Goal: Task Accomplishment & Management: Manage account settings

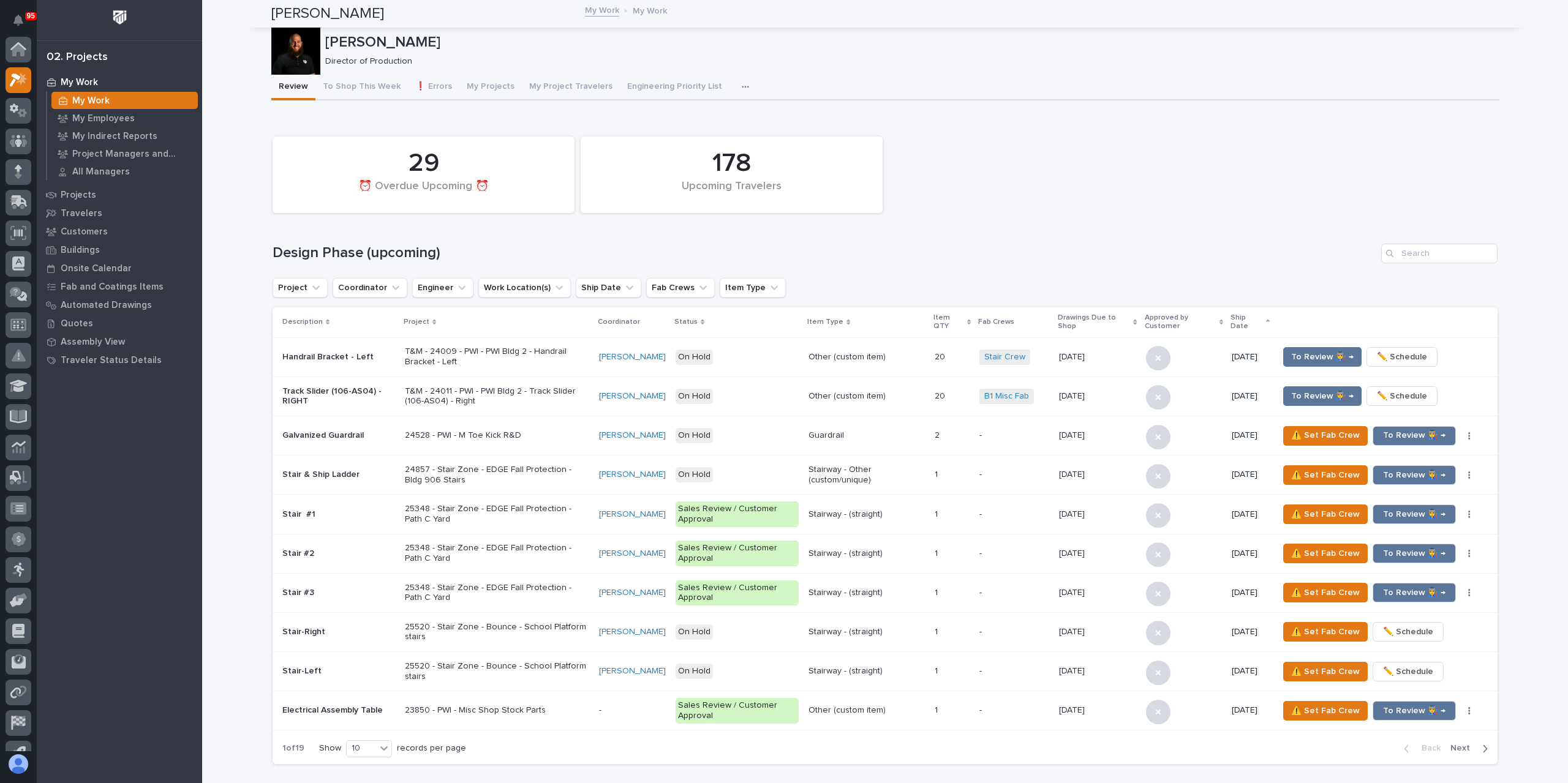
scroll to position [30, 0]
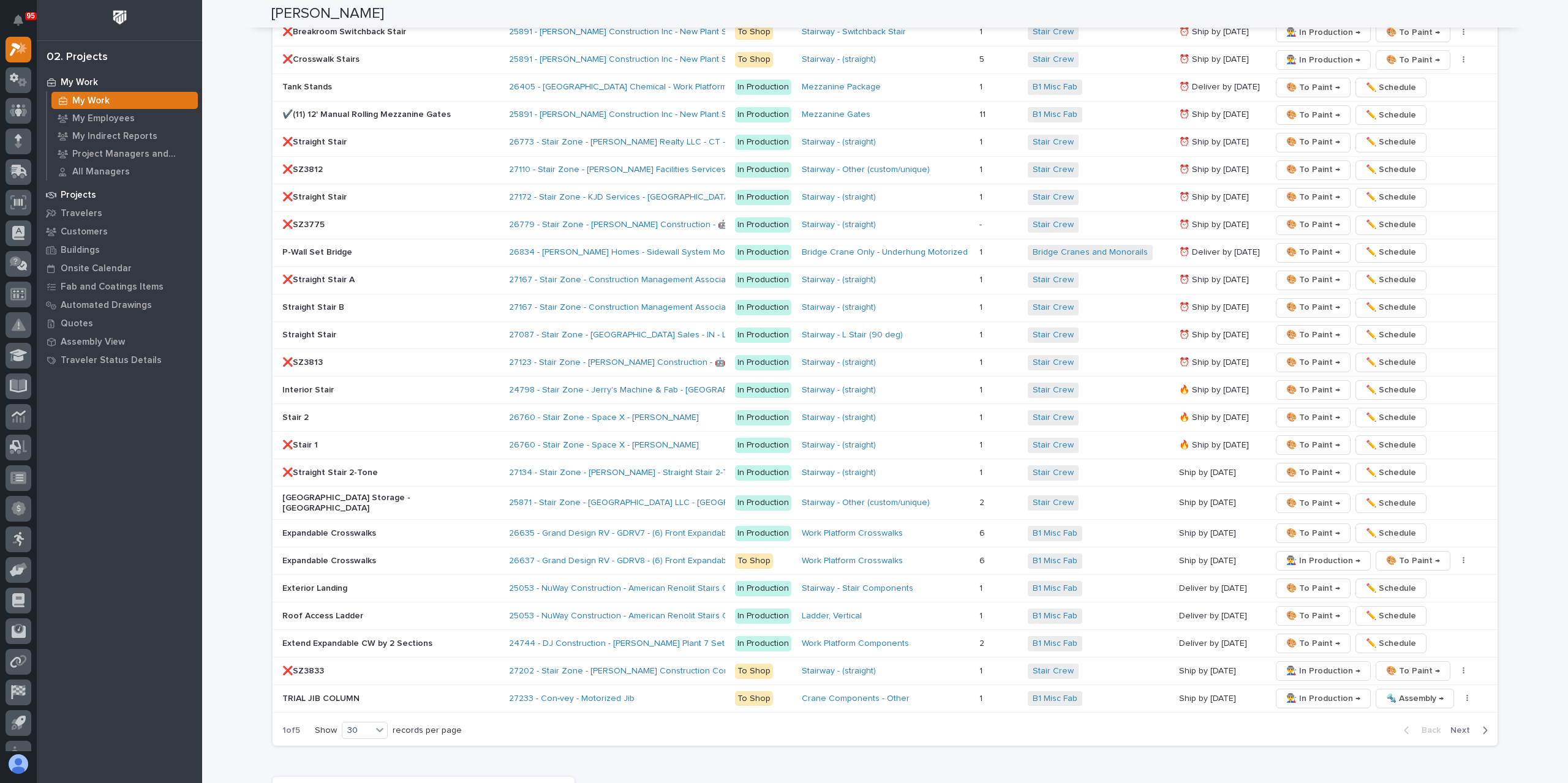
click at [65, 199] on p "Projects" at bounding box center [78, 195] width 36 height 11
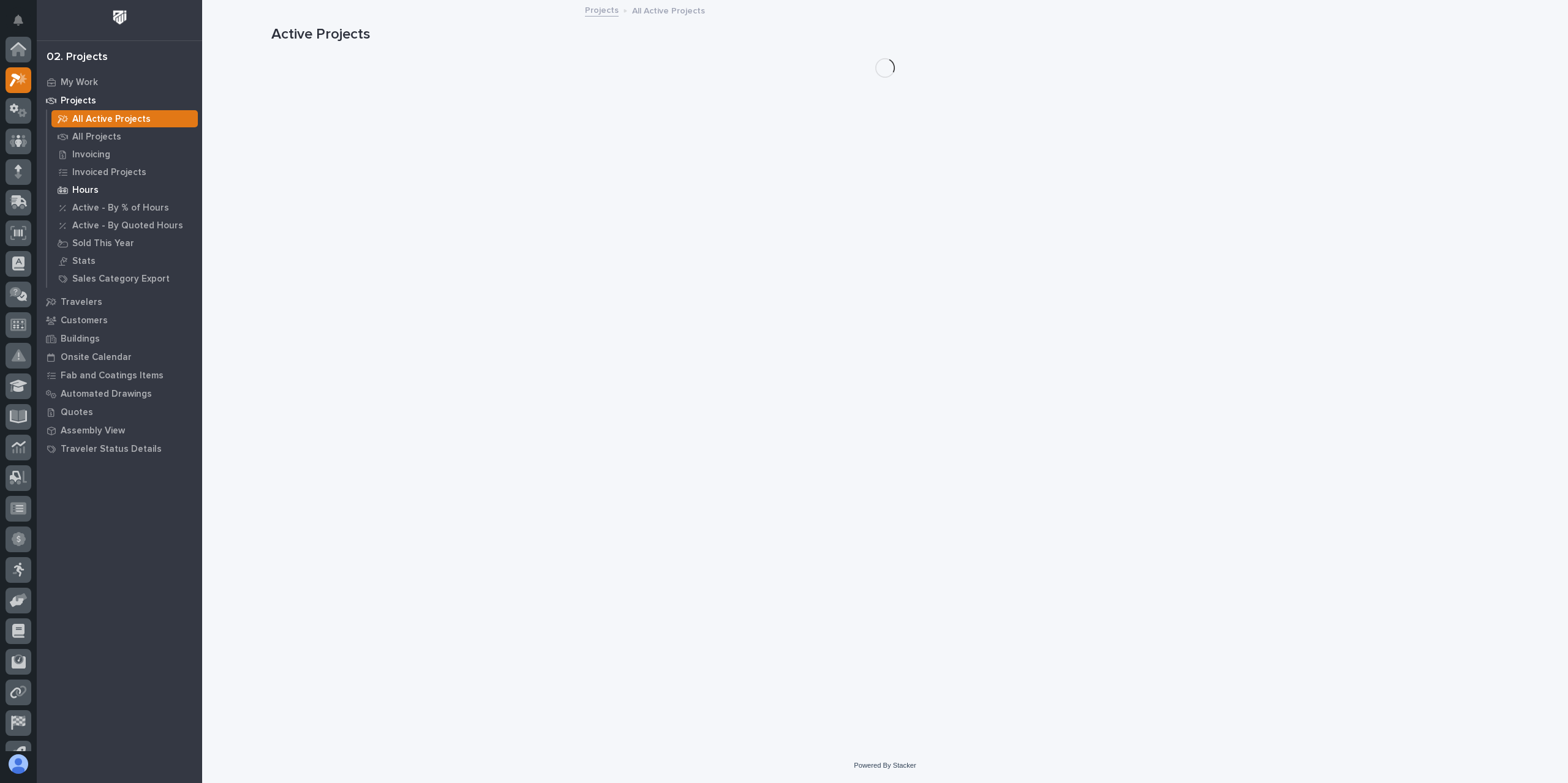
scroll to position [30, 0]
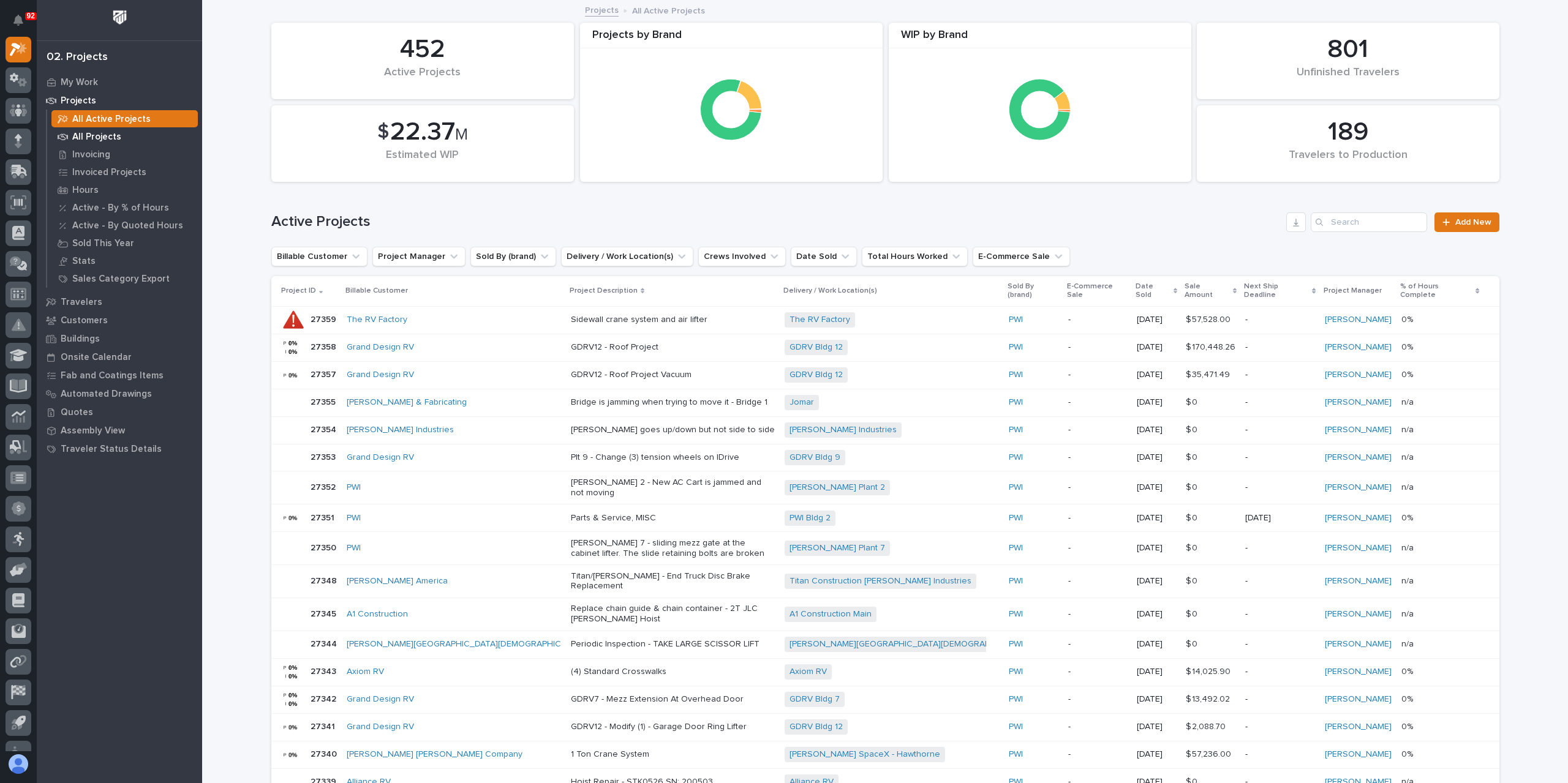
click at [85, 138] on p "All Projects" at bounding box center [97, 137] width 49 height 11
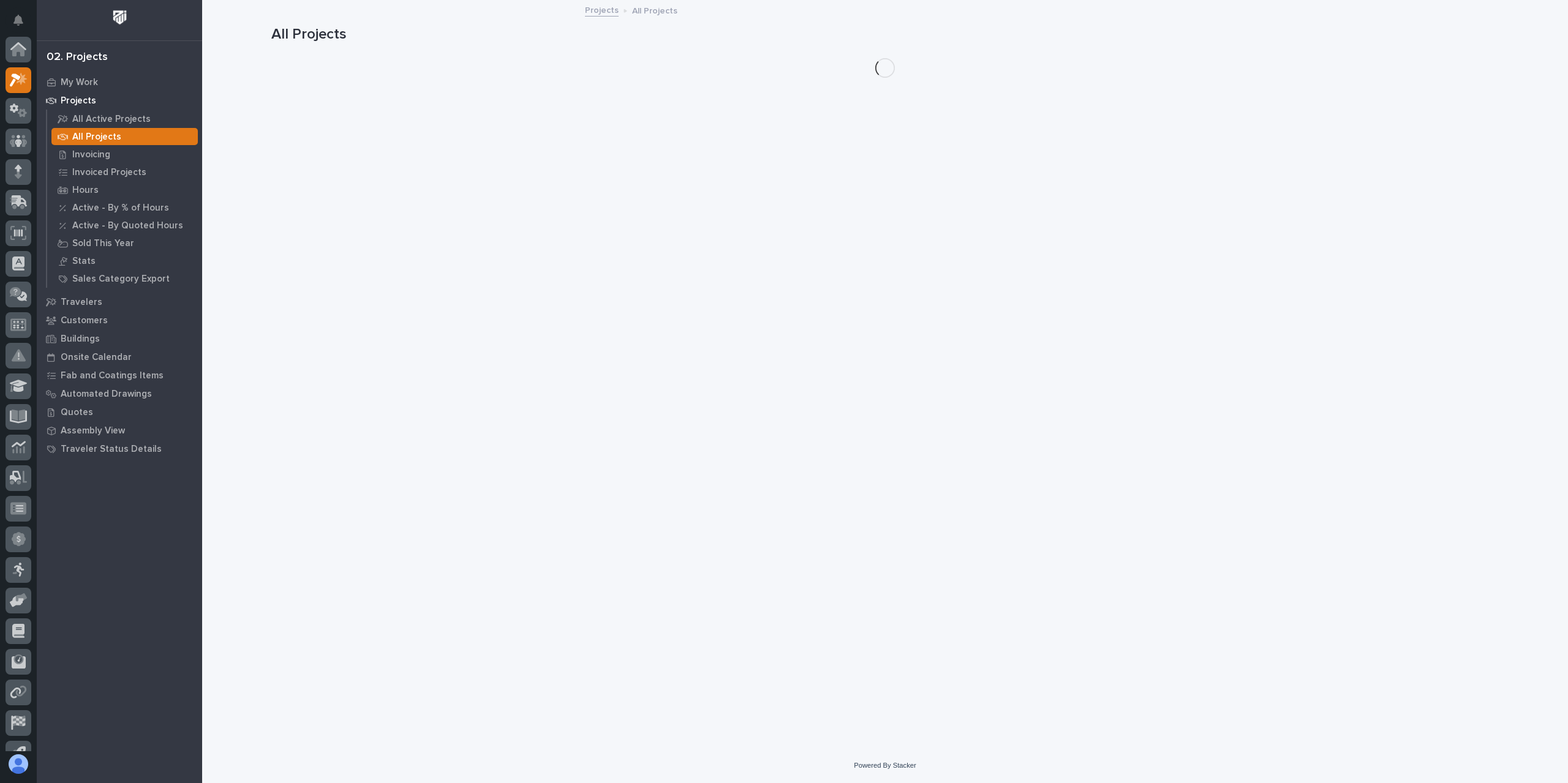
scroll to position [30, 0]
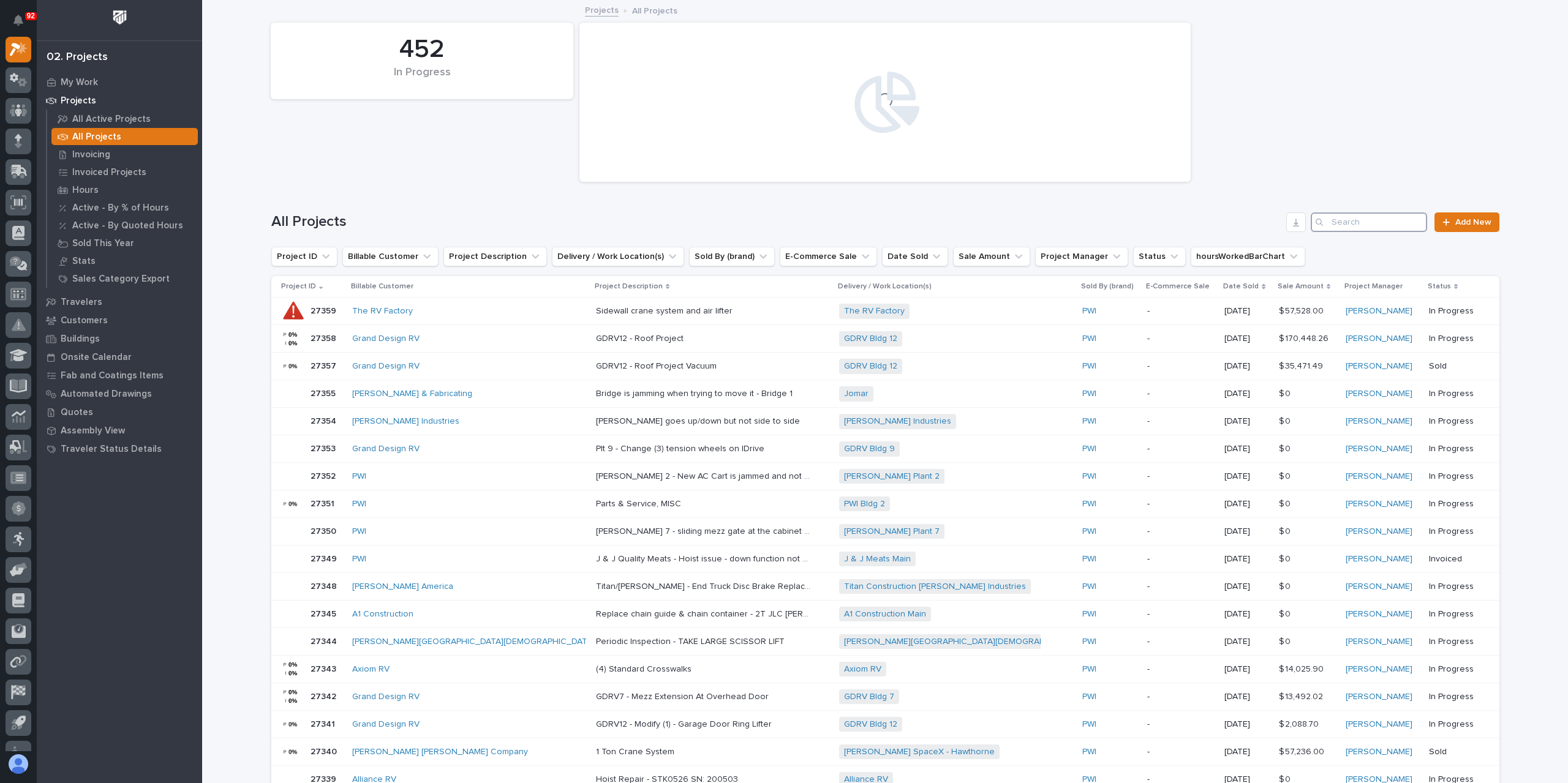
click at [1342, 228] on input "Search" at bounding box center [1368, 222] width 116 height 20
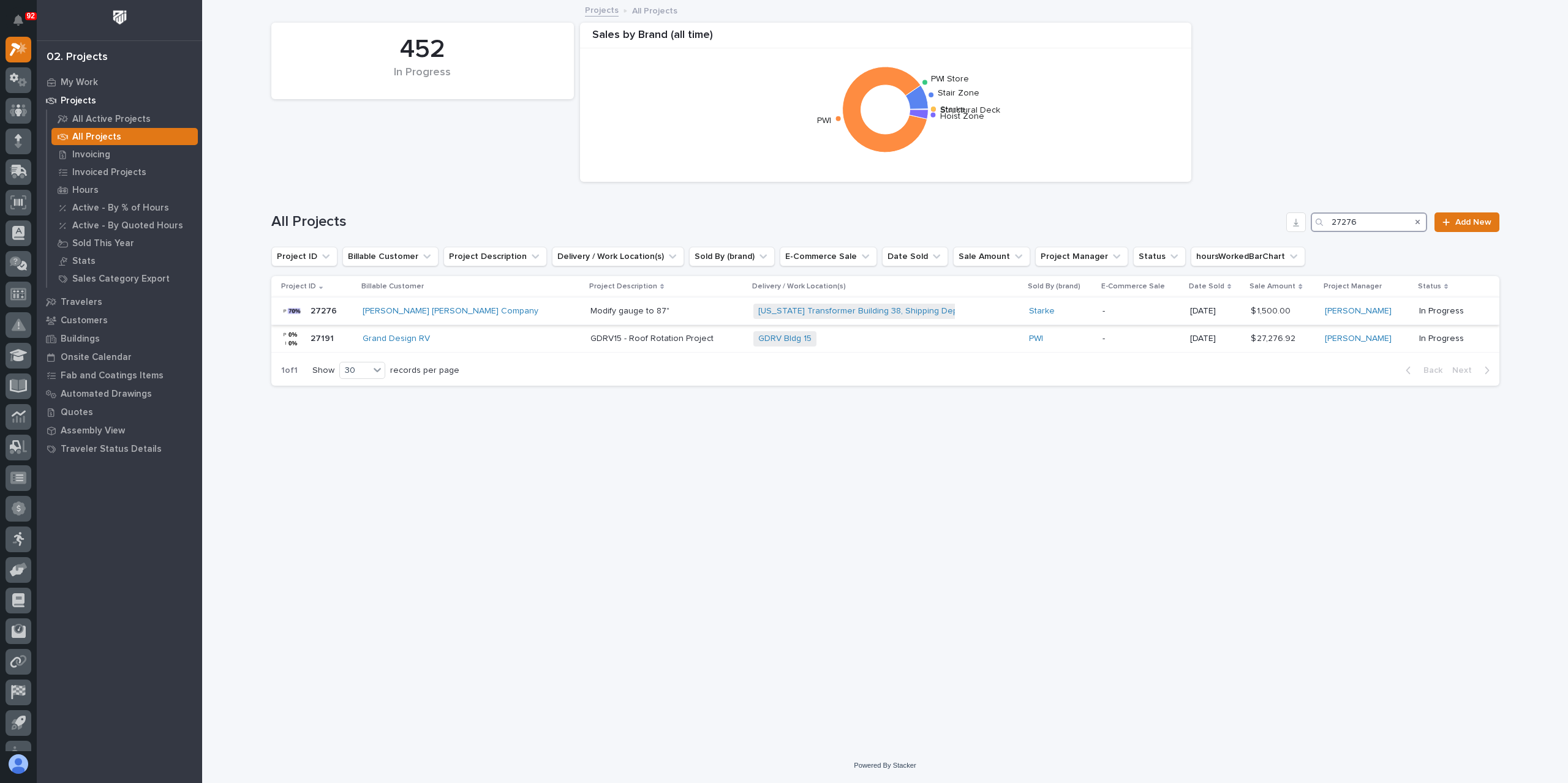
type input "27276"
click at [590, 316] on div "Modify gauge to 87" Modify gauge to 87"" at bounding box center [667, 311] width 154 height 20
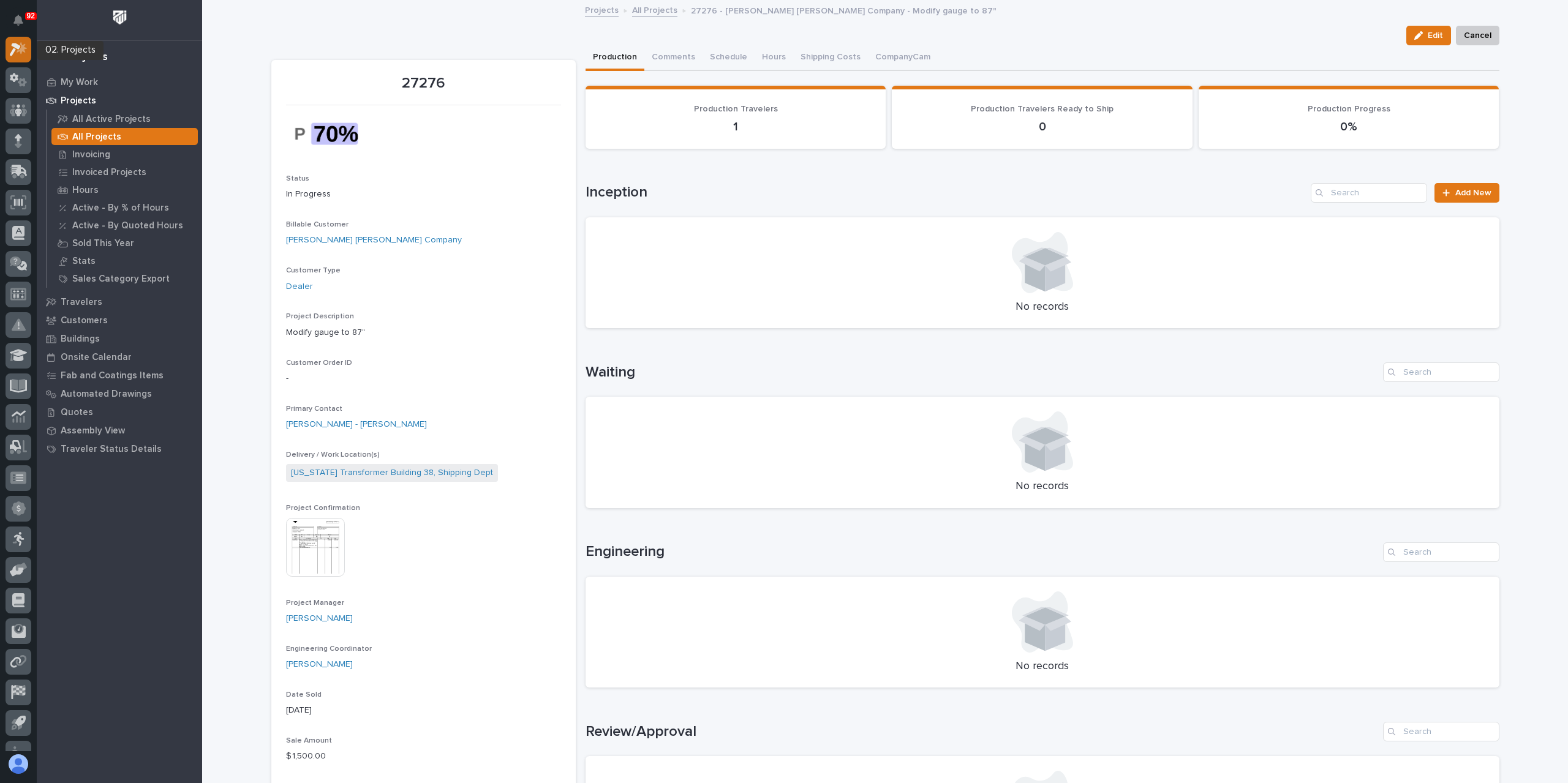
click at [26, 44] on icon at bounding box center [18, 49] width 18 height 14
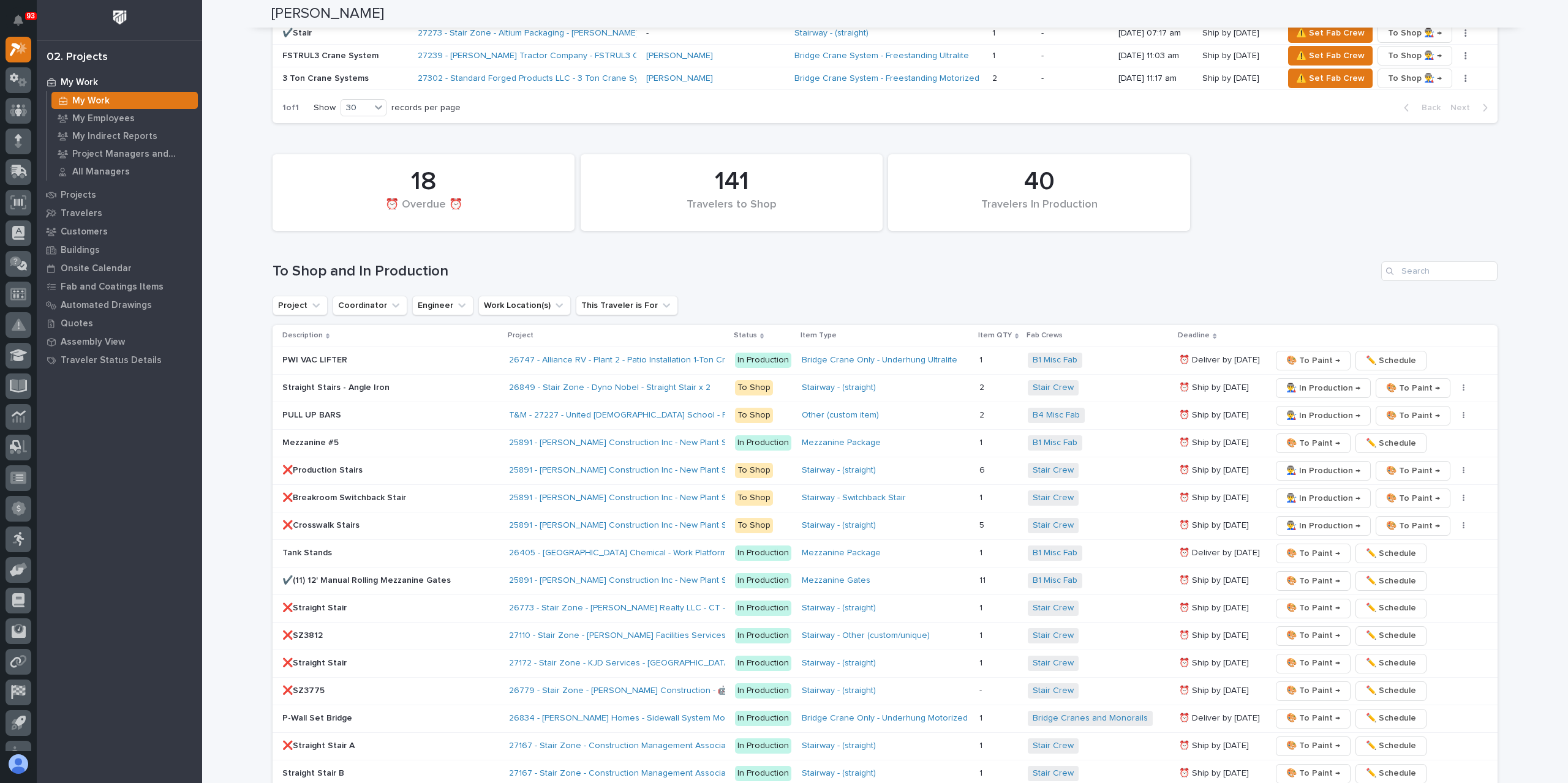
scroll to position [1286, 0]
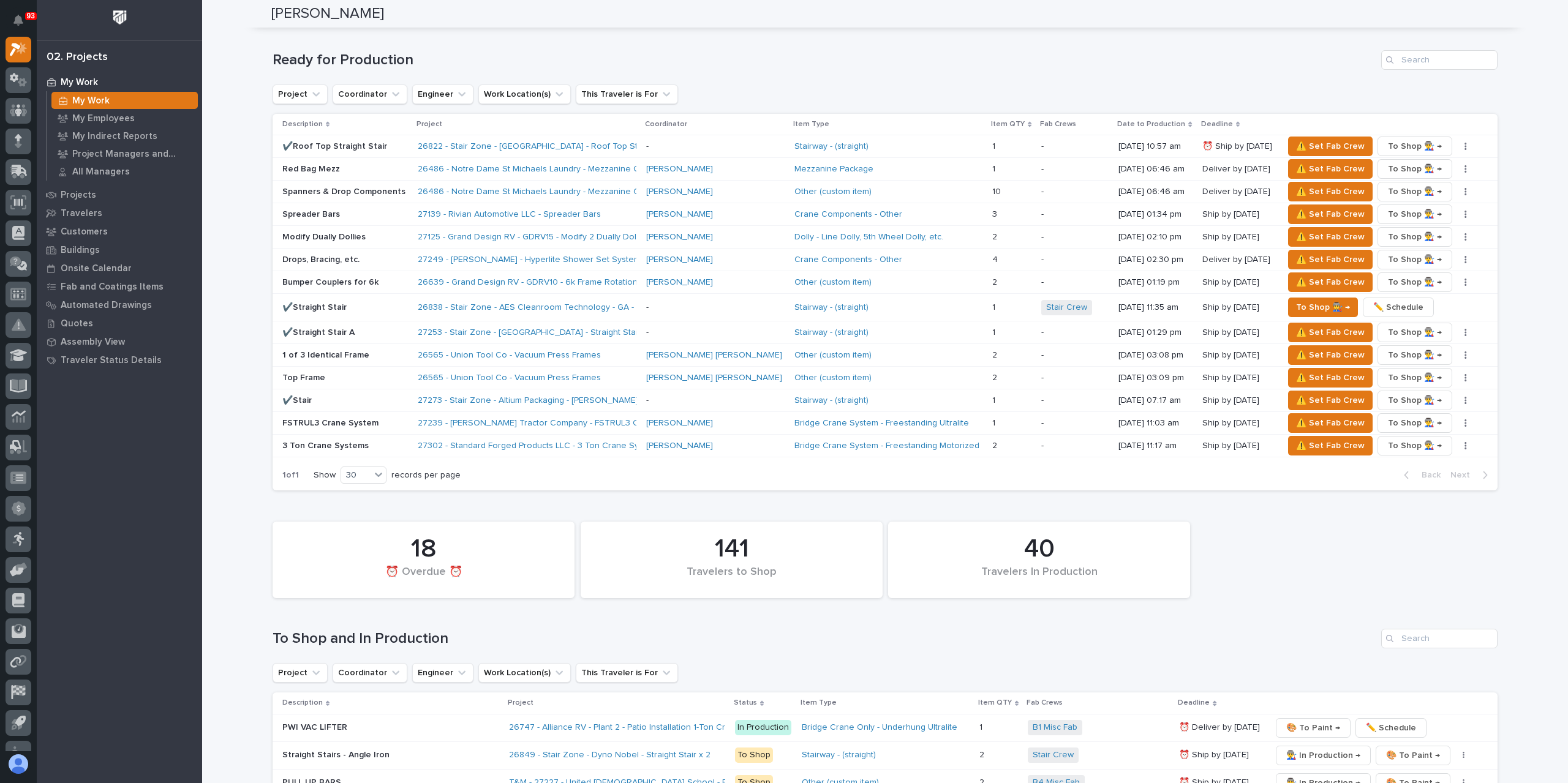
click at [308, 169] on p "Red Bag Mezz" at bounding box center [345, 169] width 126 height 10
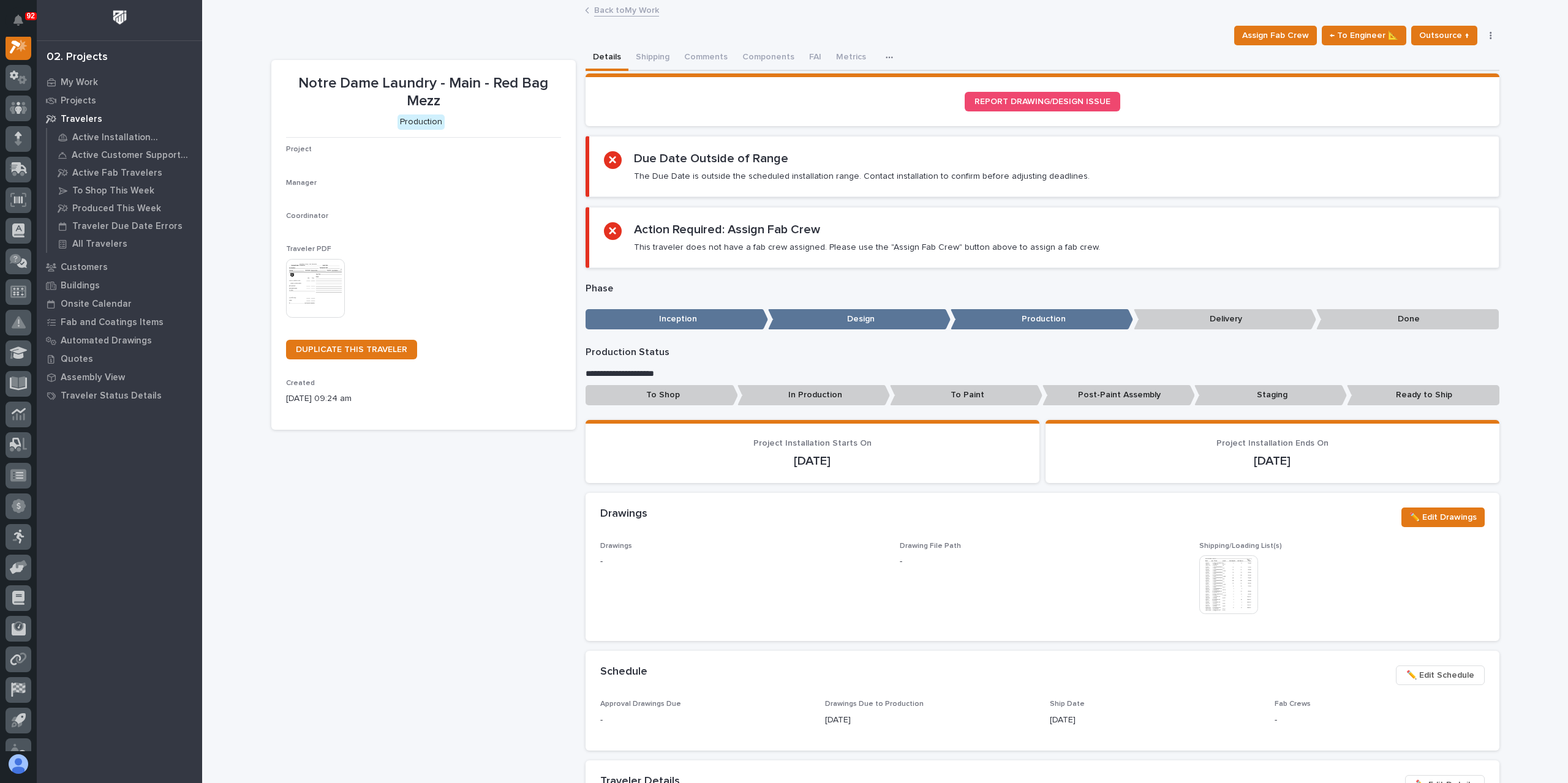
scroll to position [30, 0]
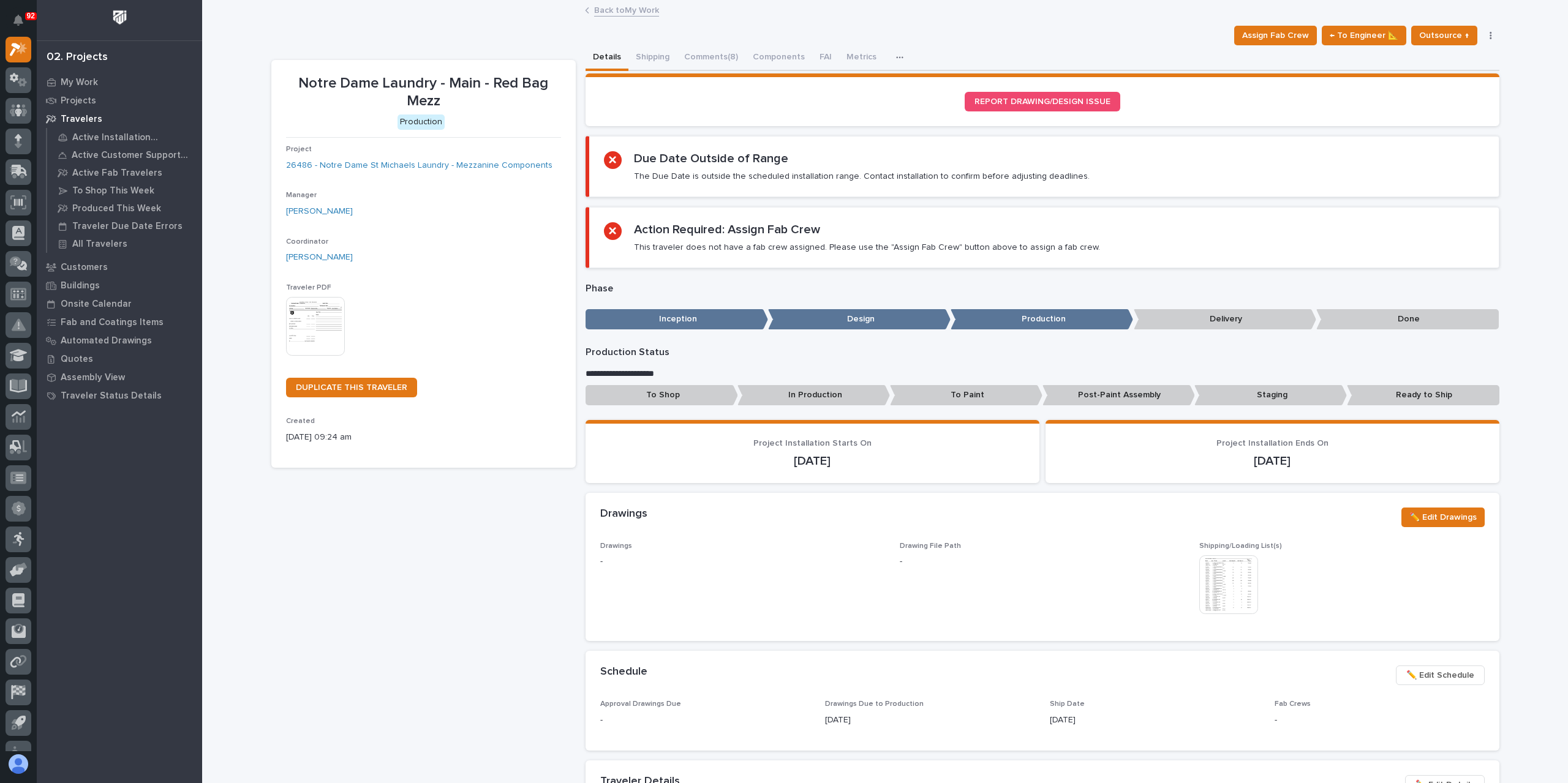
click at [608, 11] on link "Back to My Work" at bounding box center [626, 9] width 65 height 14
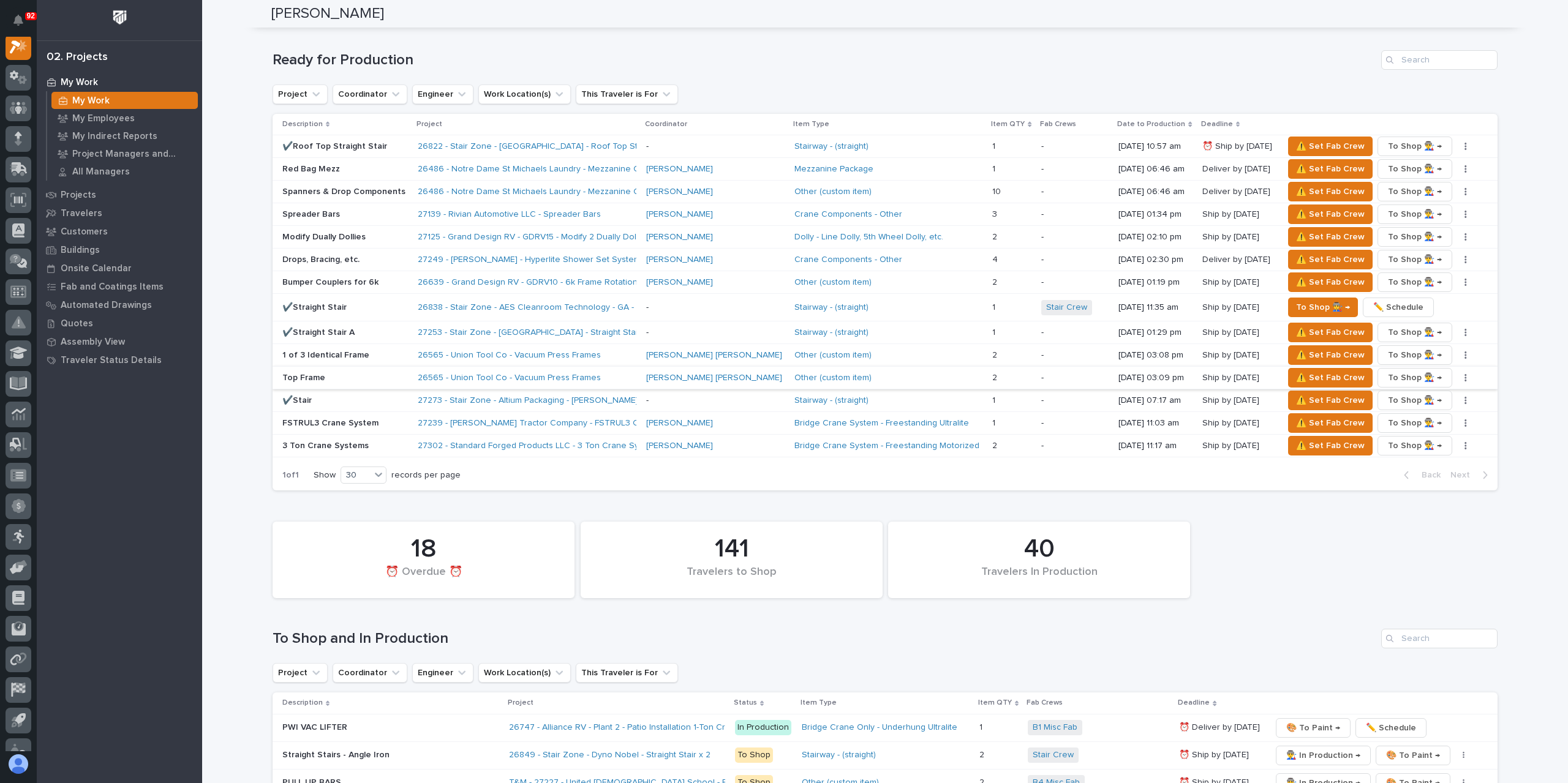
scroll to position [1224, 0]
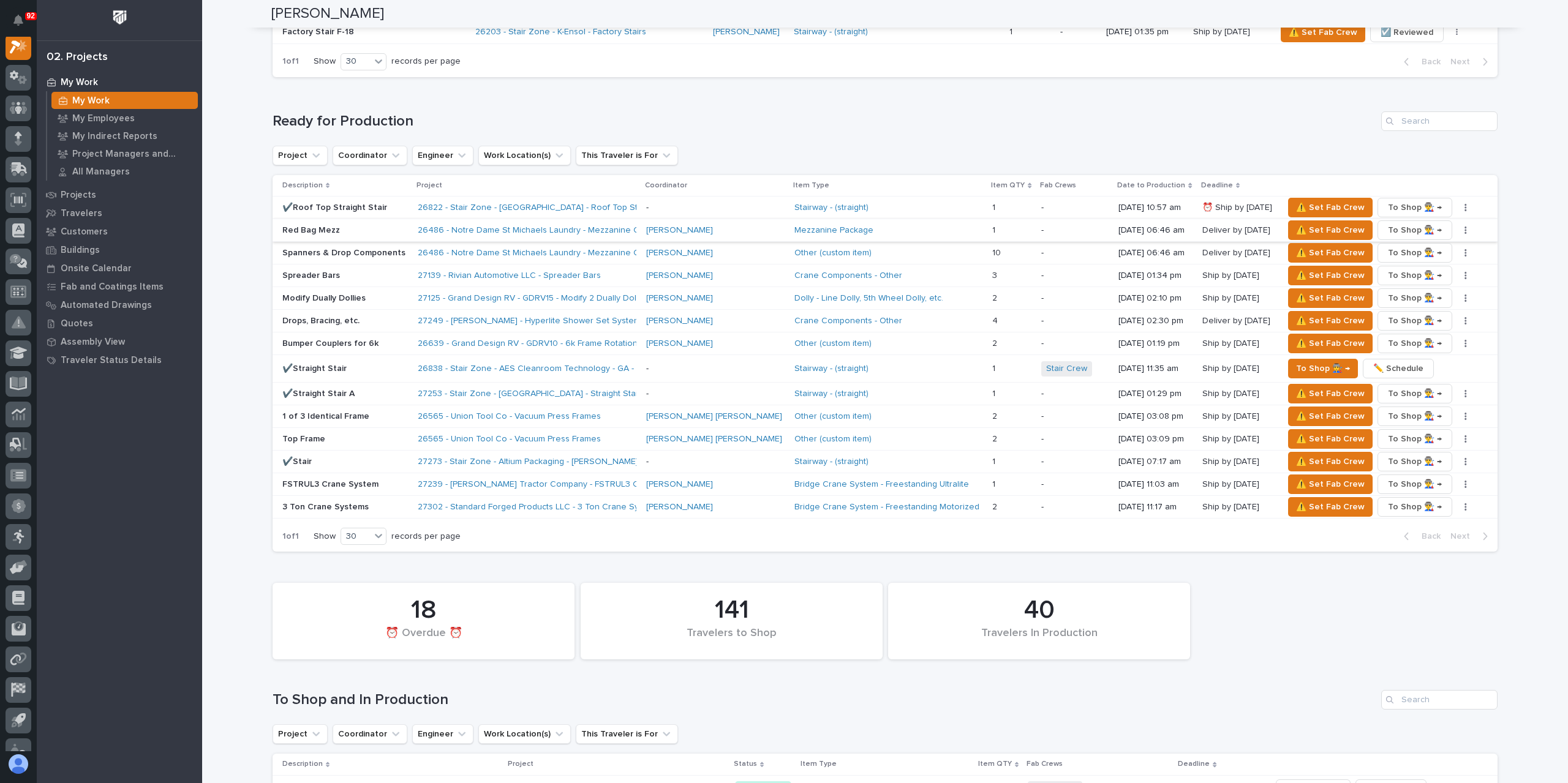
click at [1464, 226] on icon "button" at bounding box center [1465, 231] width 2 height 9
click at [1439, 249] on button "✏️ Schedule" at bounding box center [1413, 254] width 81 height 20
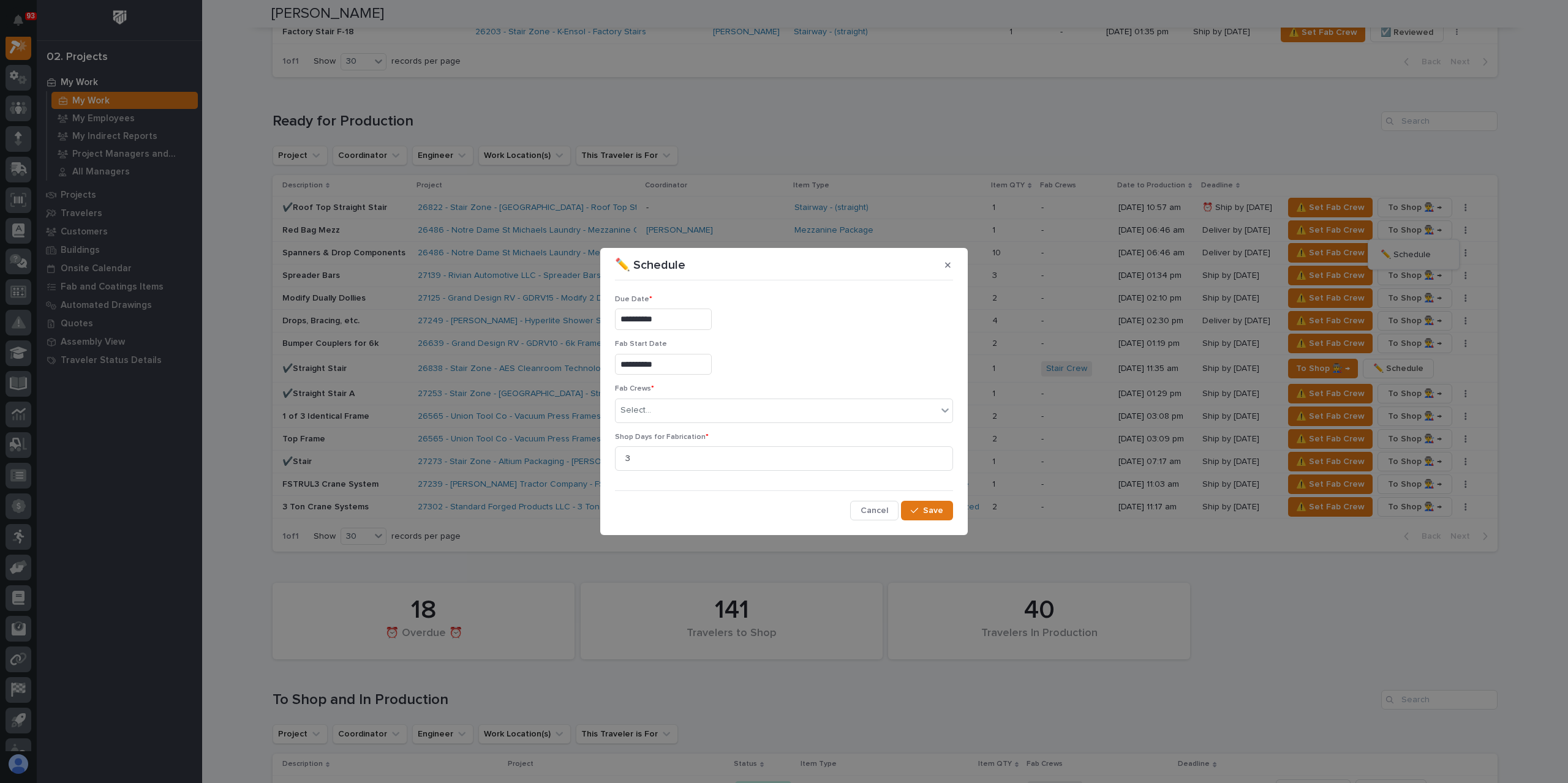
click at [675, 331] on div "**********" at bounding box center [784, 317] width 338 height 44
click at [679, 321] on input "**********" at bounding box center [663, 319] width 97 height 21
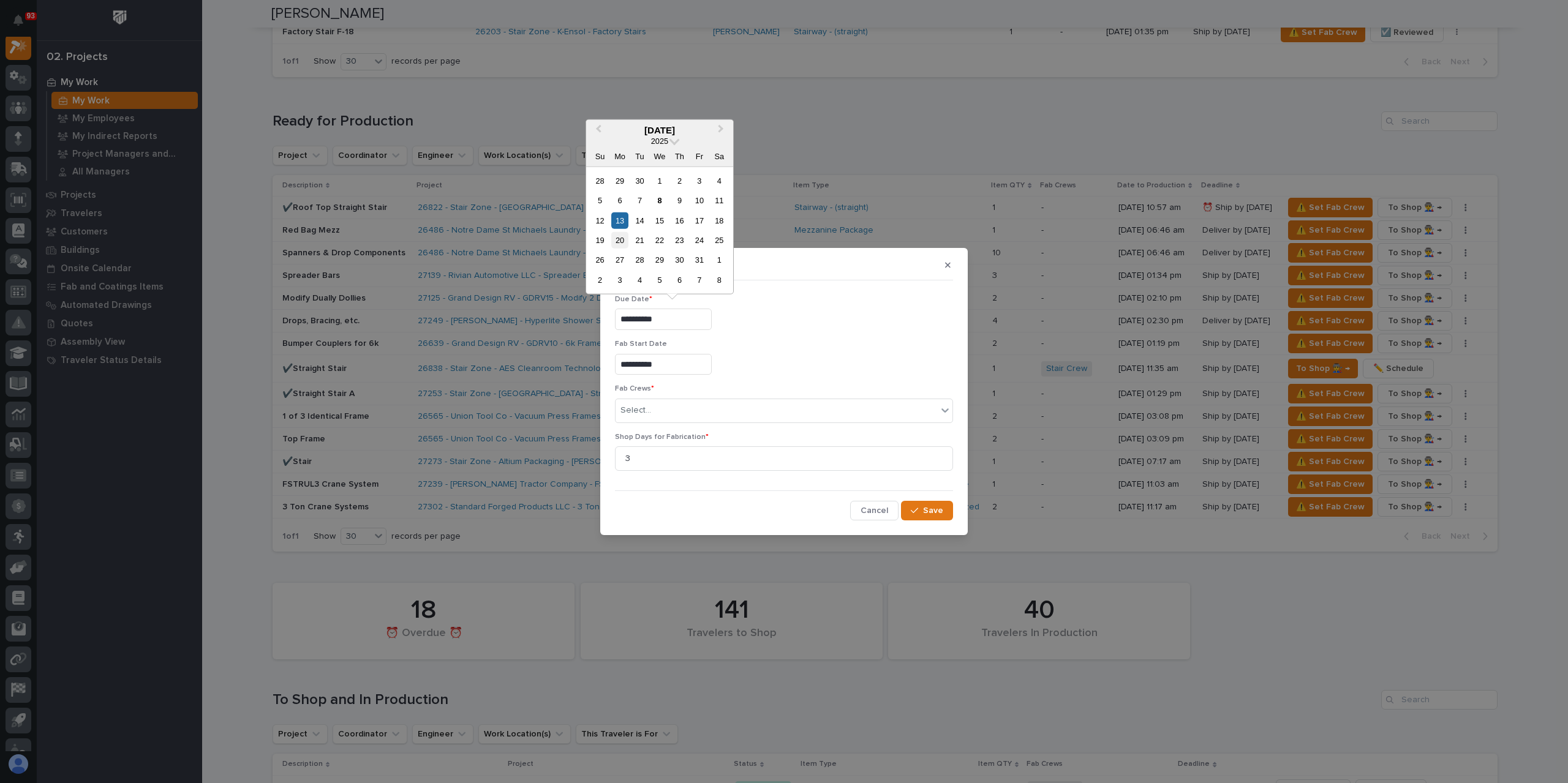
click at [618, 245] on div "20" at bounding box center [620, 240] width 16 height 16
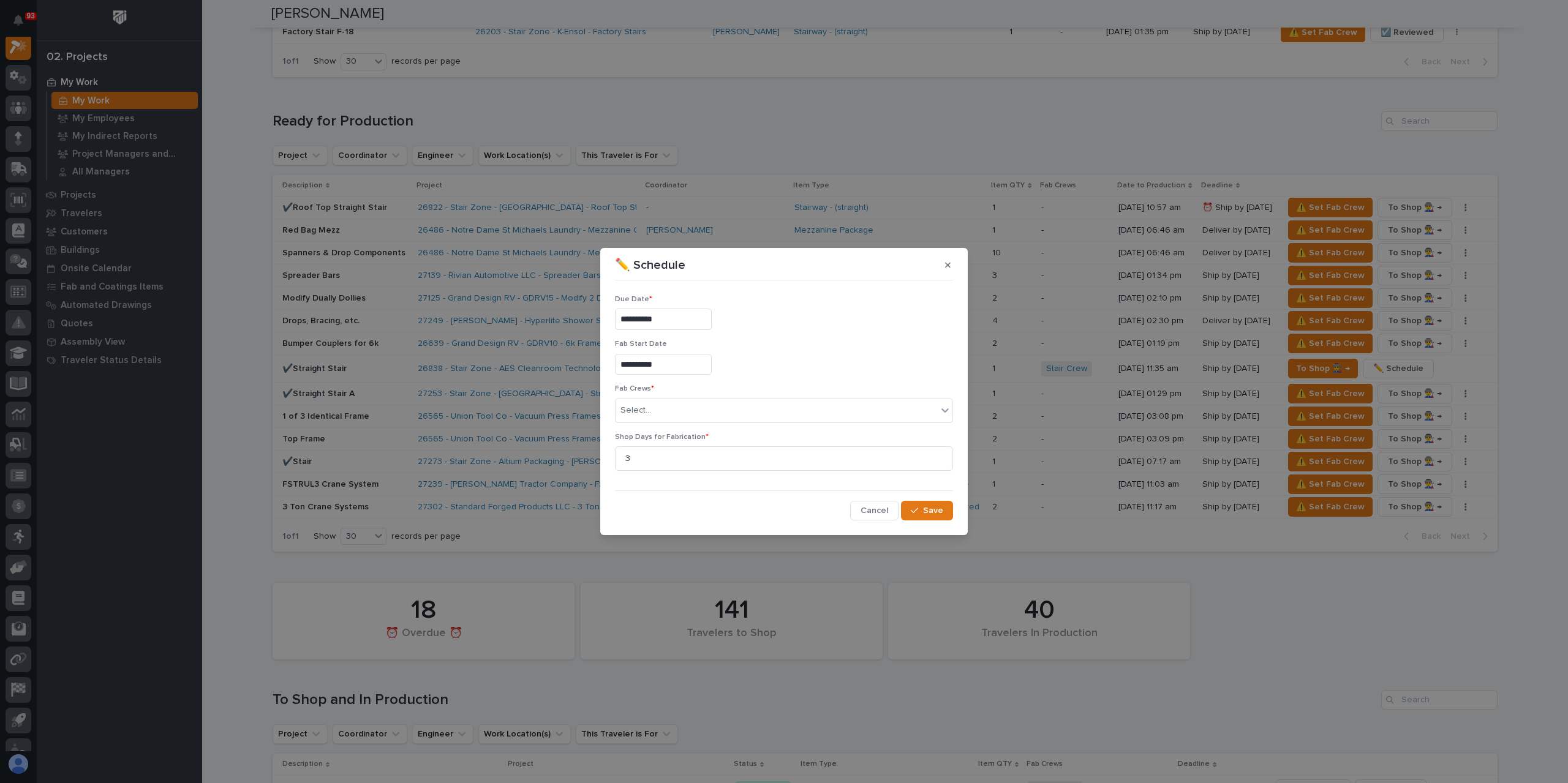
type input "**********"
click at [663, 418] on div "Select..." at bounding box center [776, 410] width 322 height 20
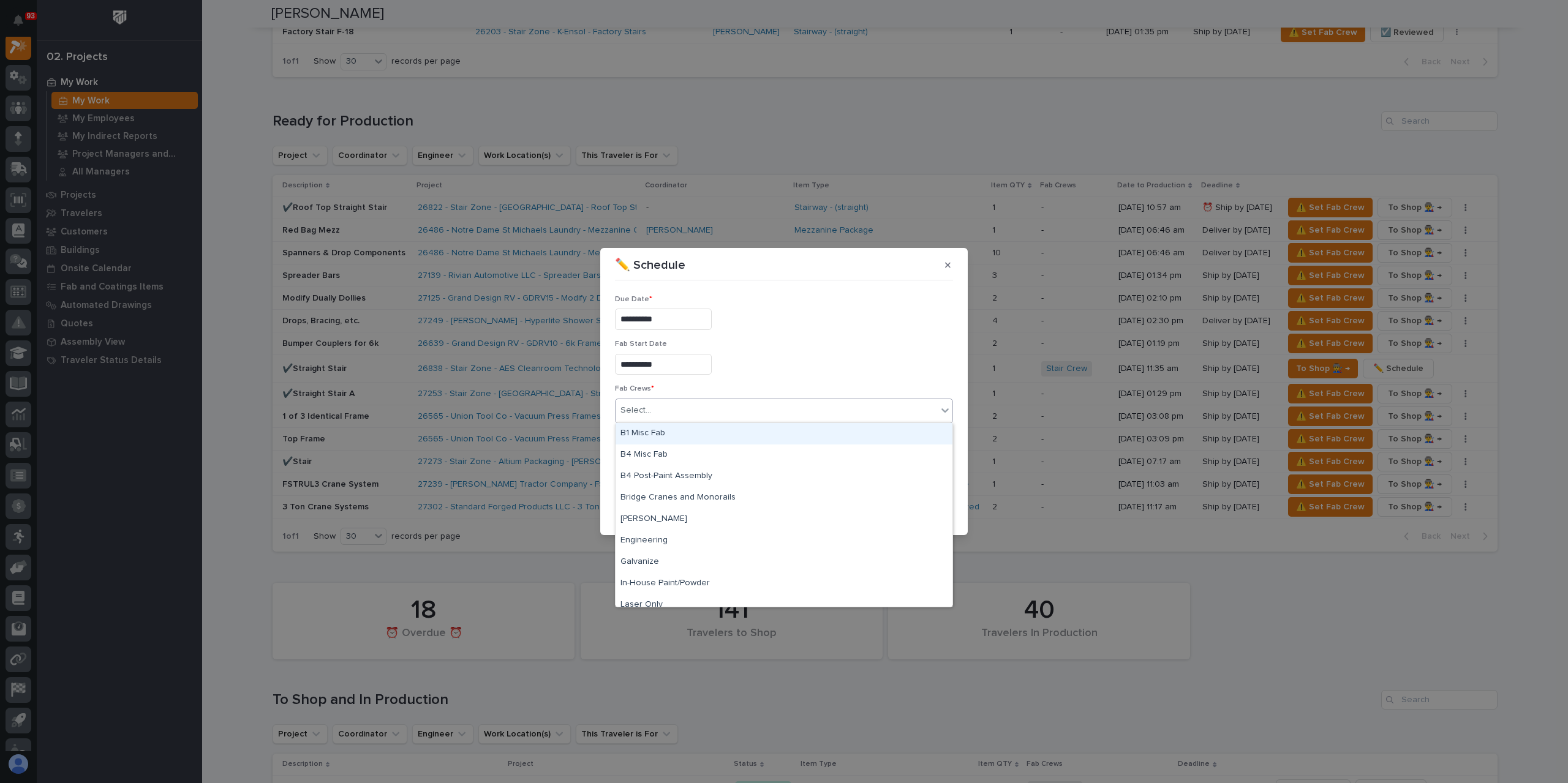
click at [666, 434] on div "B1 Misc Fab" at bounding box center [784, 433] width 337 height 21
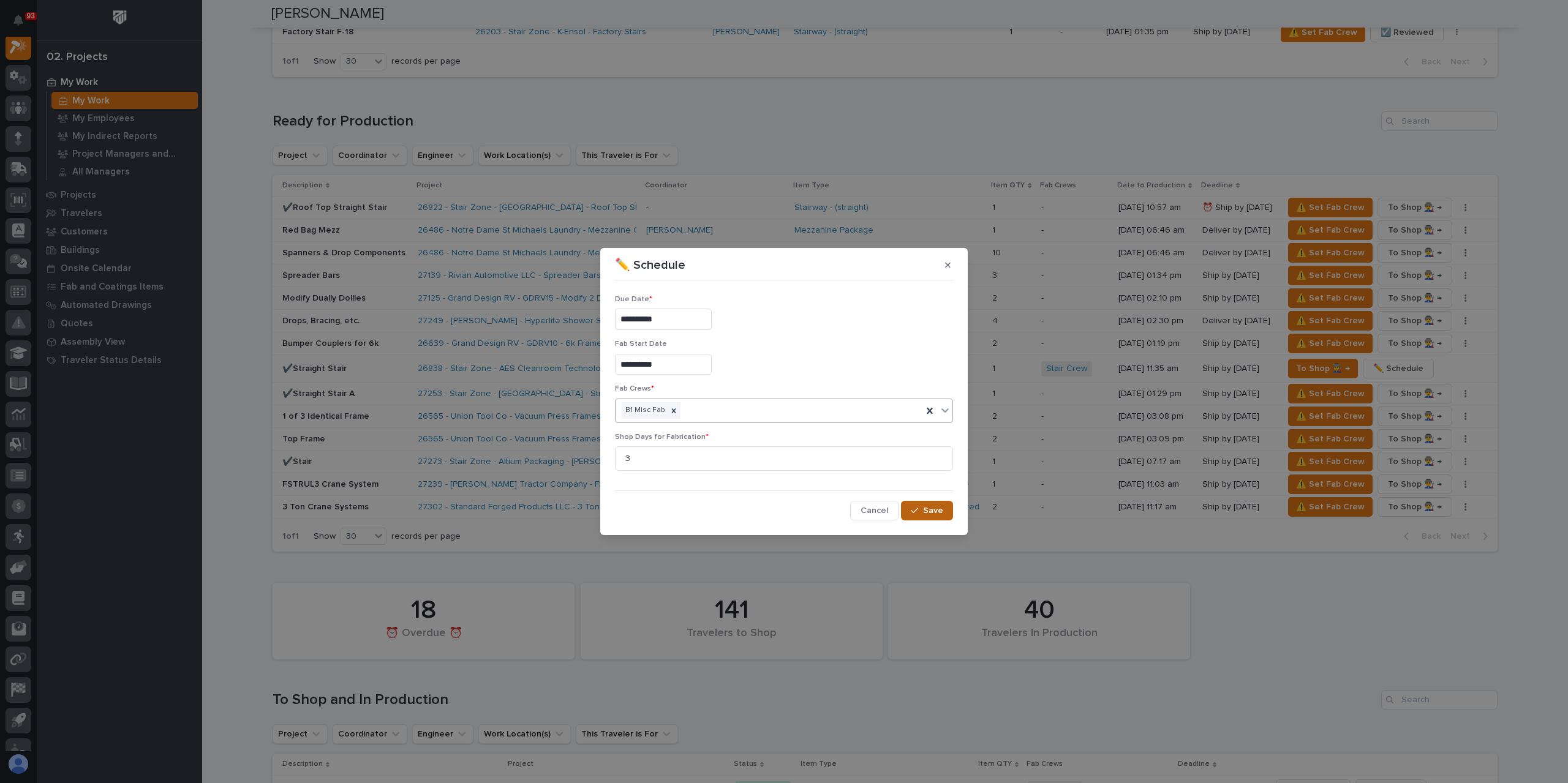
click at [939, 518] on button "Save" at bounding box center [927, 510] width 52 height 20
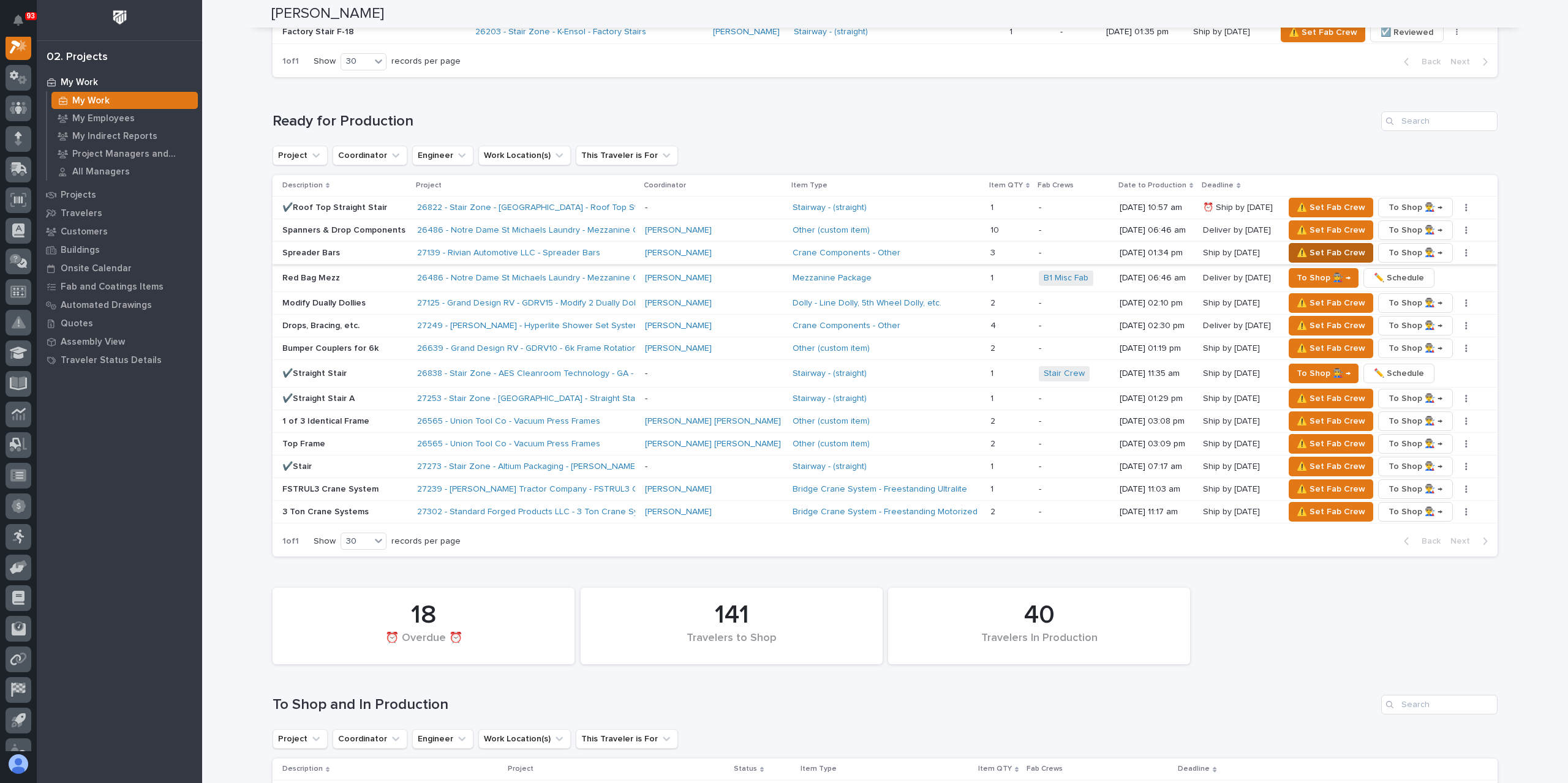
click at [1297, 251] on span "⚠️ Set Fab Crew" at bounding box center [1331, 253] width 69 height 15
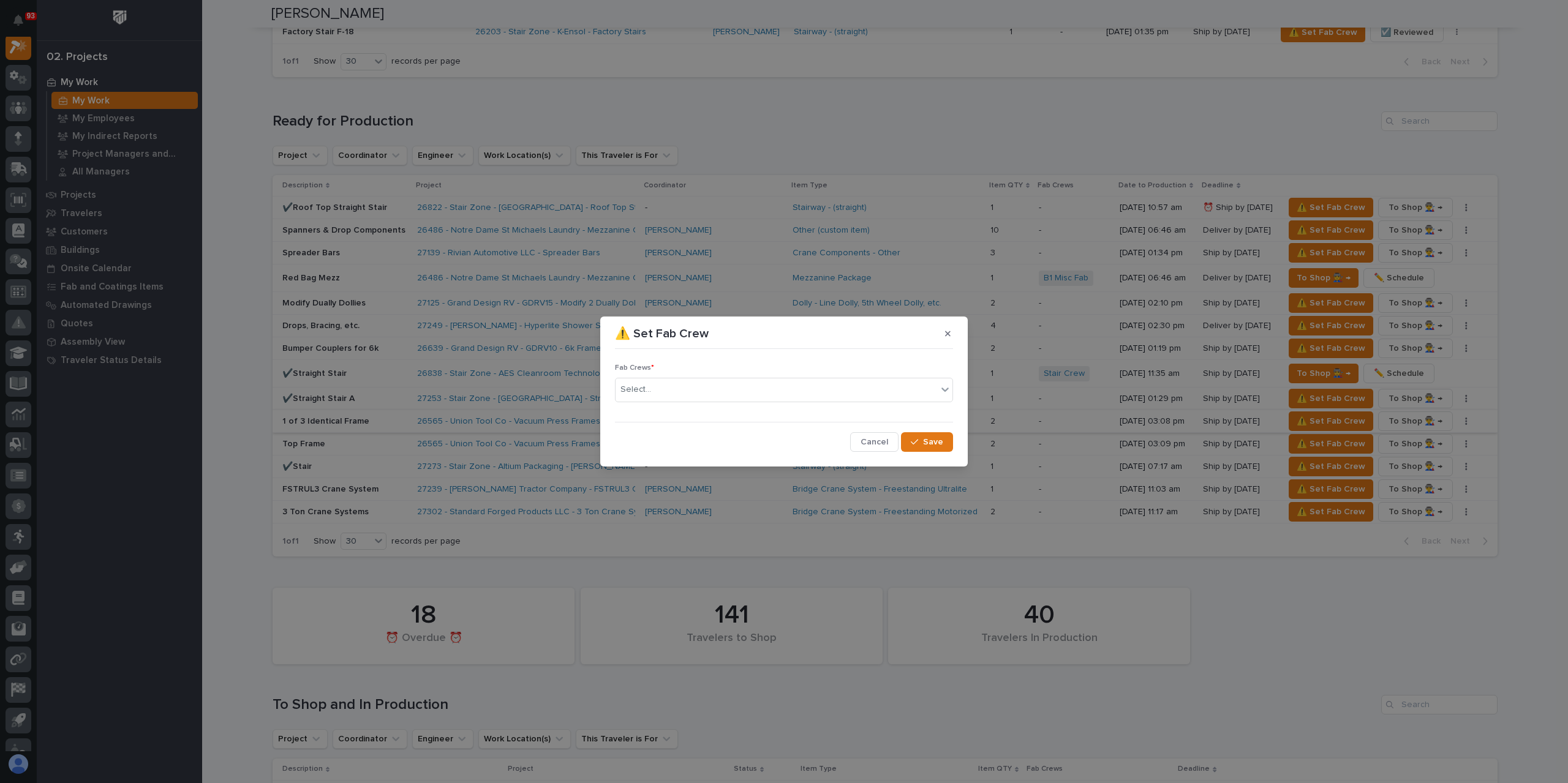
click at [873, 443] on span "Cancel" at bounding box center [874, 442] width 27 height 11
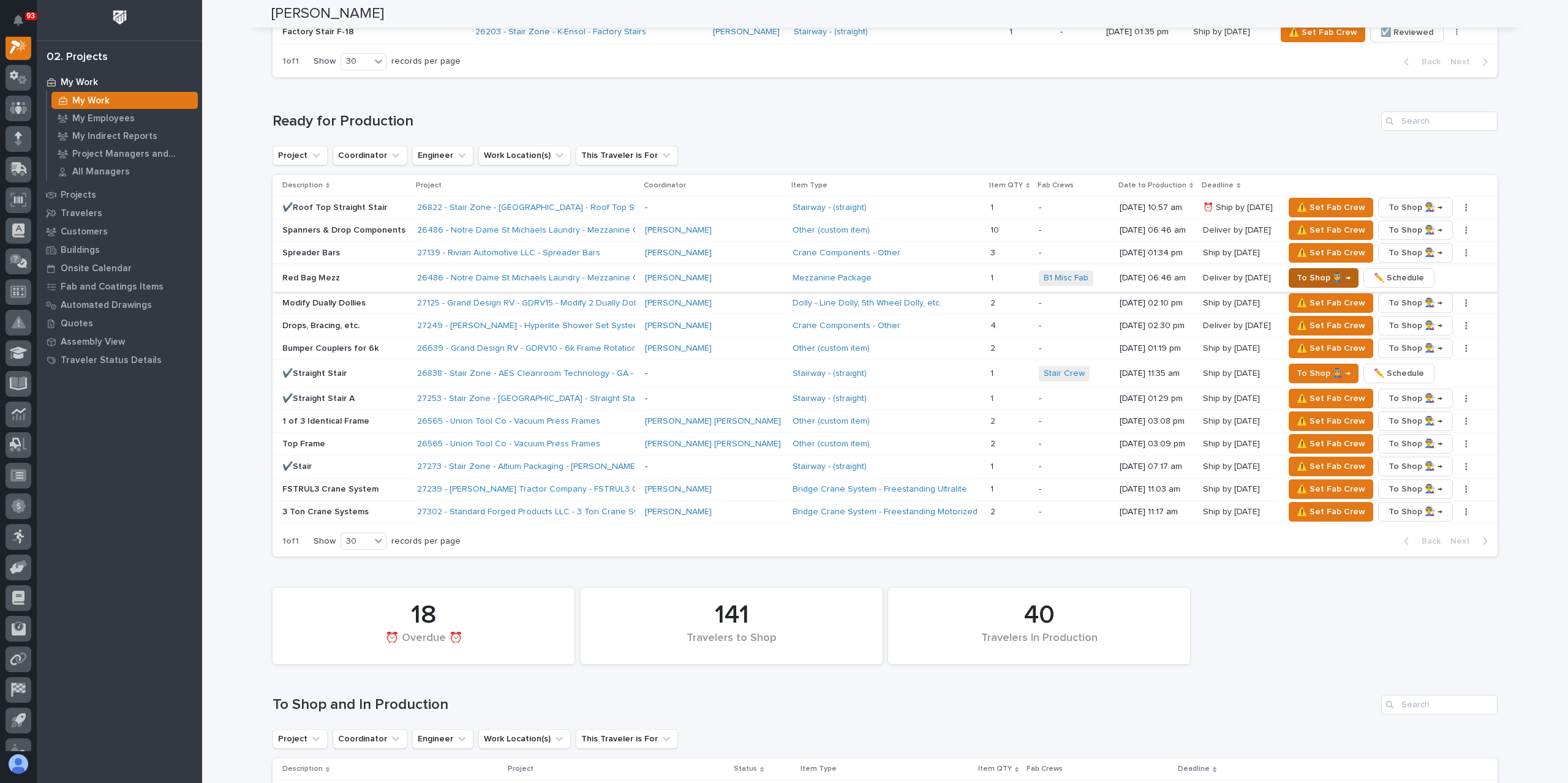
click at [1297, 271] on span "To Shop 👨‍🏭 →" at bounding box center [1323, 278] width 54 height 15
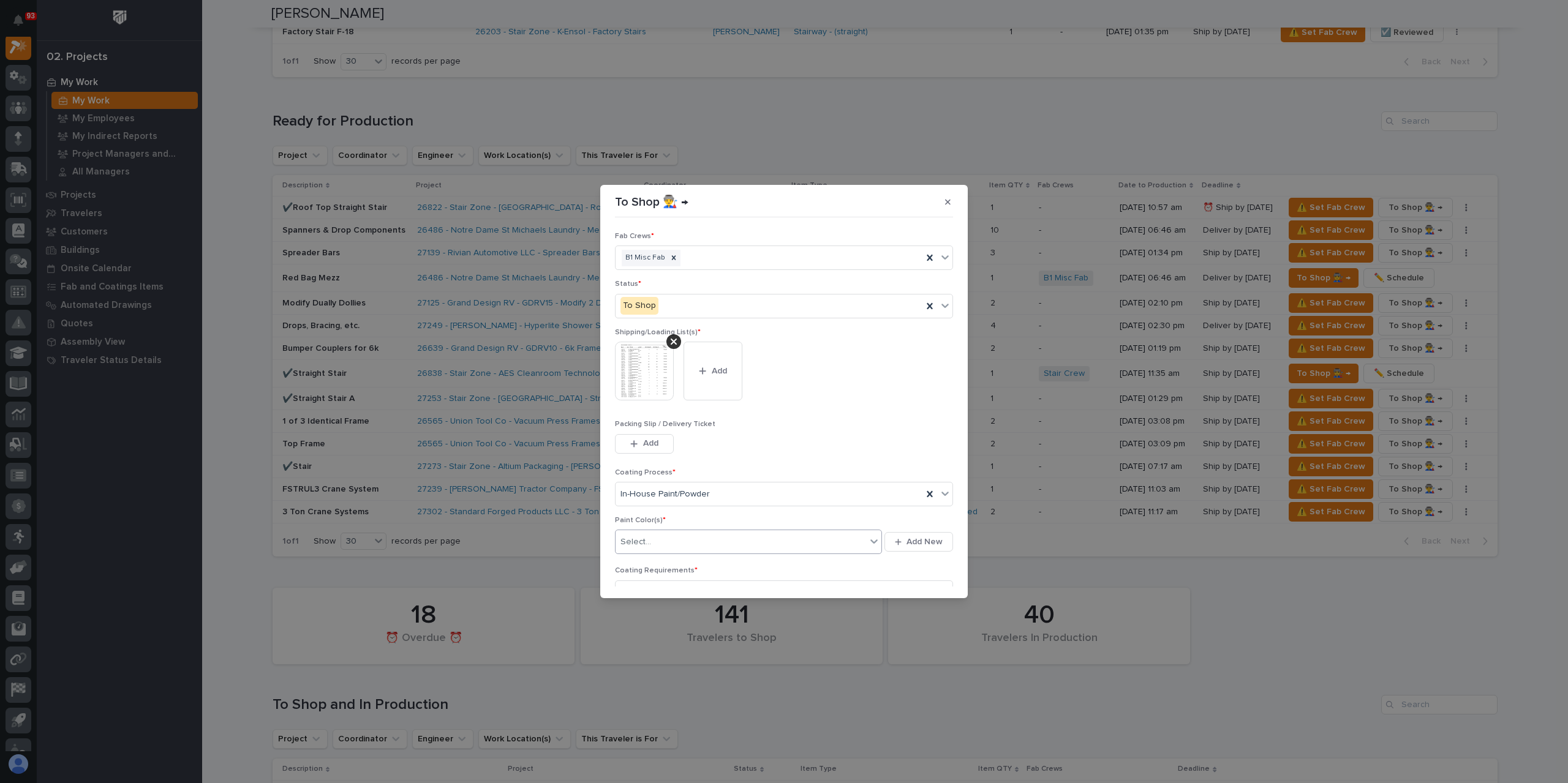
click at [666, 537] on div "Select..." at bounding box center [740, 542] width 251 height 20
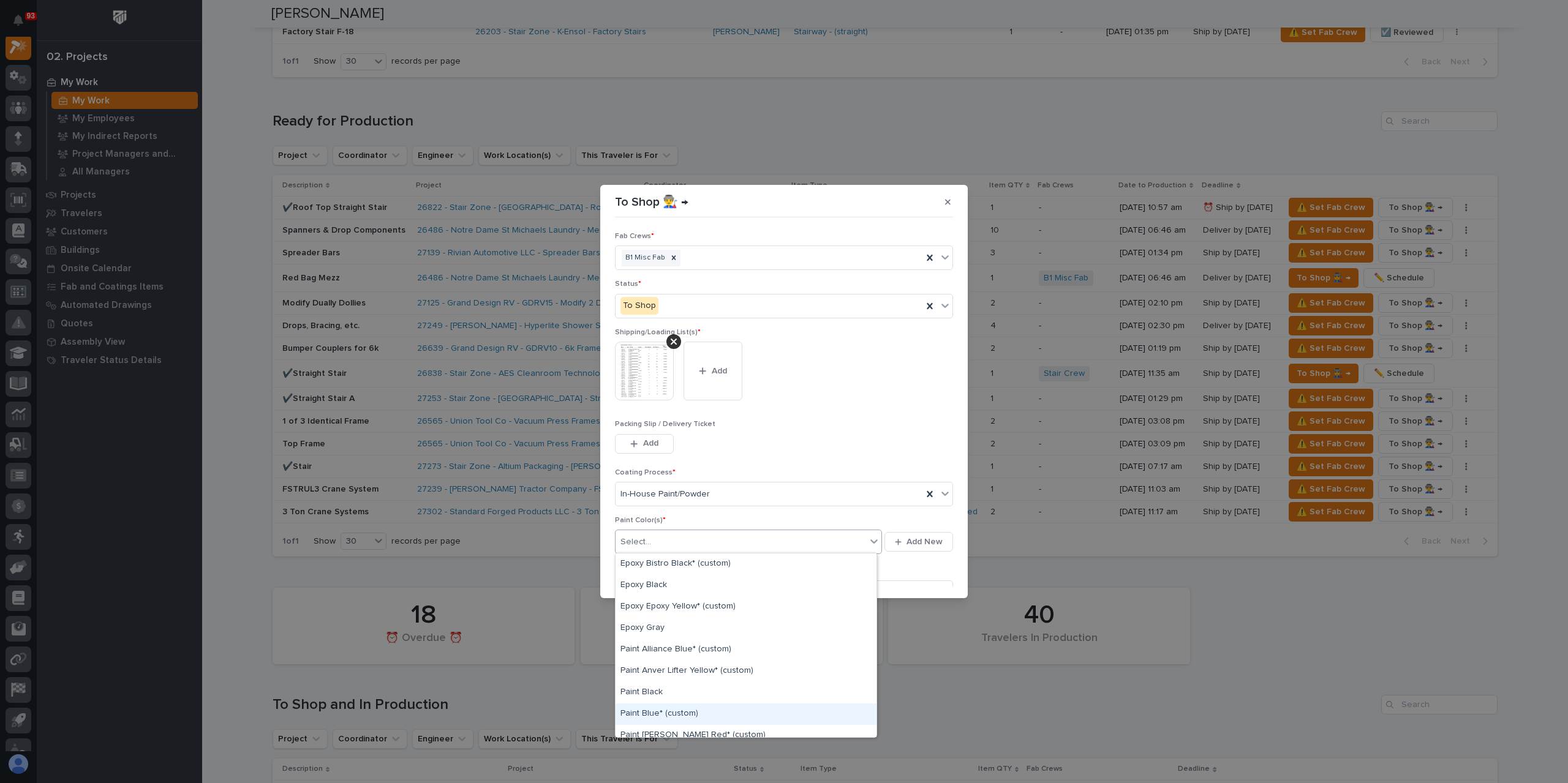
click at [685, 708] on div "Paint Blue* (custom)" at bounding box center [746, 714] width 261 height 21
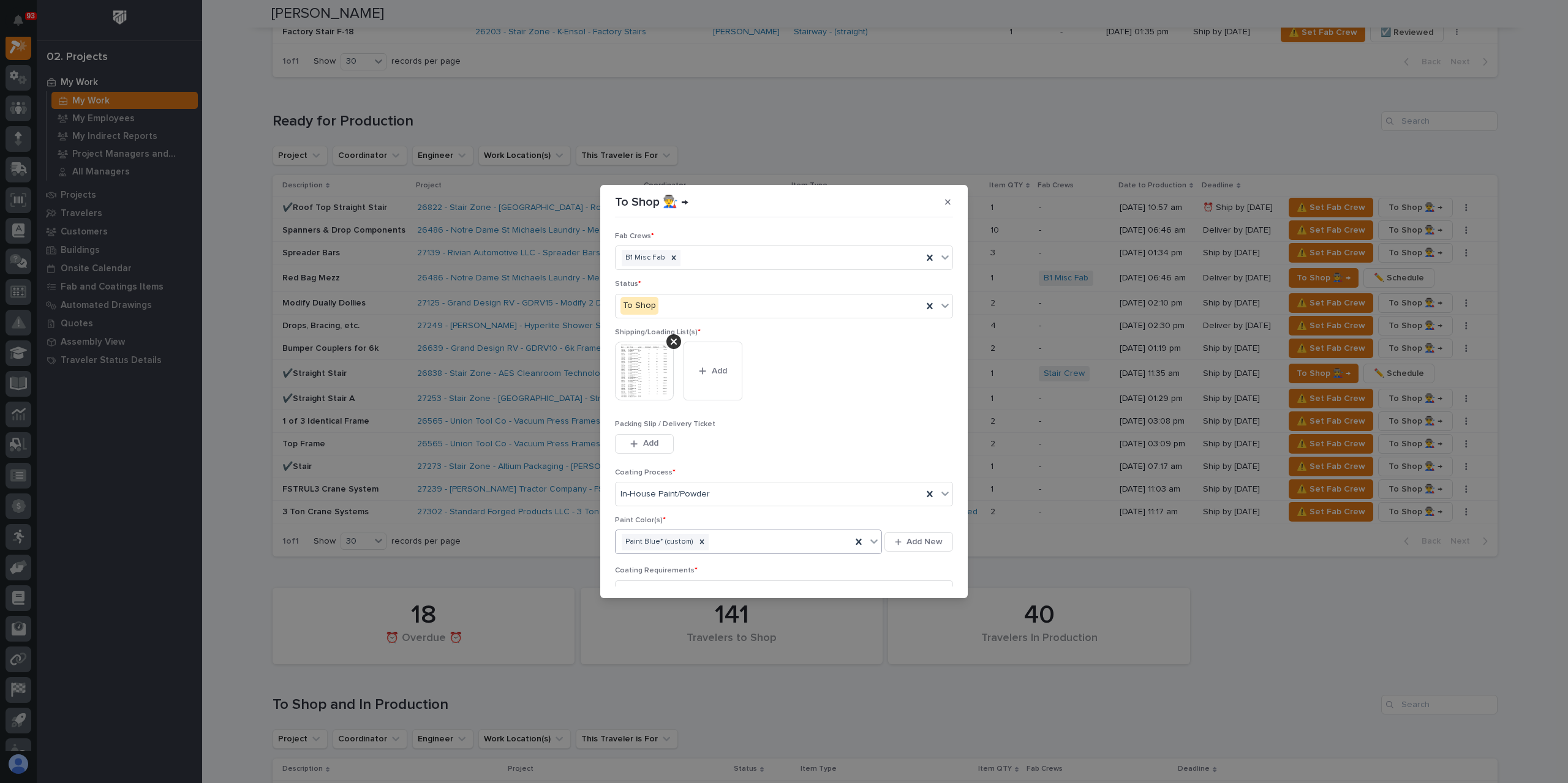
click at [739, 544] on div "Paint Blue* (custom)" at bounding box center [733, 542] width 236 height 21
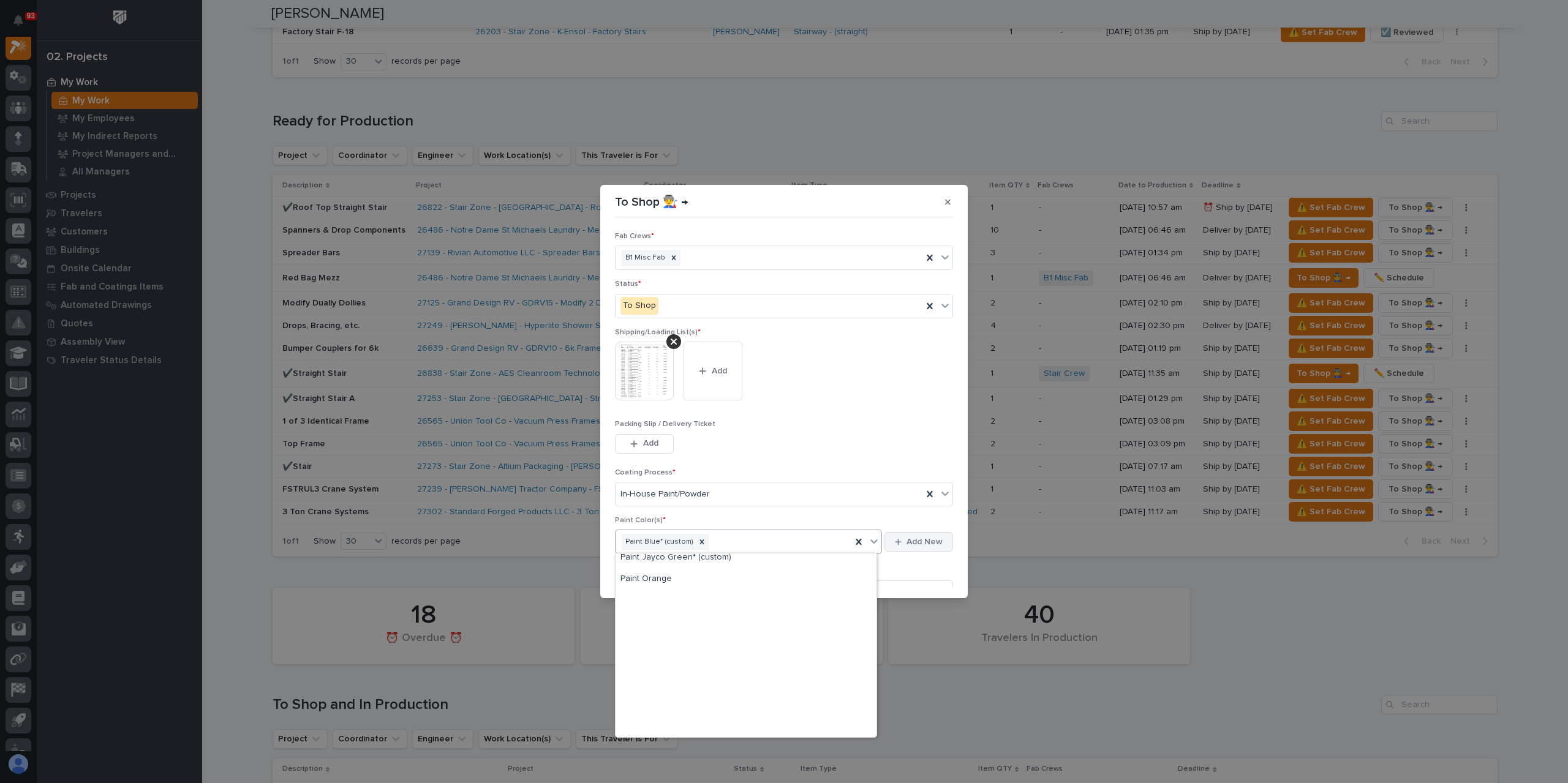
scroll to position [123, 0]
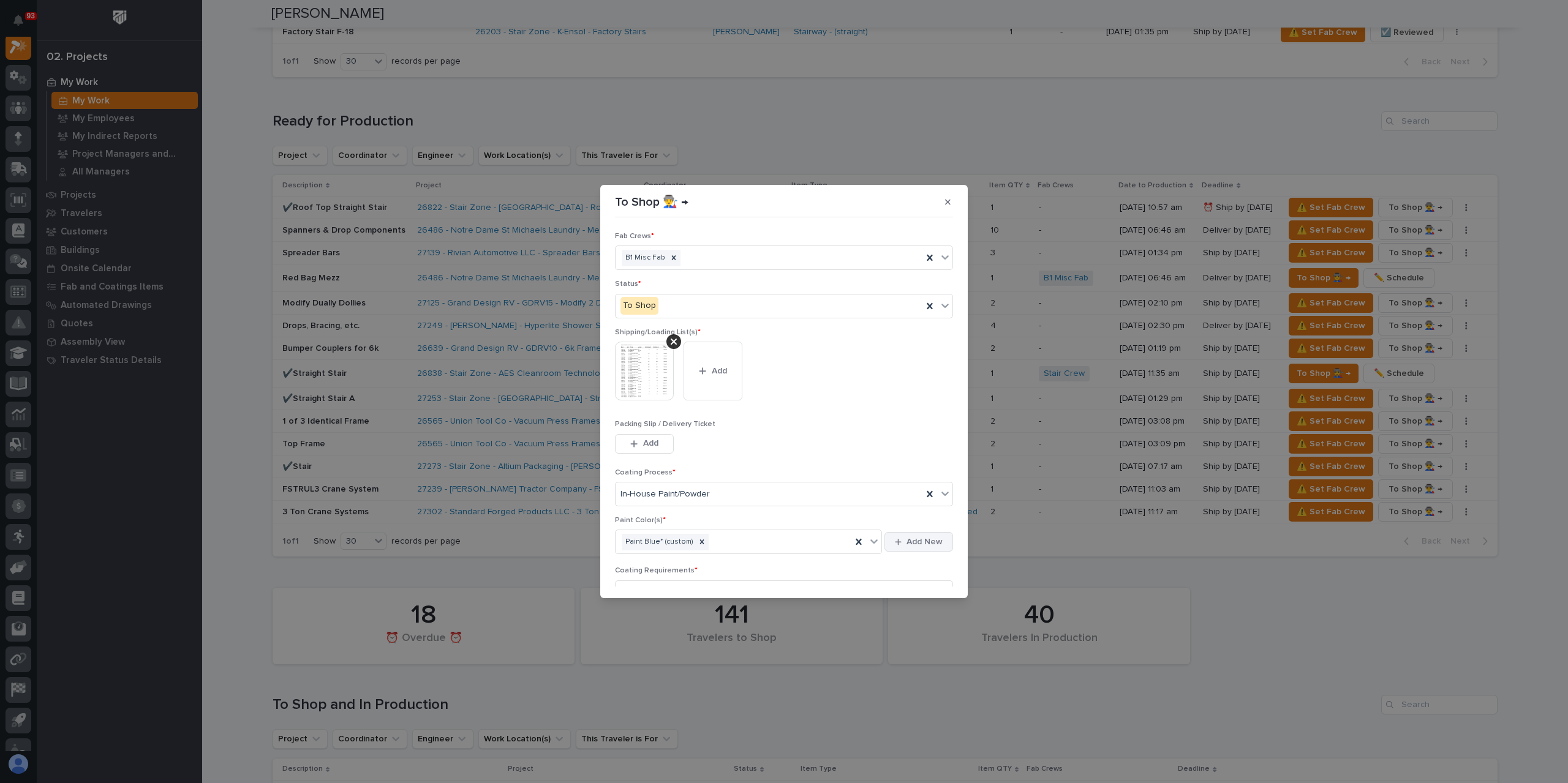
click at [918, 540] on span "Add New" at bounding box center [925, 542] width 36 height 11
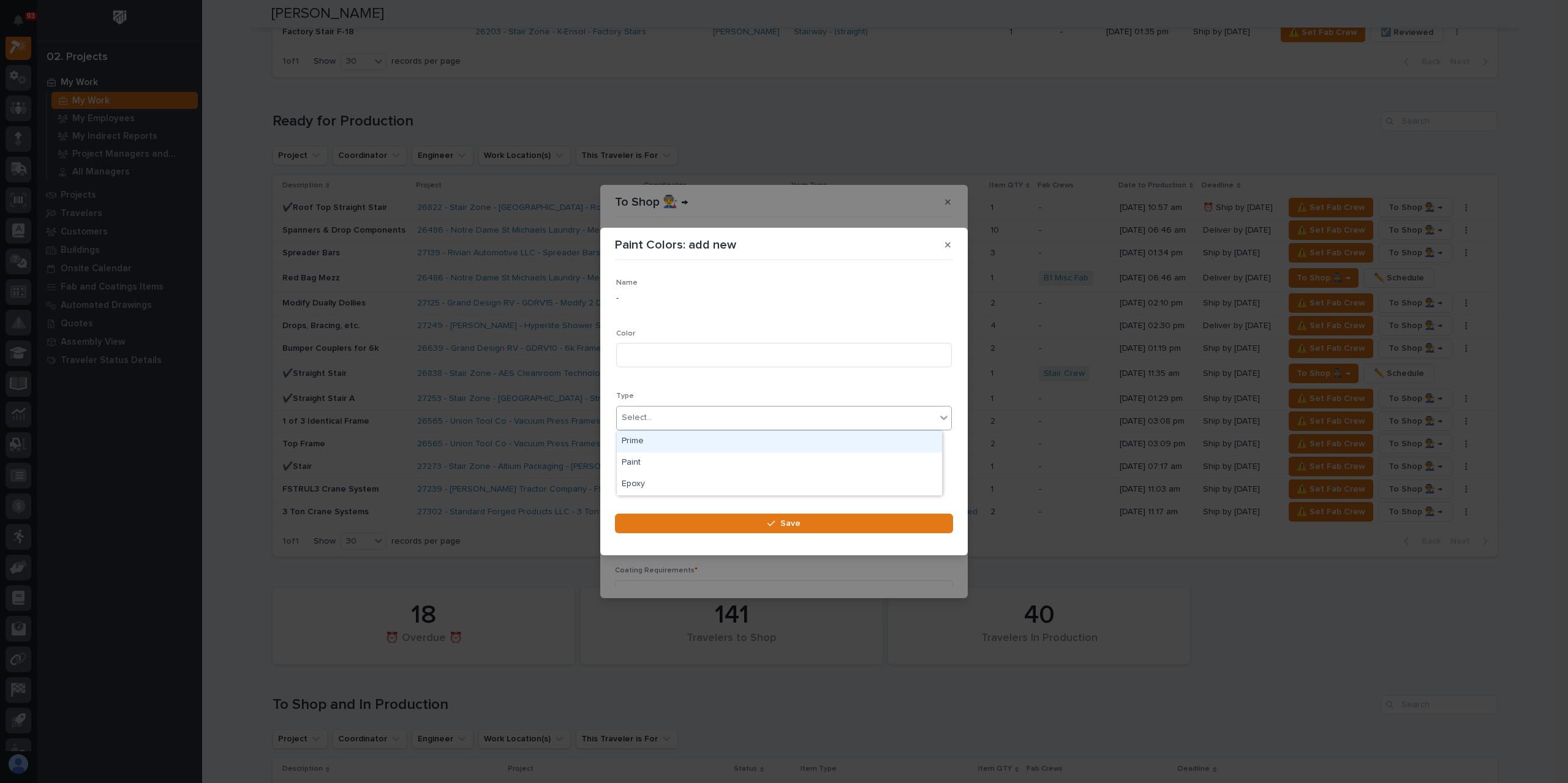
click at [646, 423] on div "Select..." at bounding box center [637, 418] width 30 height 13
click at [655, 458] on div "Paint" at bounding box center [780, 463] width 325 height 21
click at [652, 359] on input at bounding box center [784, 355] width 336 height 24
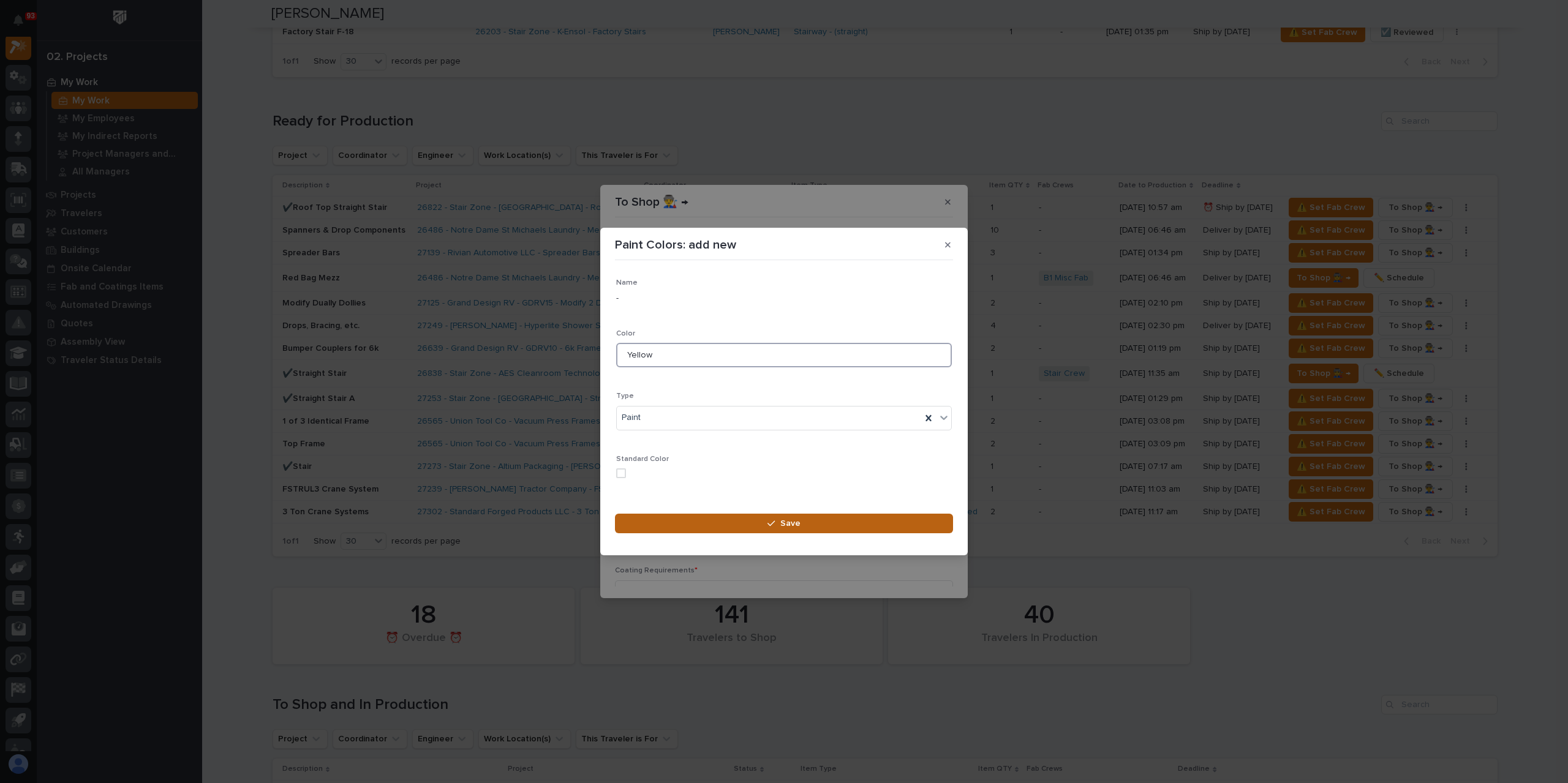
type input "Yellow"
click at [791, 529] on span "Save" at bounding box center [790, 523] width 20 height 11
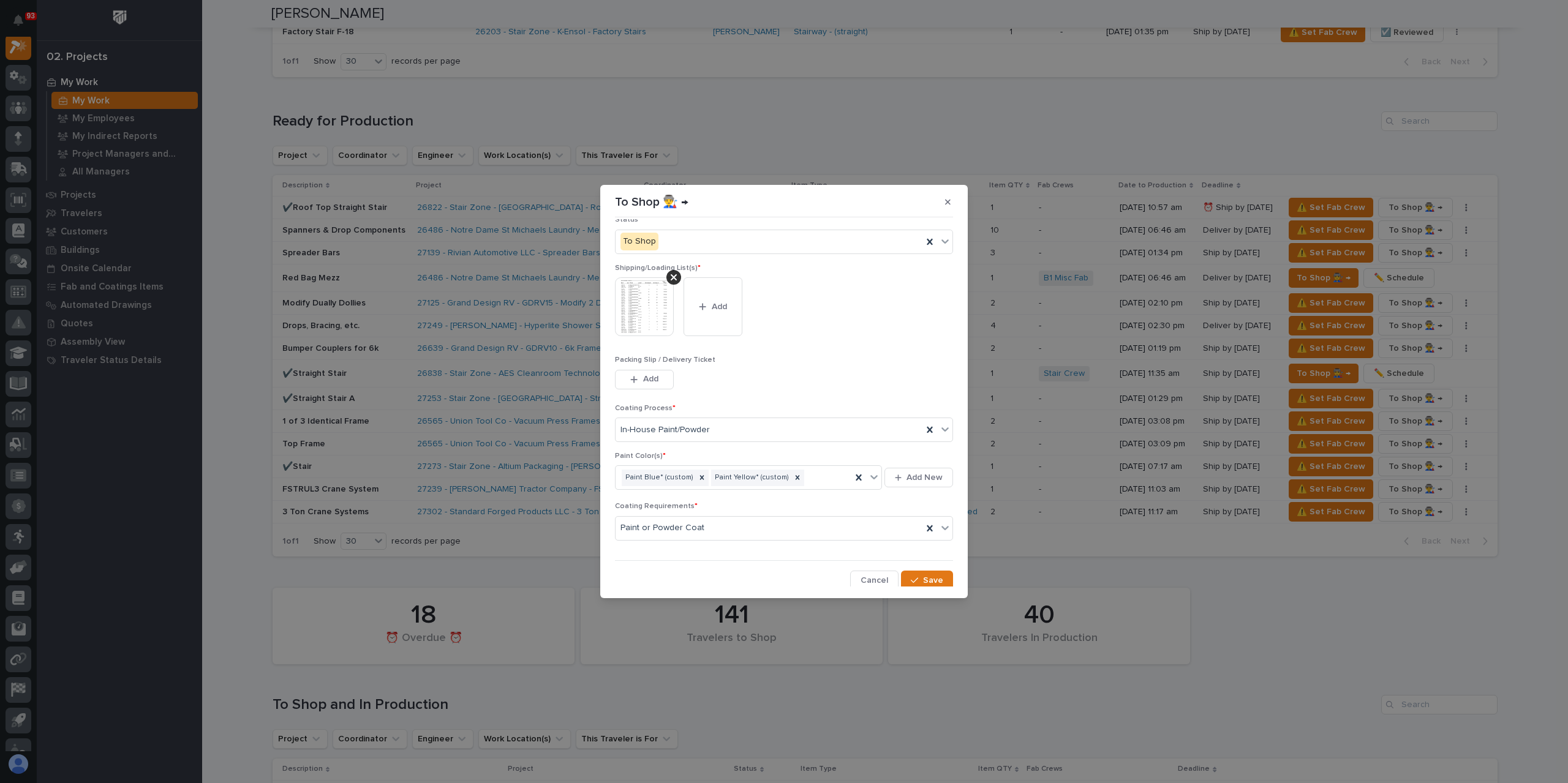
scroll to position [66, 0]
click at [926, 577] on span "Save" at bounding box center [933, 579] width 20 height 11
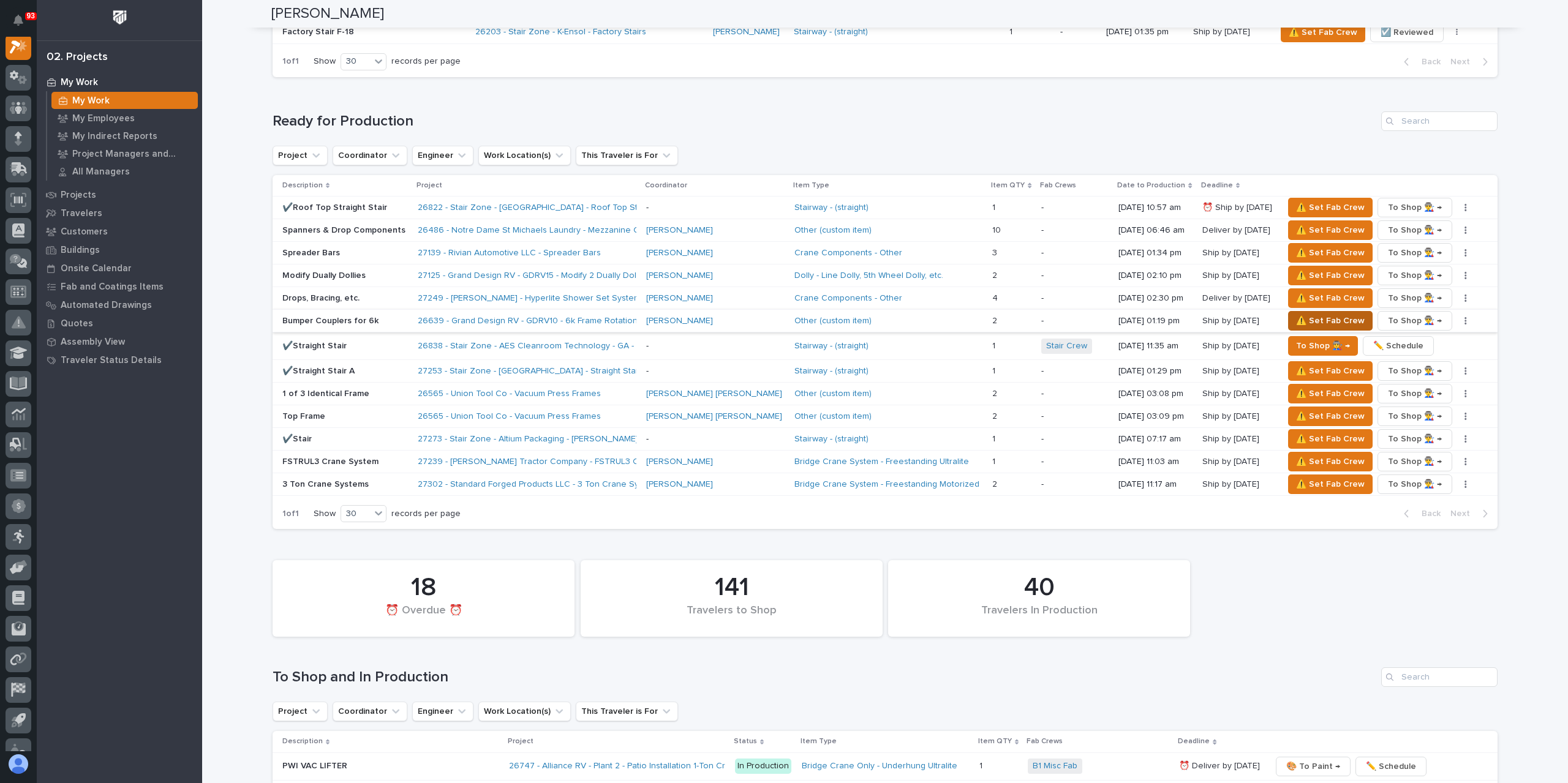
click at [1300, 313] on span "⚠️ Set Fab Crew" at bounding box center [1330, 321] width 69 height 15
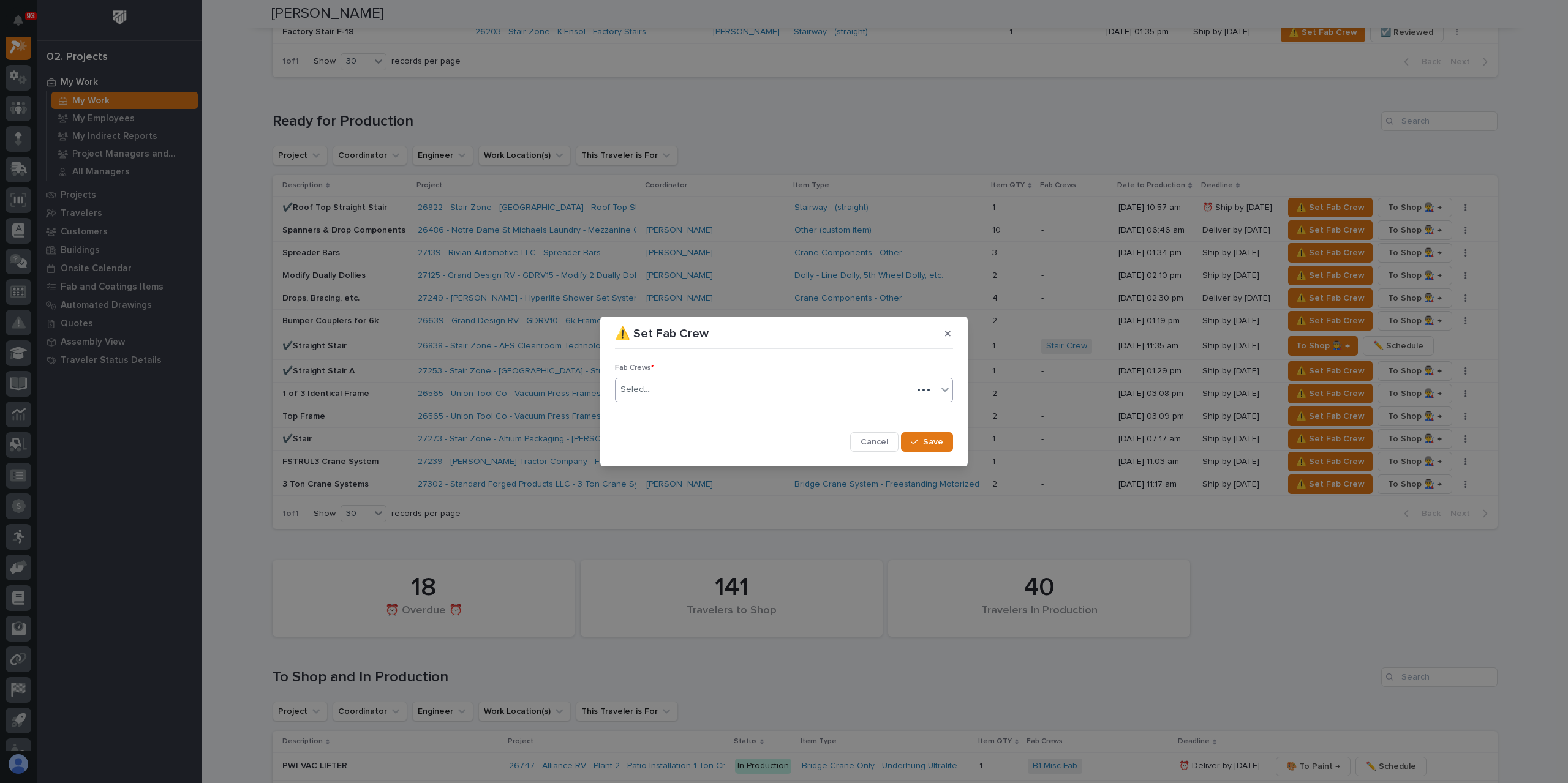
click at [670, 391] on div "Select..." at bounding box center [764, 389] width 297 height 20
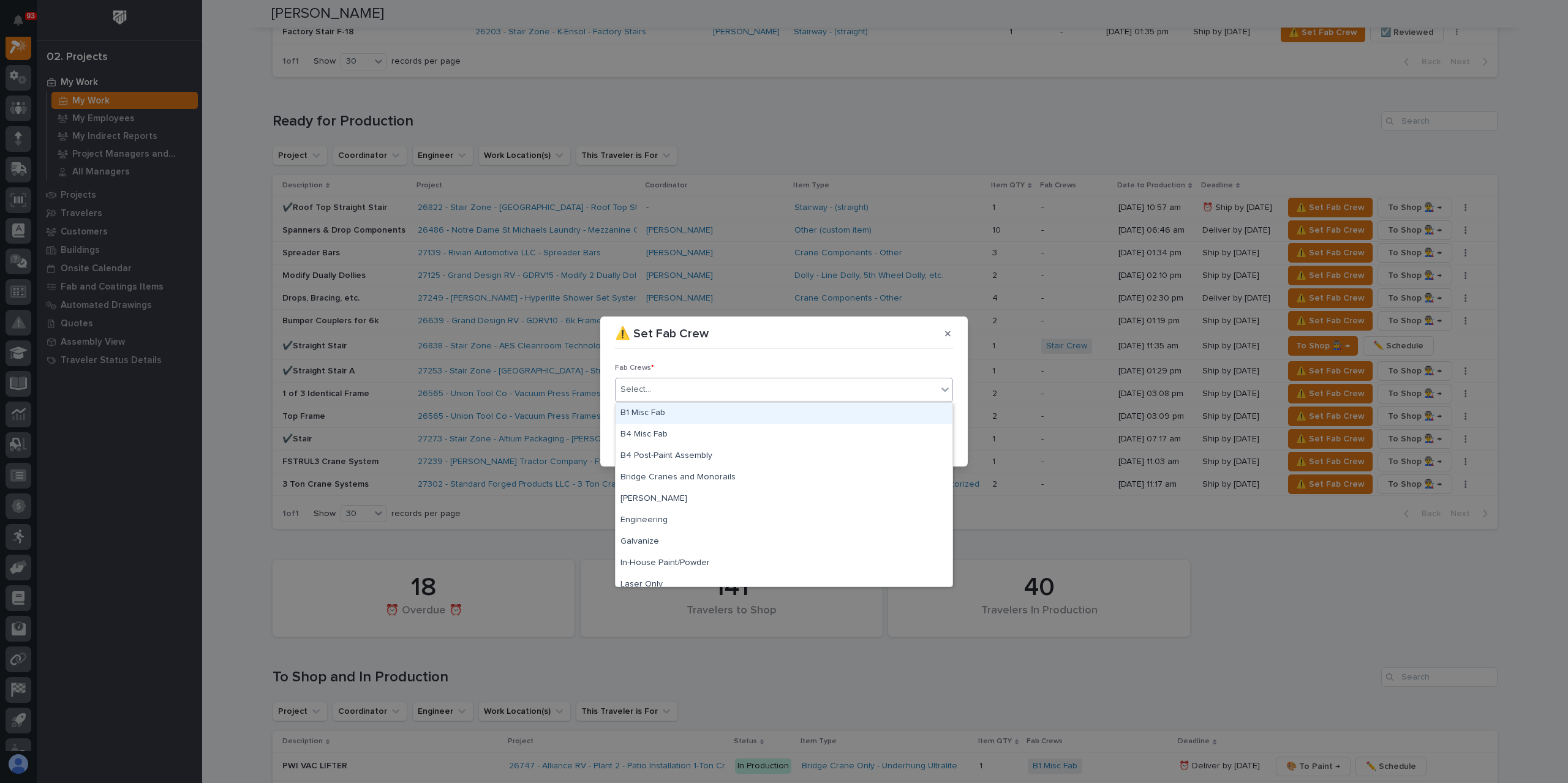
click at [677, 410] on div "B1 Misc Fab" at bounding box center [784, 413] width 337 height 21
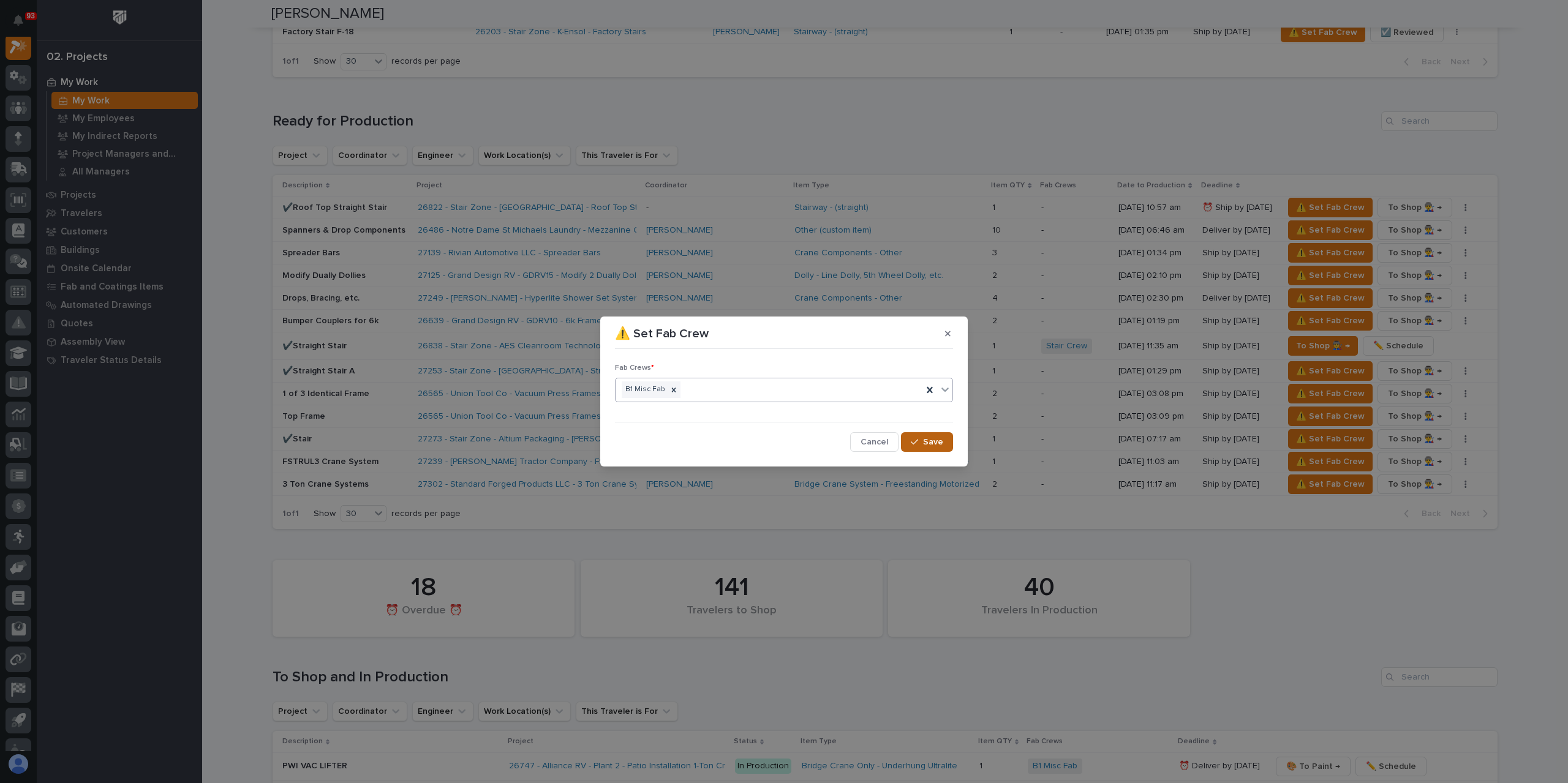
click at [922, 439] on div "button" at bounding box center [917, 442] width 13 height 9
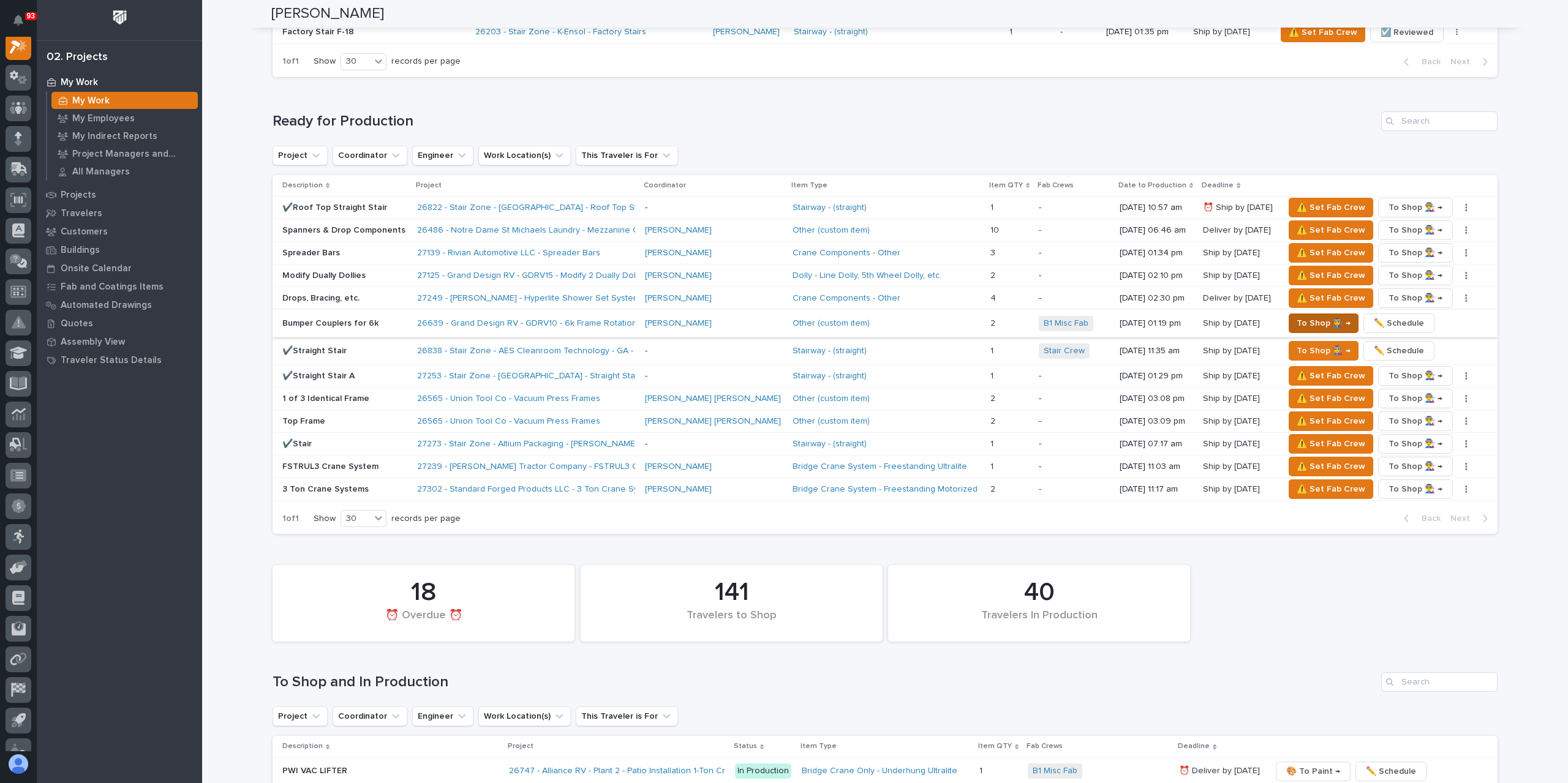
click at [1307, 318] on span "To Shop 👨‍🏭 →" at bounding box center [1323, 323] width 54 height 15
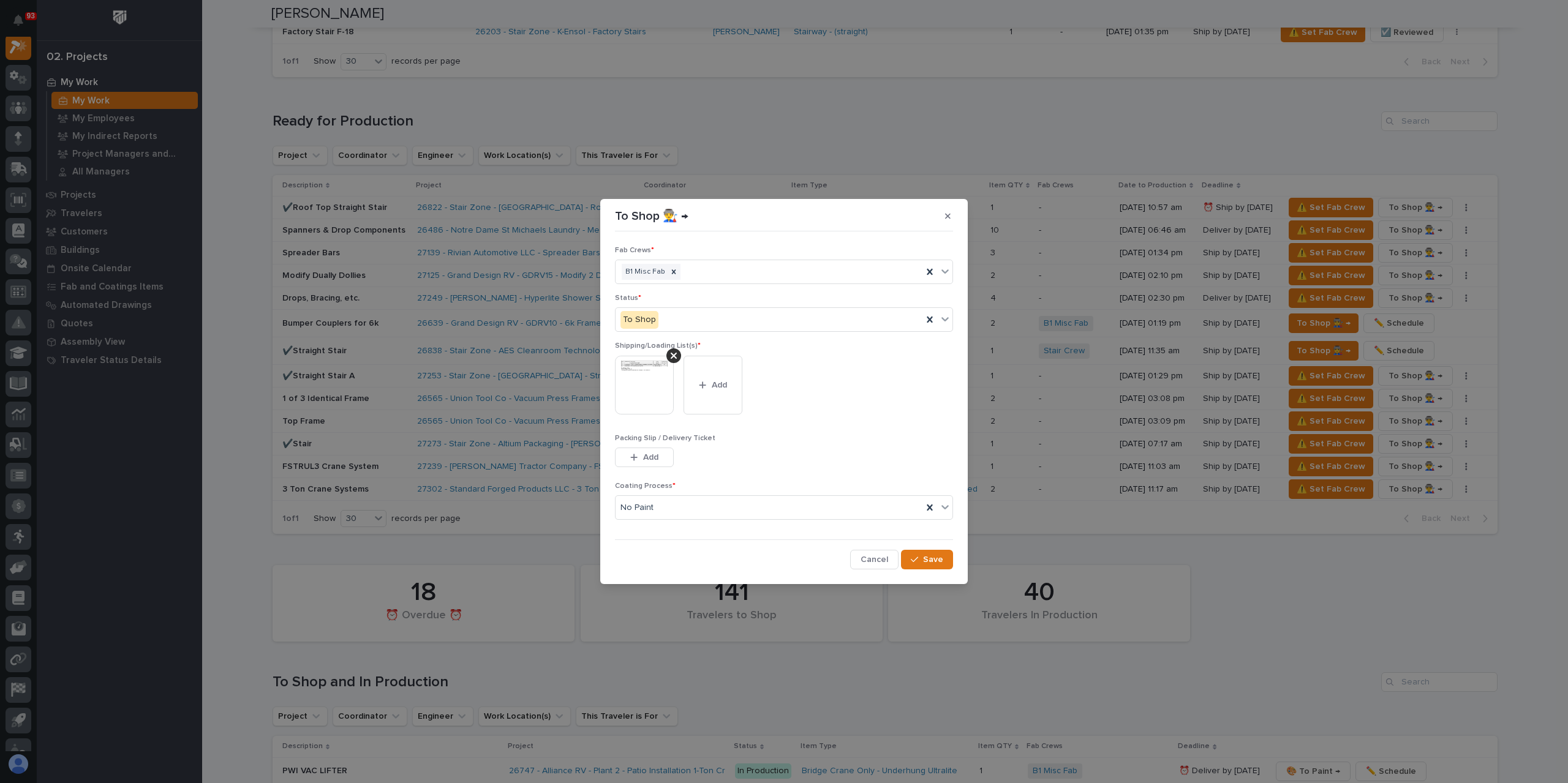
click at [872, 557] on span "Cancel" at bounding box center [874, 560] width 27 height 11
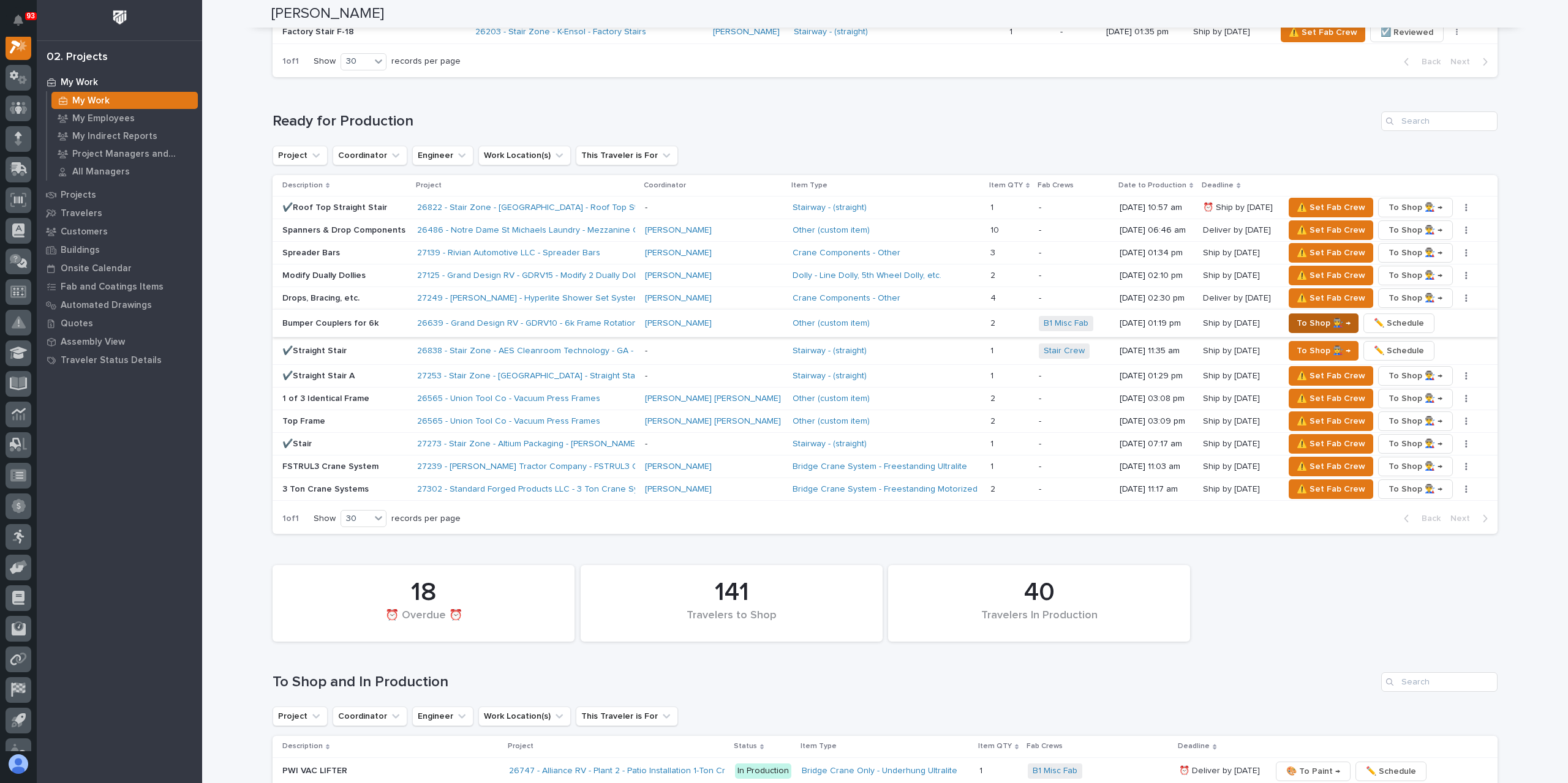
click at [1297, 316] on span "To Shop 👨‍🏭 →" at bounding box center [1323, 323] width 54 height 15
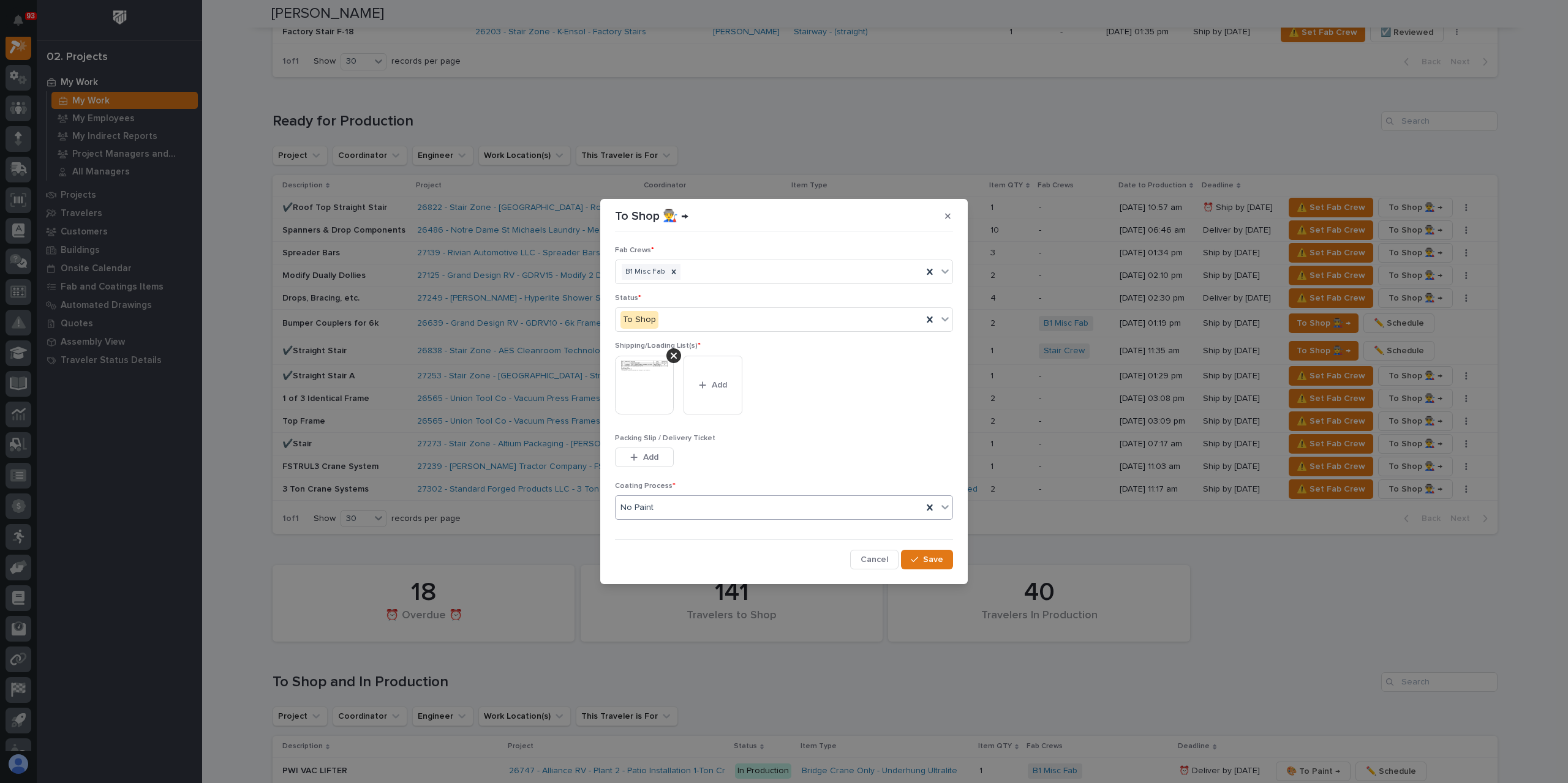
click at [680, 499] on div "No Paint" at bounding box center [768, 507] width 307 height 20
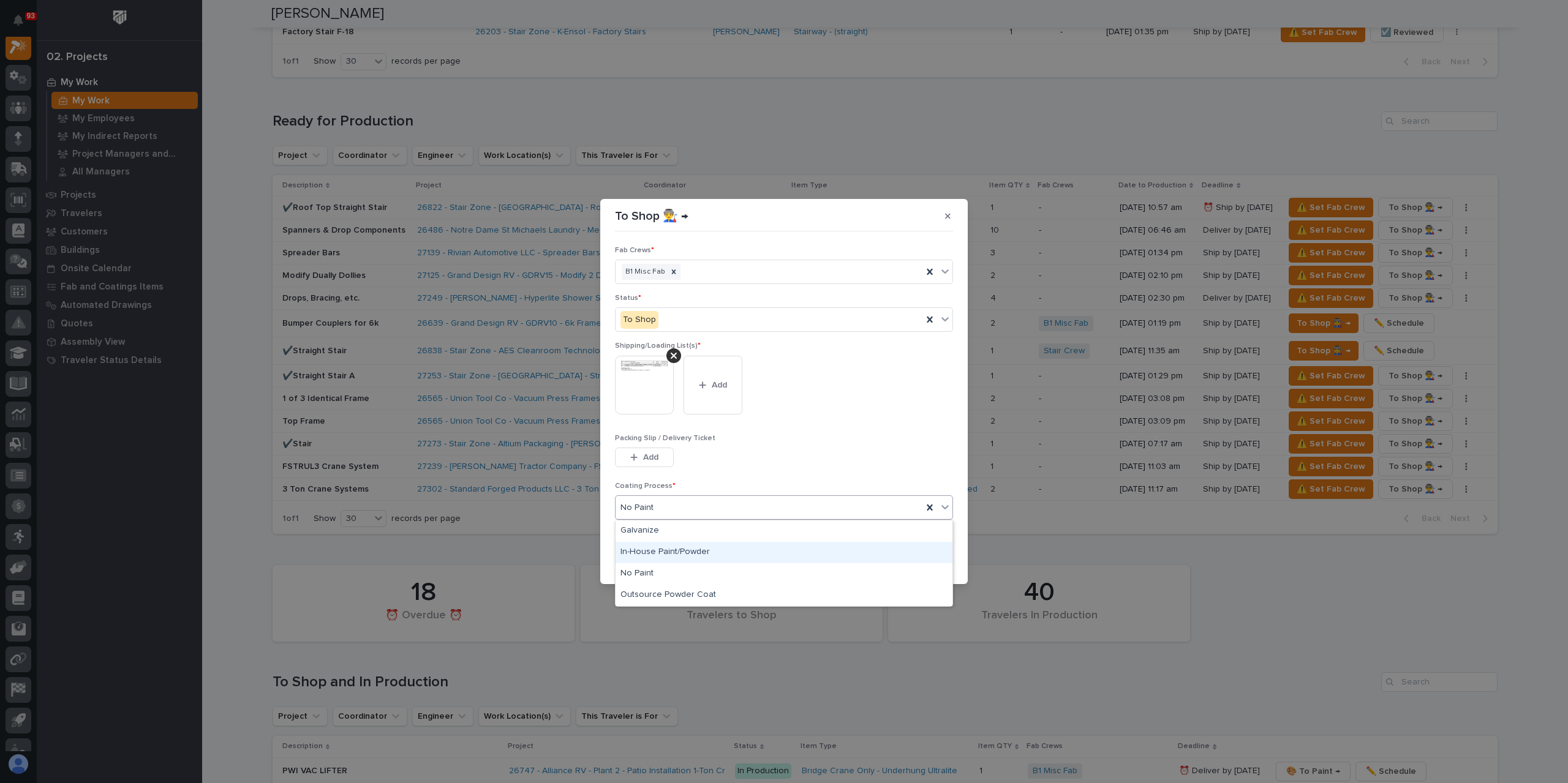
click at [668, 545] on div "In-House Paint/Powder" at bounding box center [784, 552] width 337 height 21
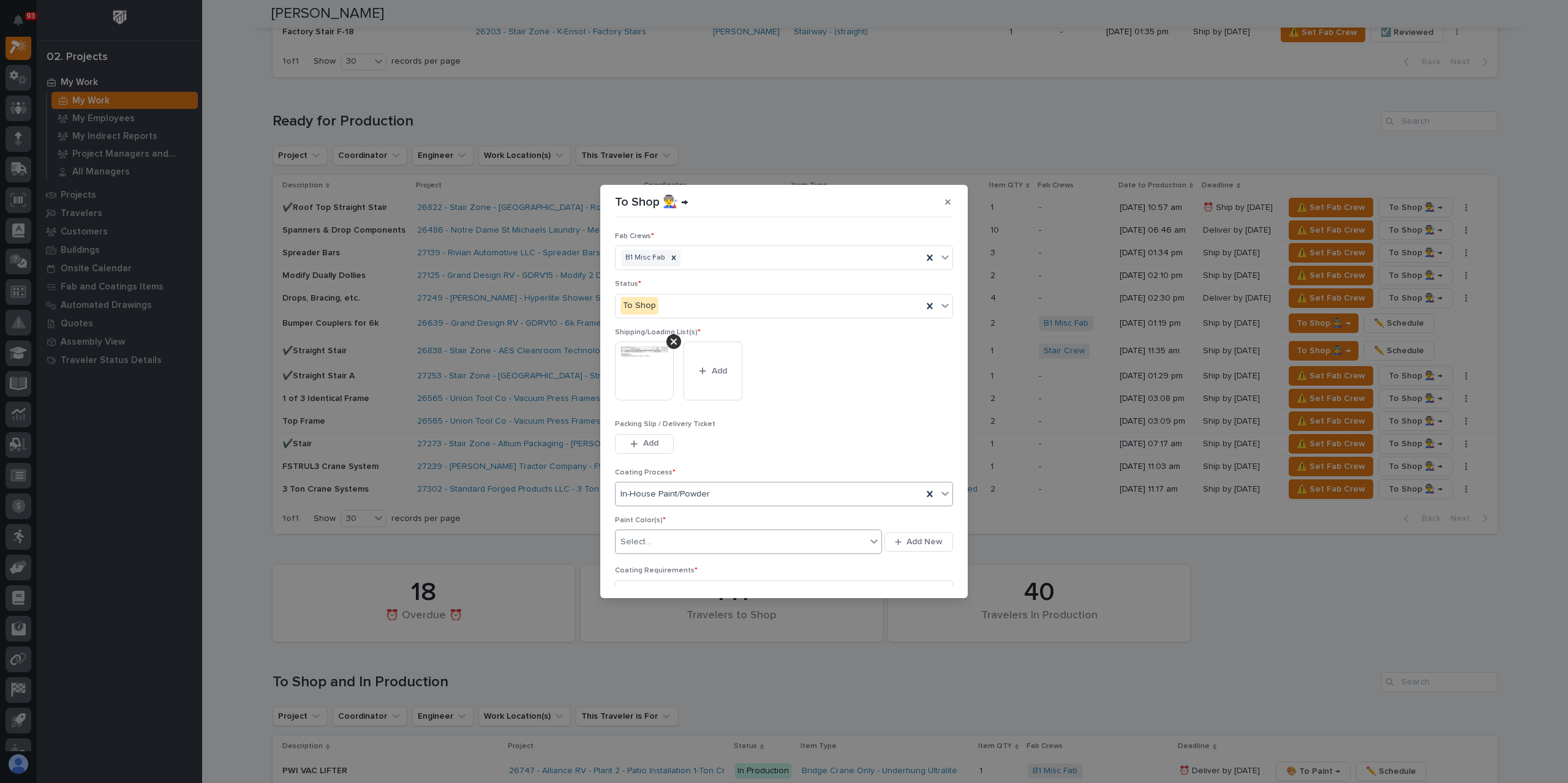
click at [672, 538] on div "Select..." at bounding box center [740, 542] width 251 height 20
click at [923, 640] on span "Save" at bounding box center [933, 645] width 20 height 11
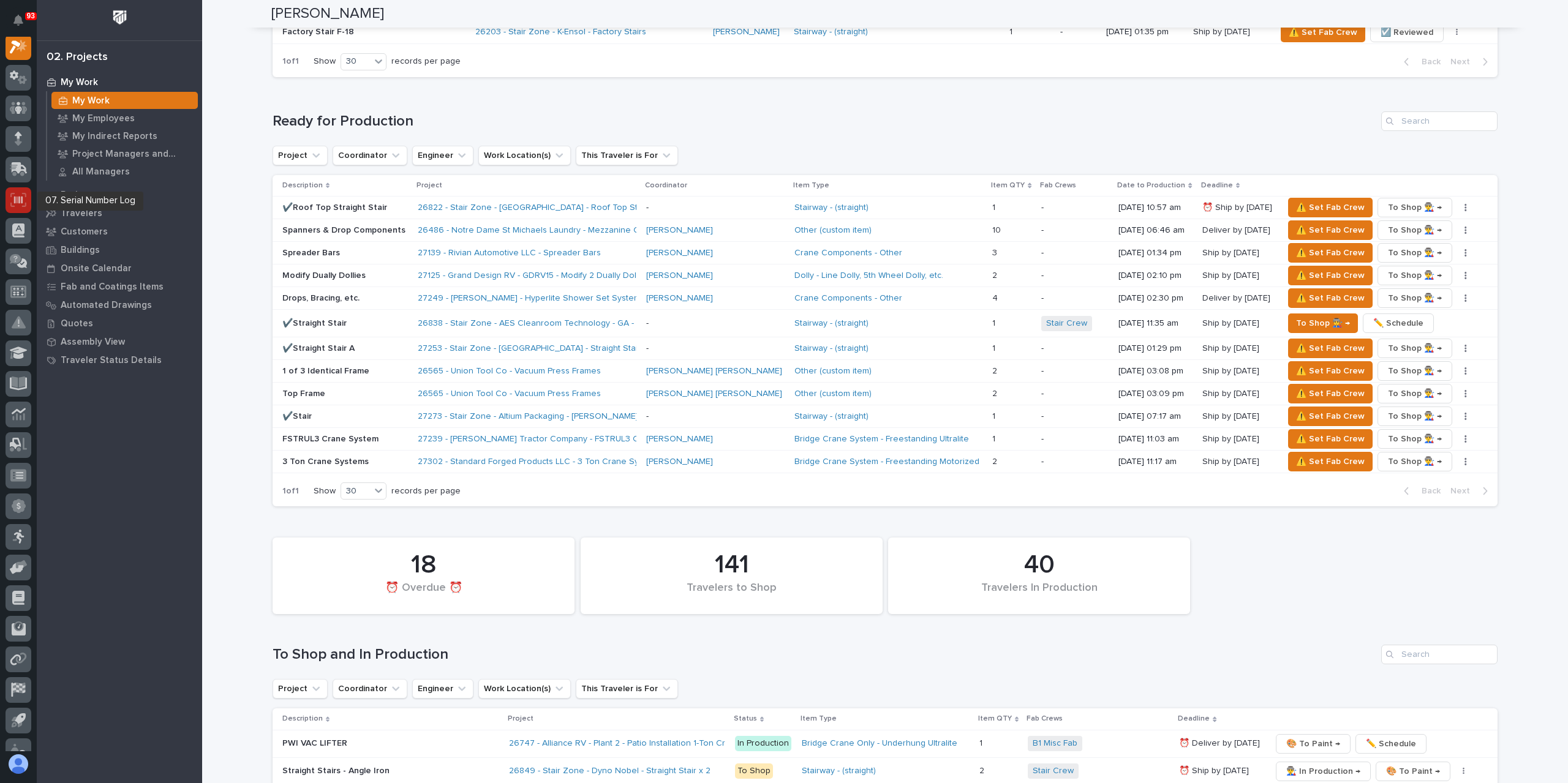
click at [10, 194] on icon at bounding box center [18, 200] width 16 height 14
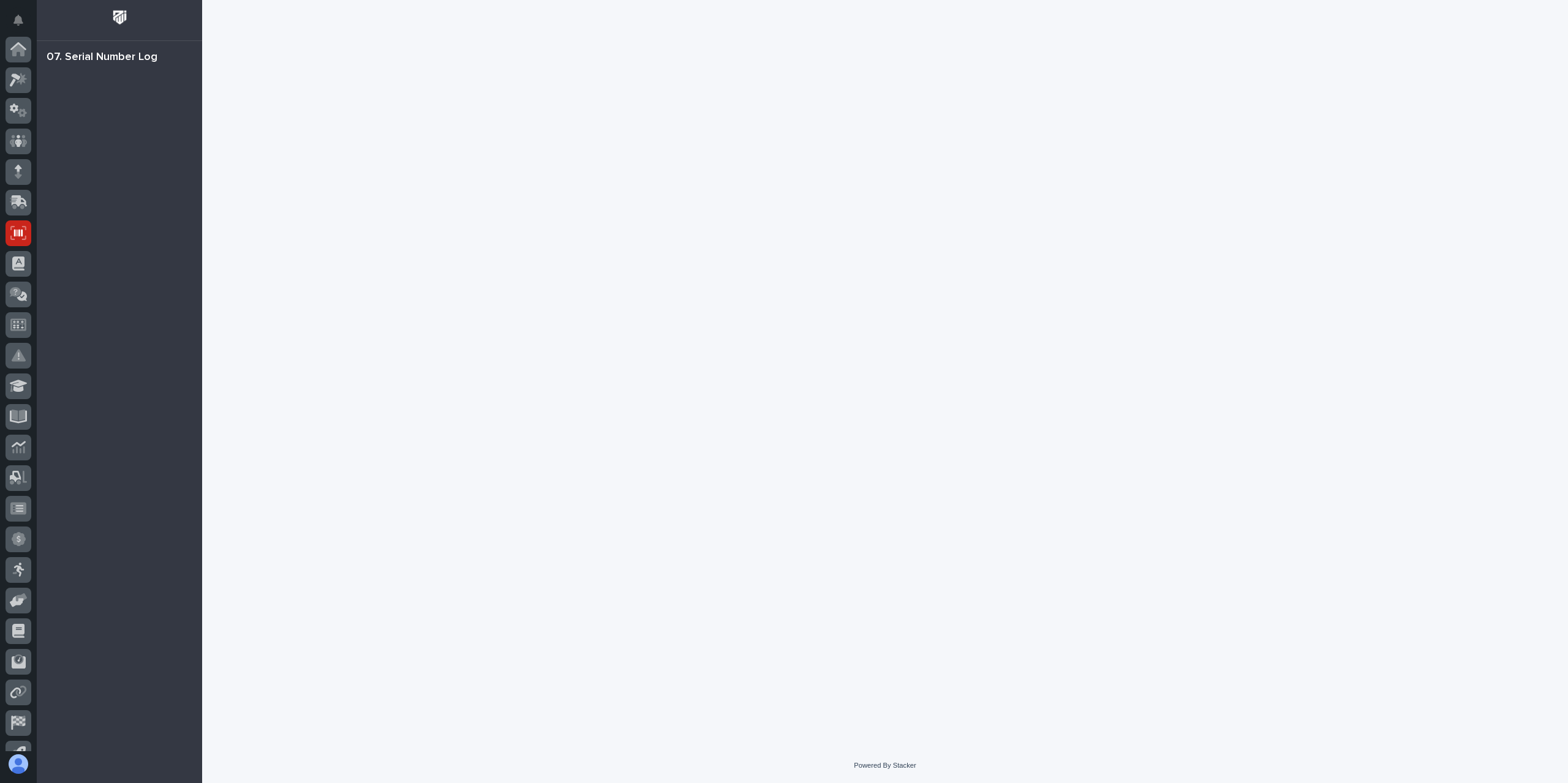
scroll to position [81, 0]
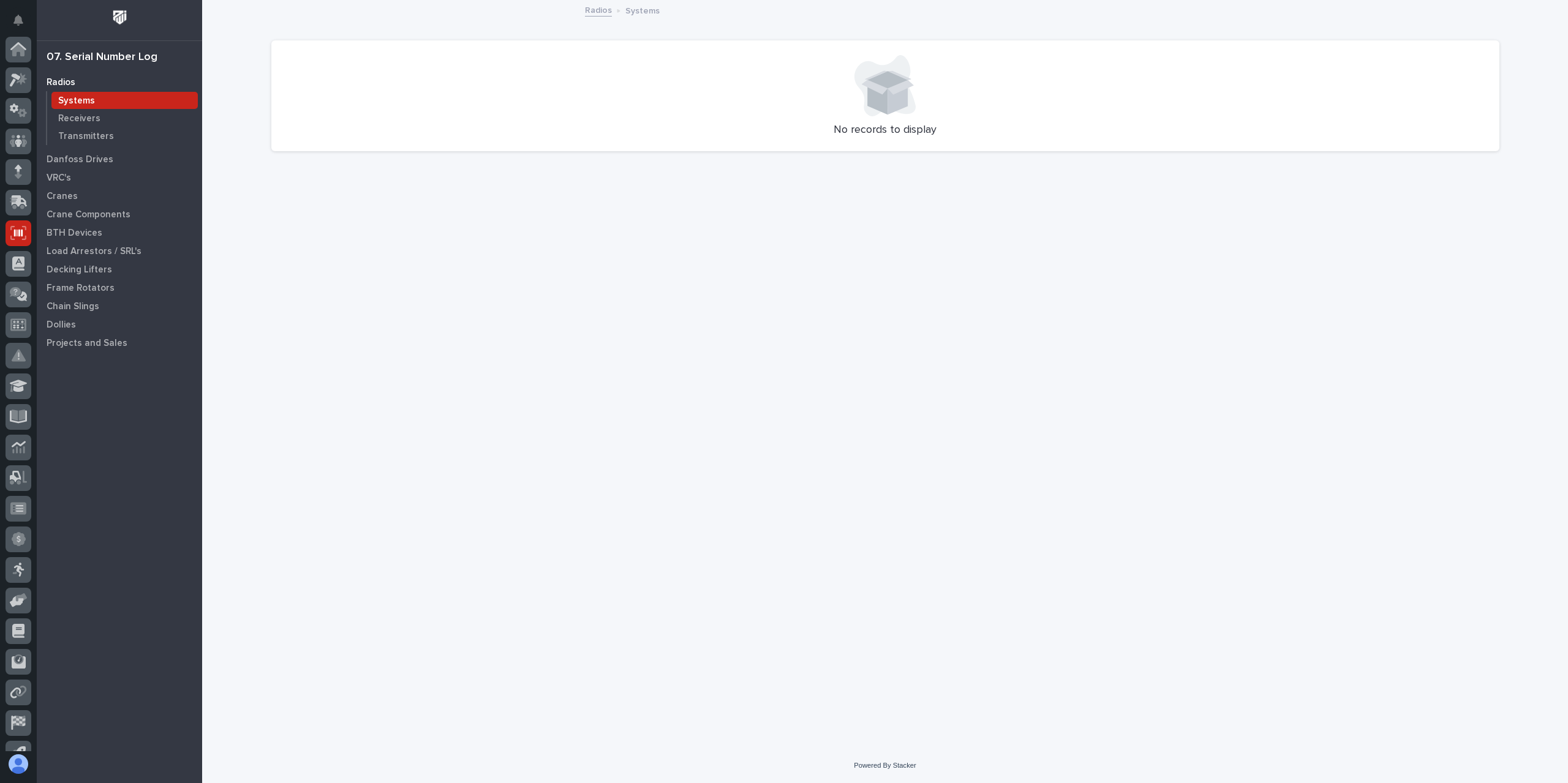
scroll to position [81, 0]
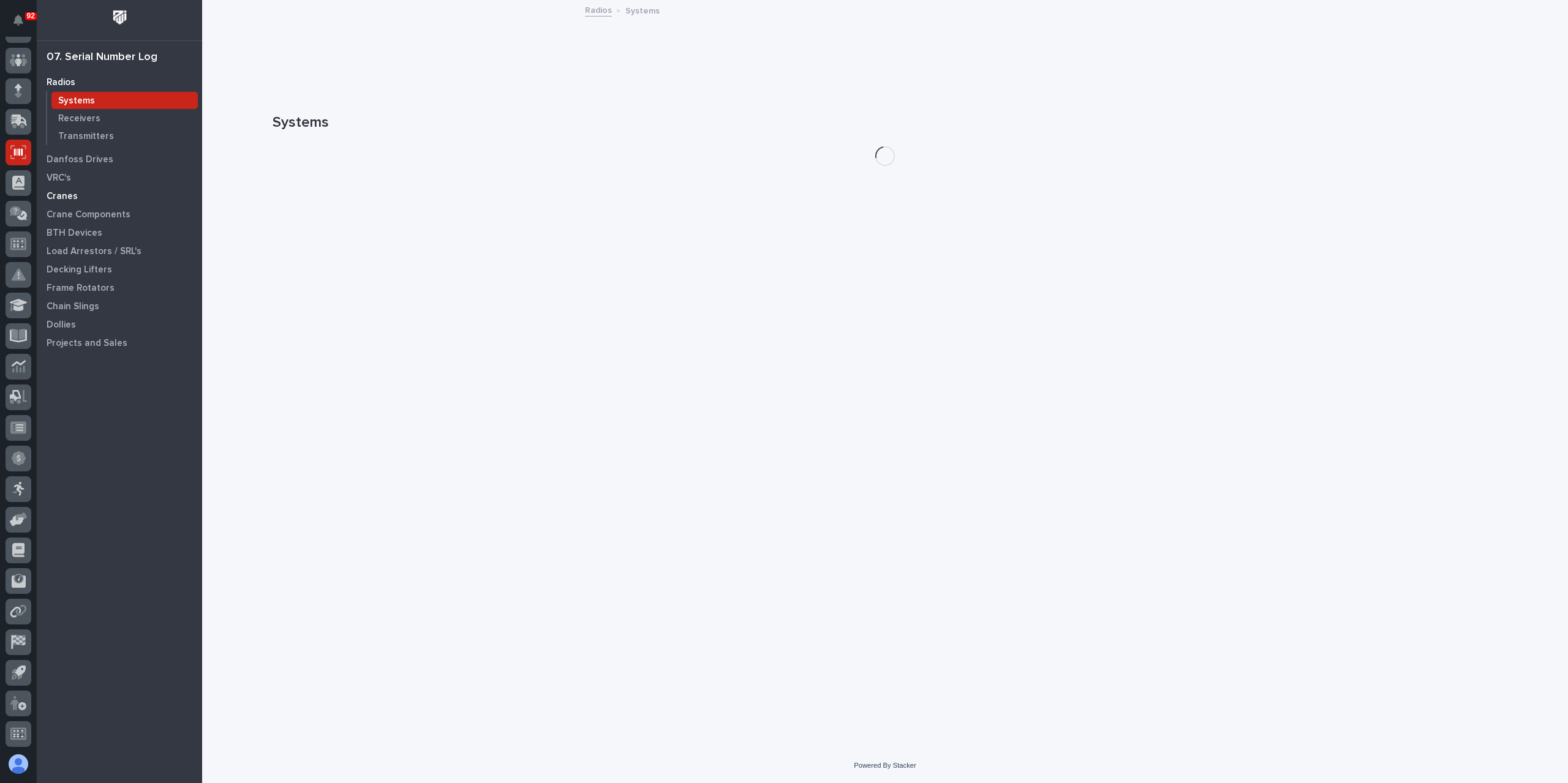
click at [68, 198] on p "Cranes" at bounding box center [62, 196] width 31 height 11
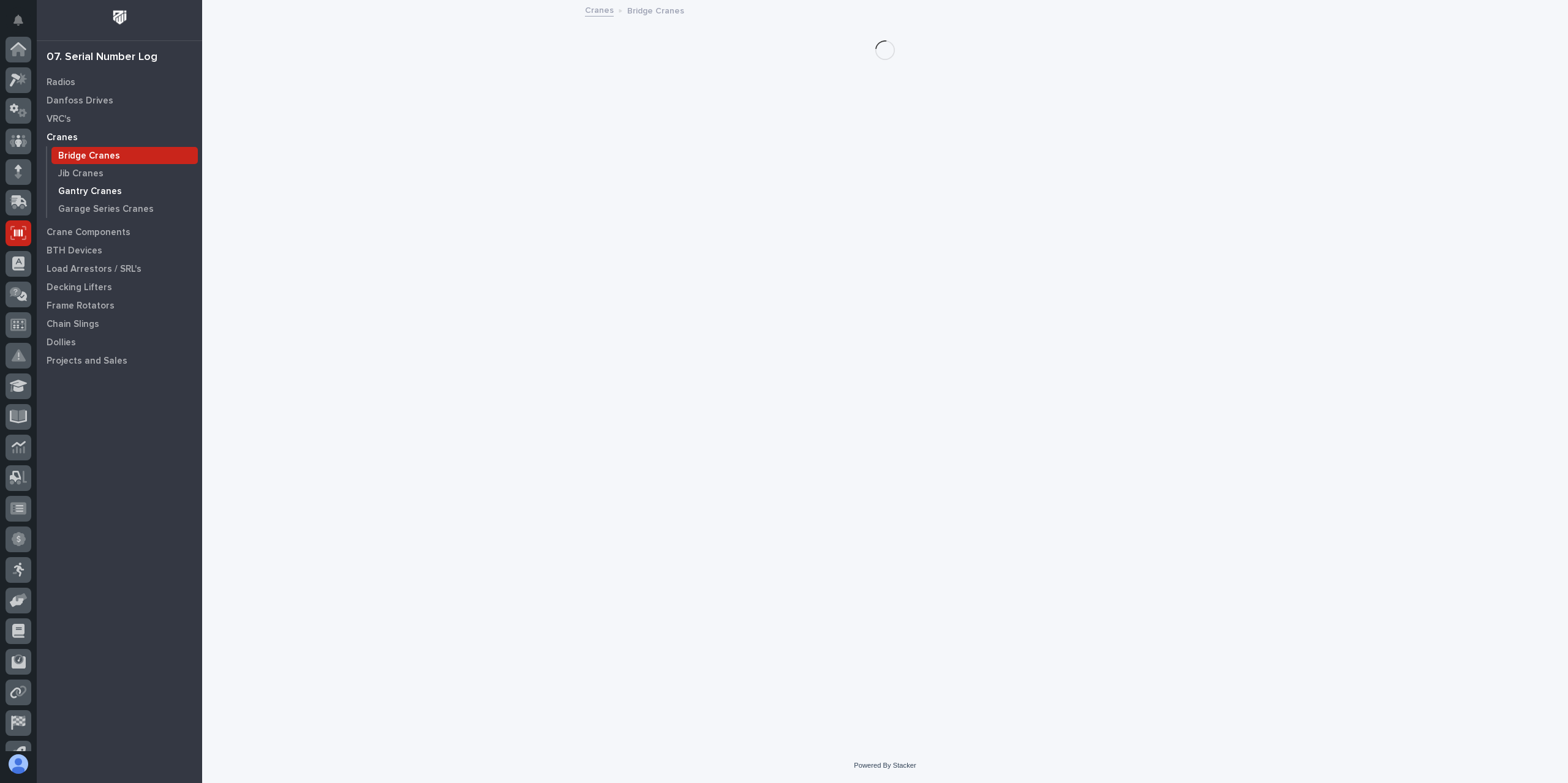
scroll to position [81, 0]
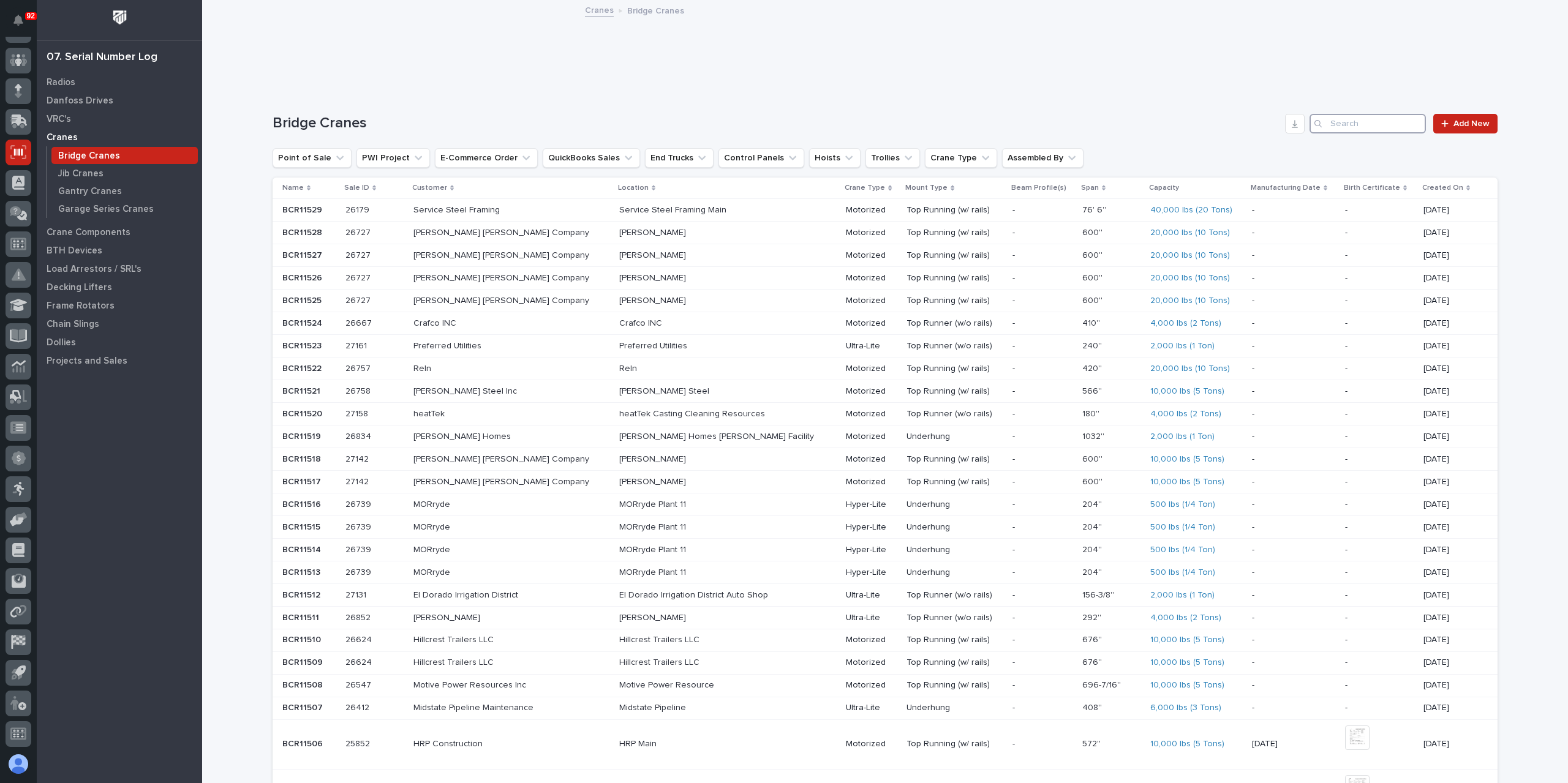
click at [1379, 121] on input "Search" at bounding box center [1368, 123] width 116 height 20
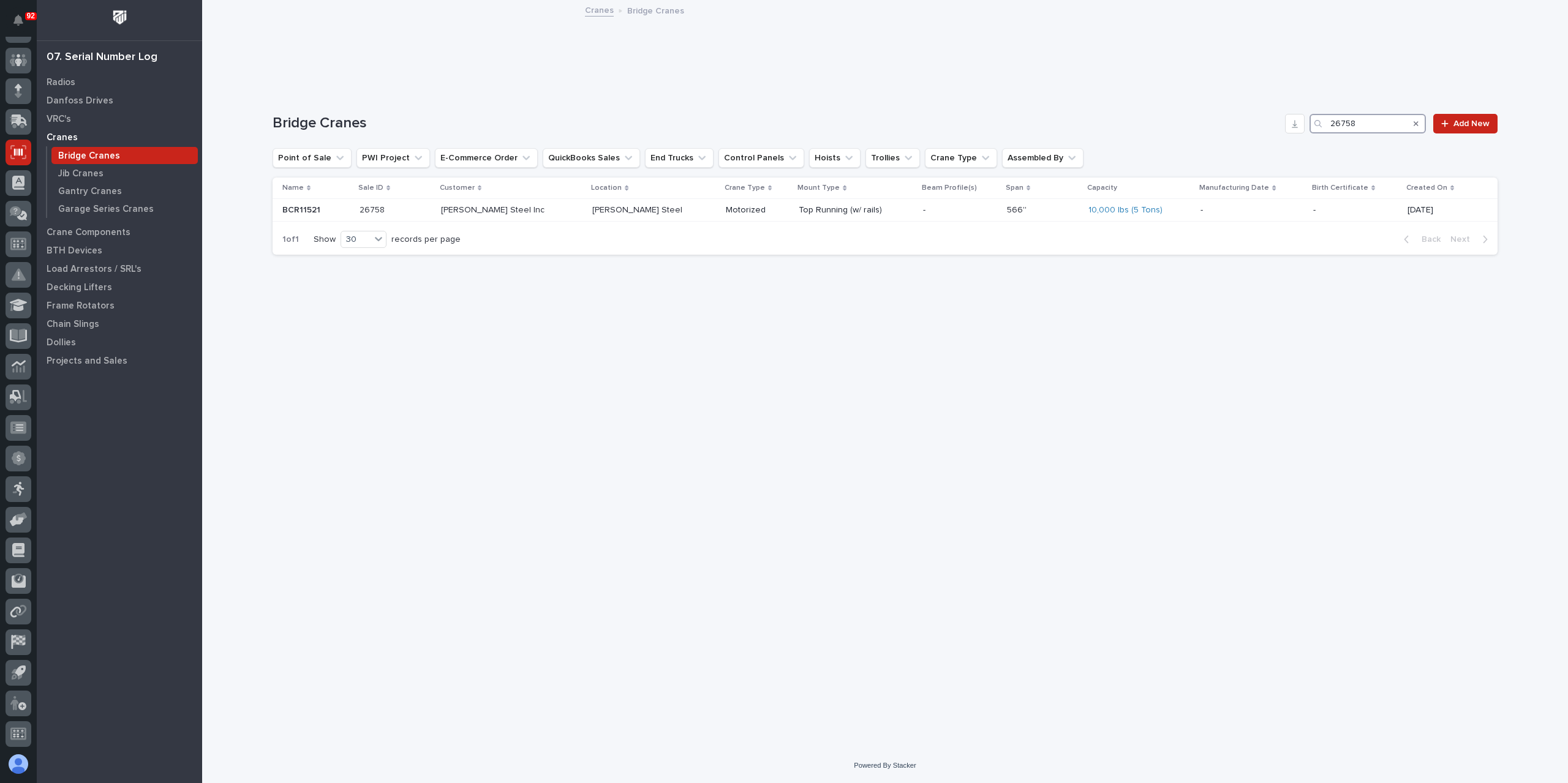
type input "26758"
click at [504, 219] on div "Weaver Steel Inc" at bounding box center [511, 210] width 141 height 20
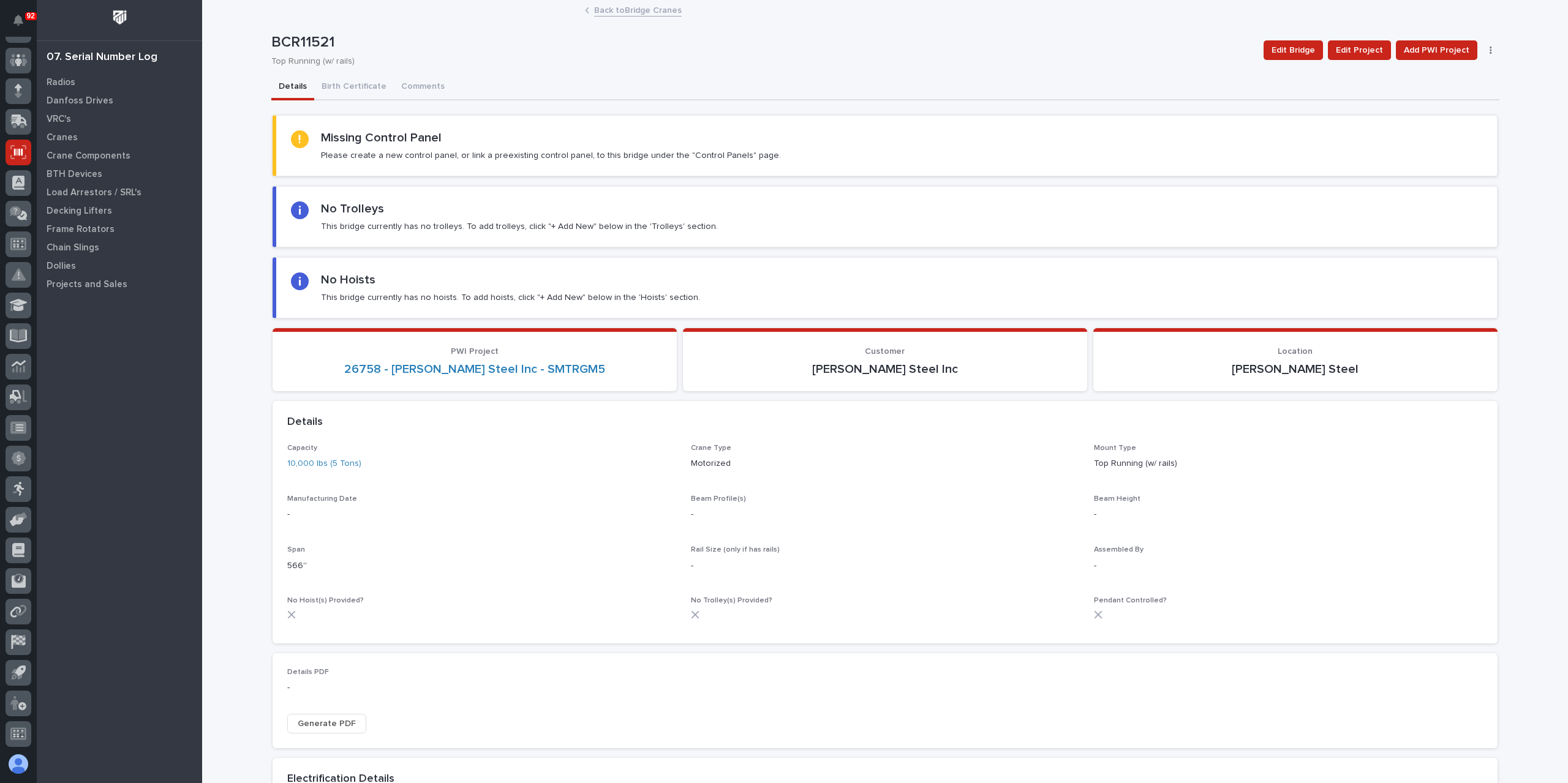
click at [638, 10] on link "Back to Bridge Cranes" at bounding box center [638, 9] width 87 height 14
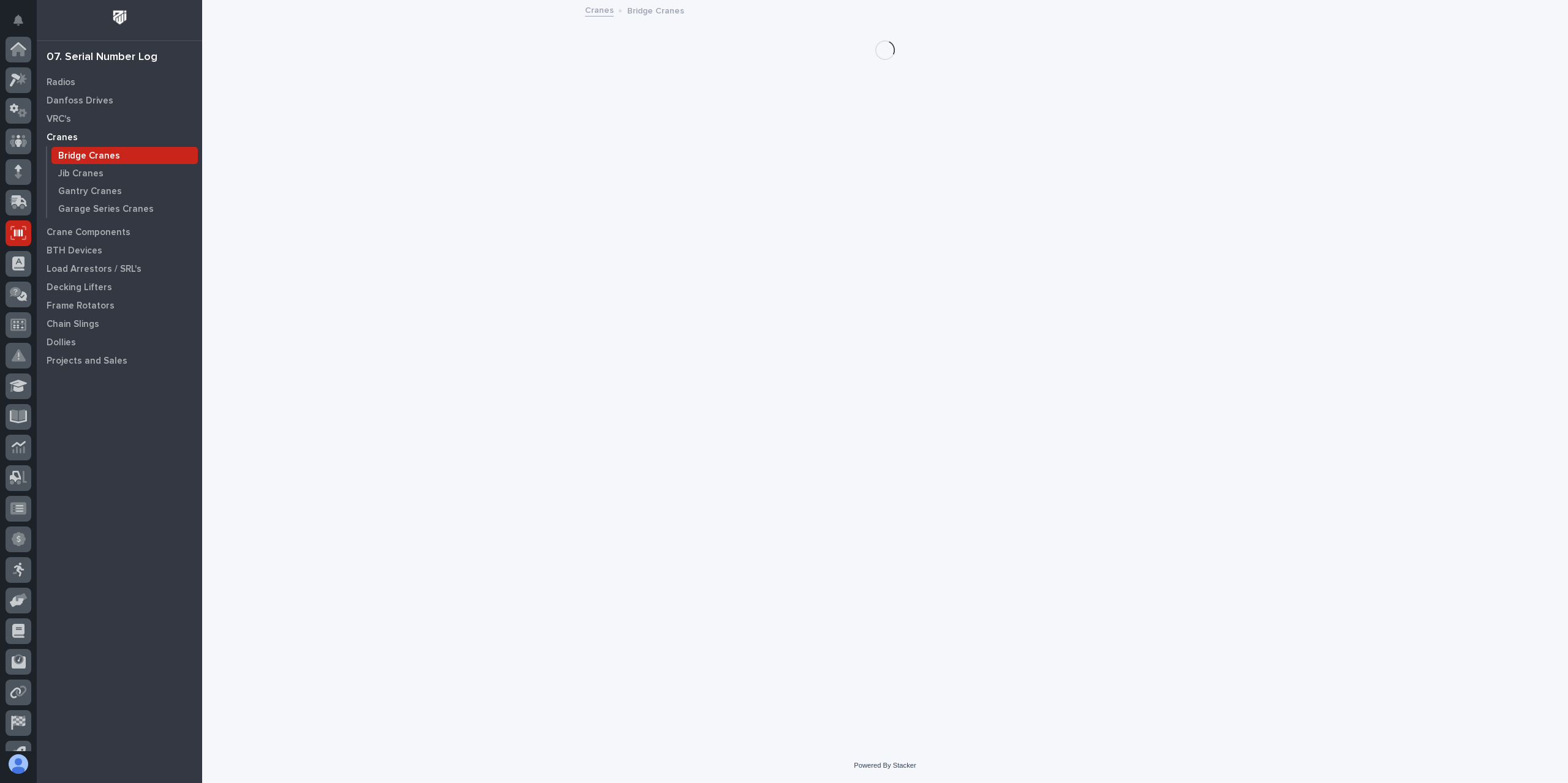
scroll to position [81, 0]
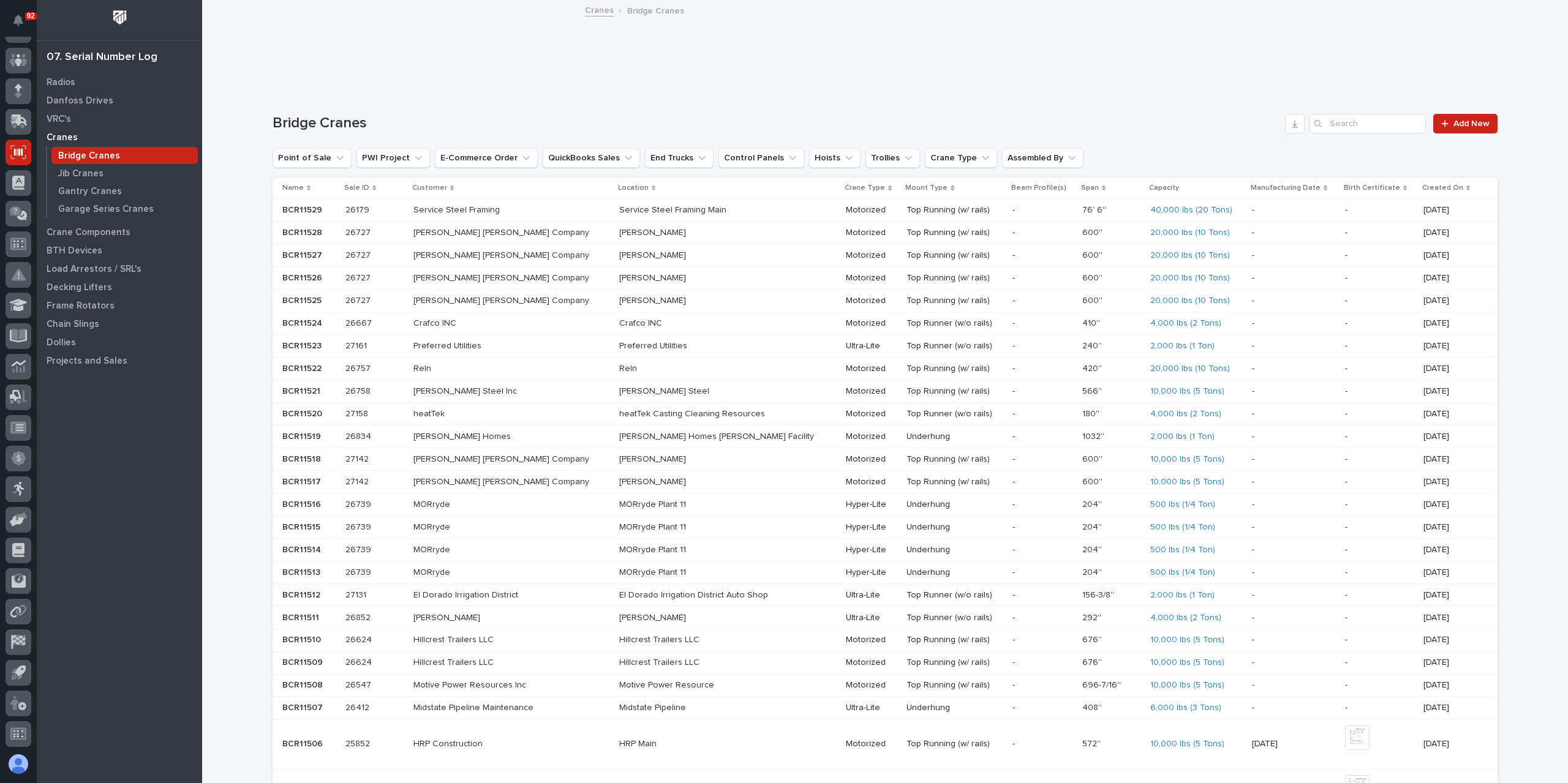
click at [619, 362] on div "Reln" at bounding box center [726, 367] width 214 height 13
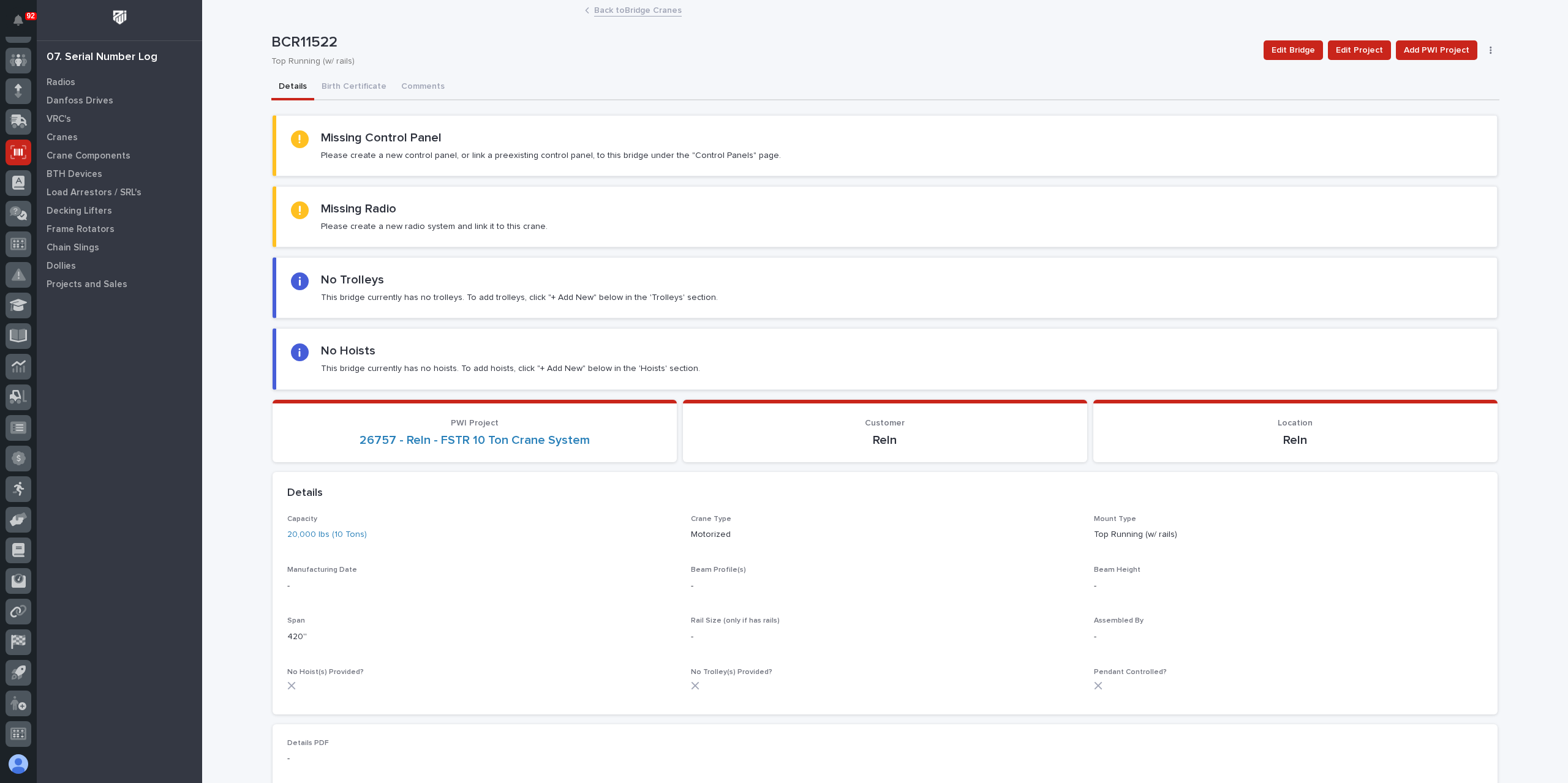
click at [622, 13] on link "Back to Bridge Cranes" at bounding box center [638, 9] width 87 height 14
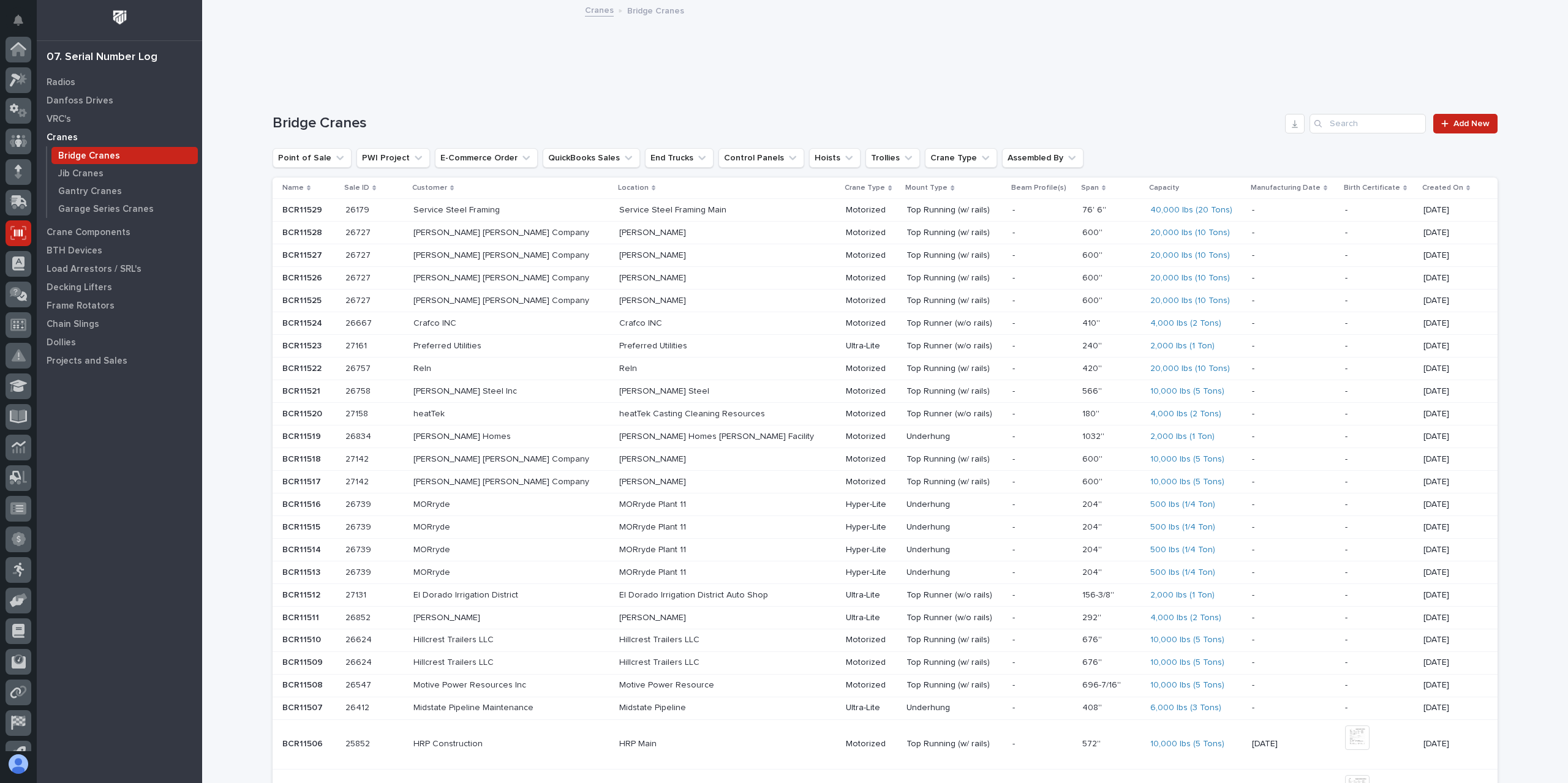
scroll to position [81, 0]
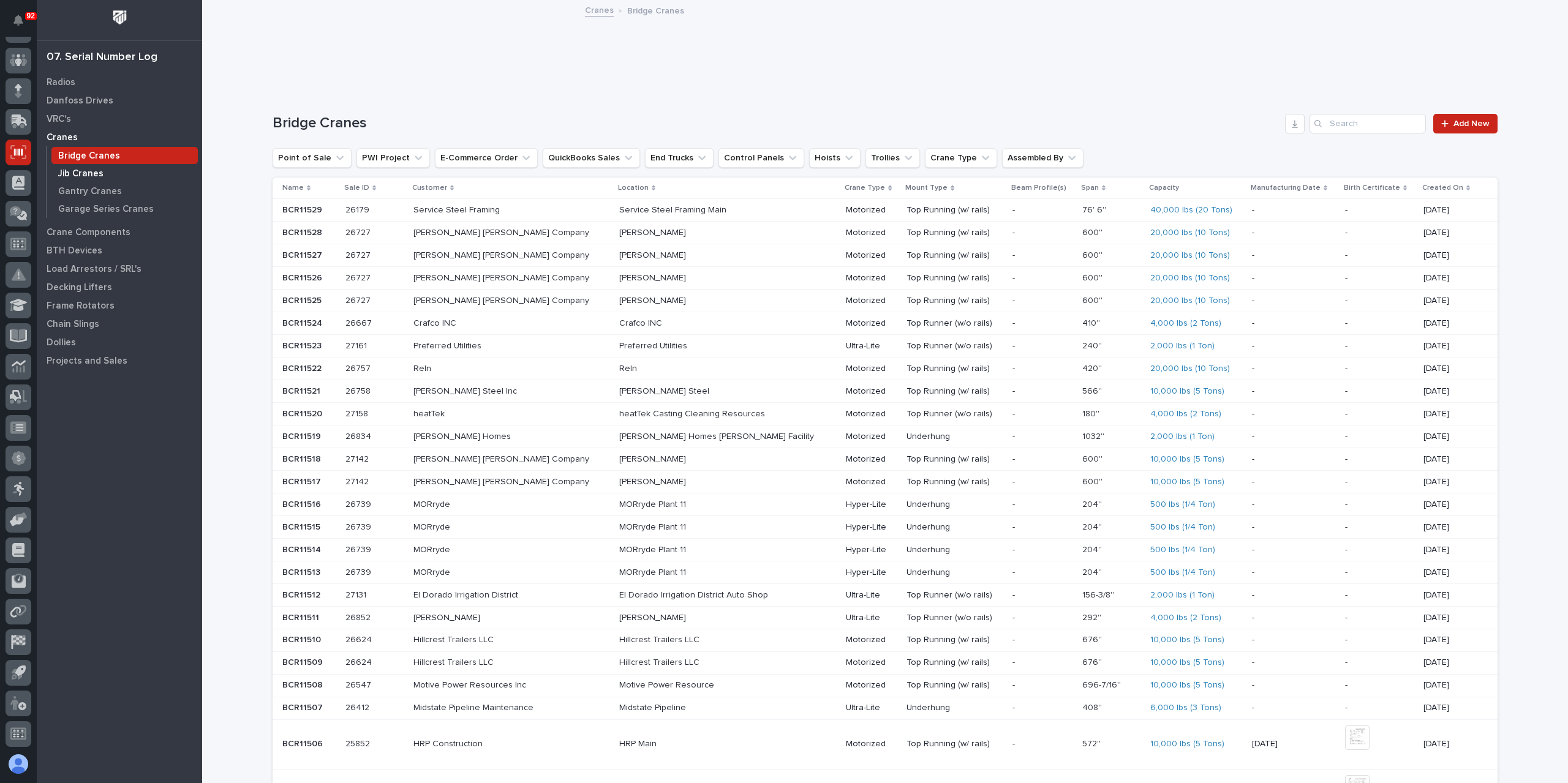
click at [87, 173] on p "Jib Cranes" at bounding box center [81, 174] width 45 height 11
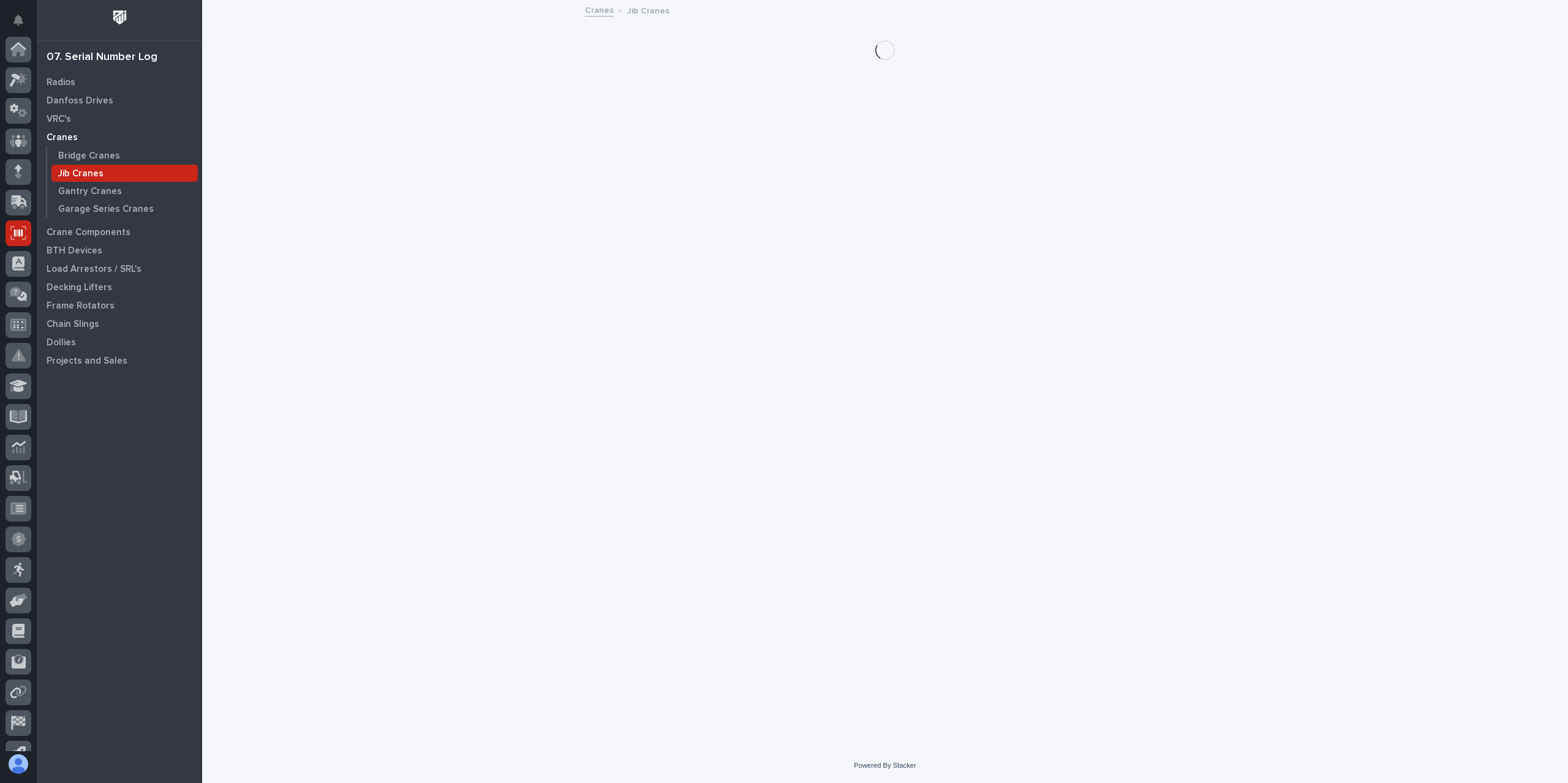
scroll to position [81, 0]
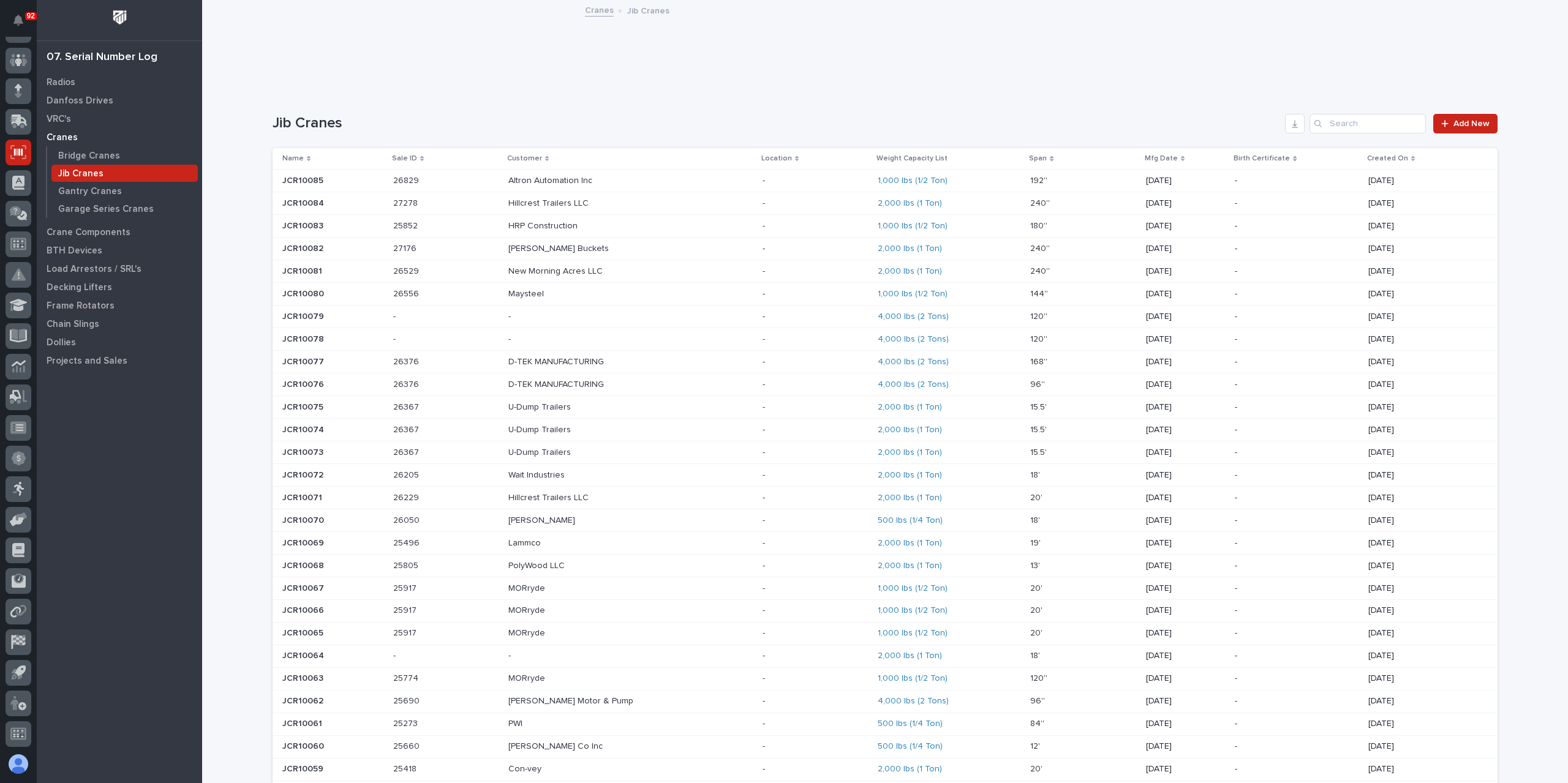
click at [573, 221] on p "HRP Construction" at bounding box center [544, 225] width 72 height 13
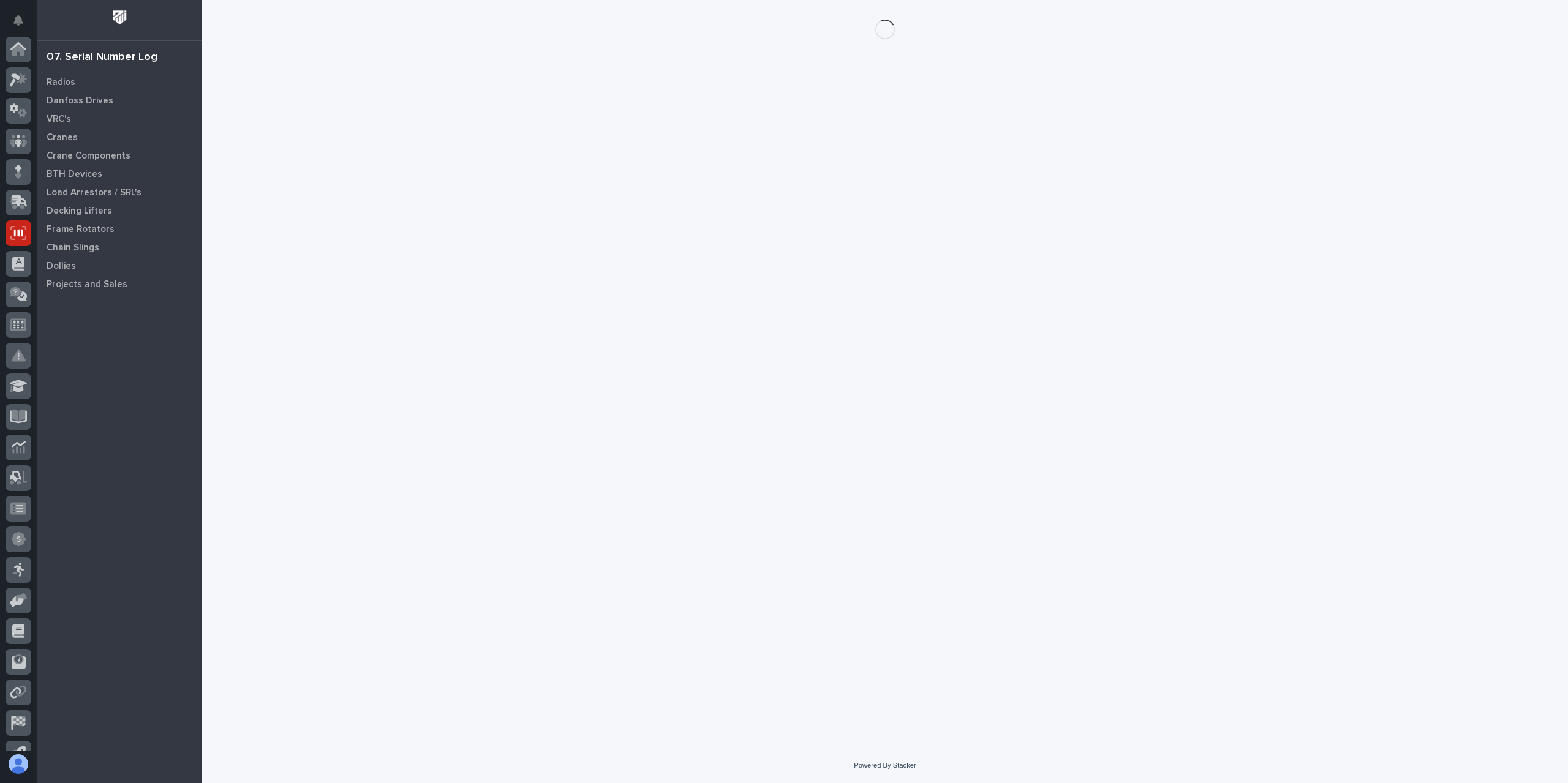
scroll to position [81, 0]
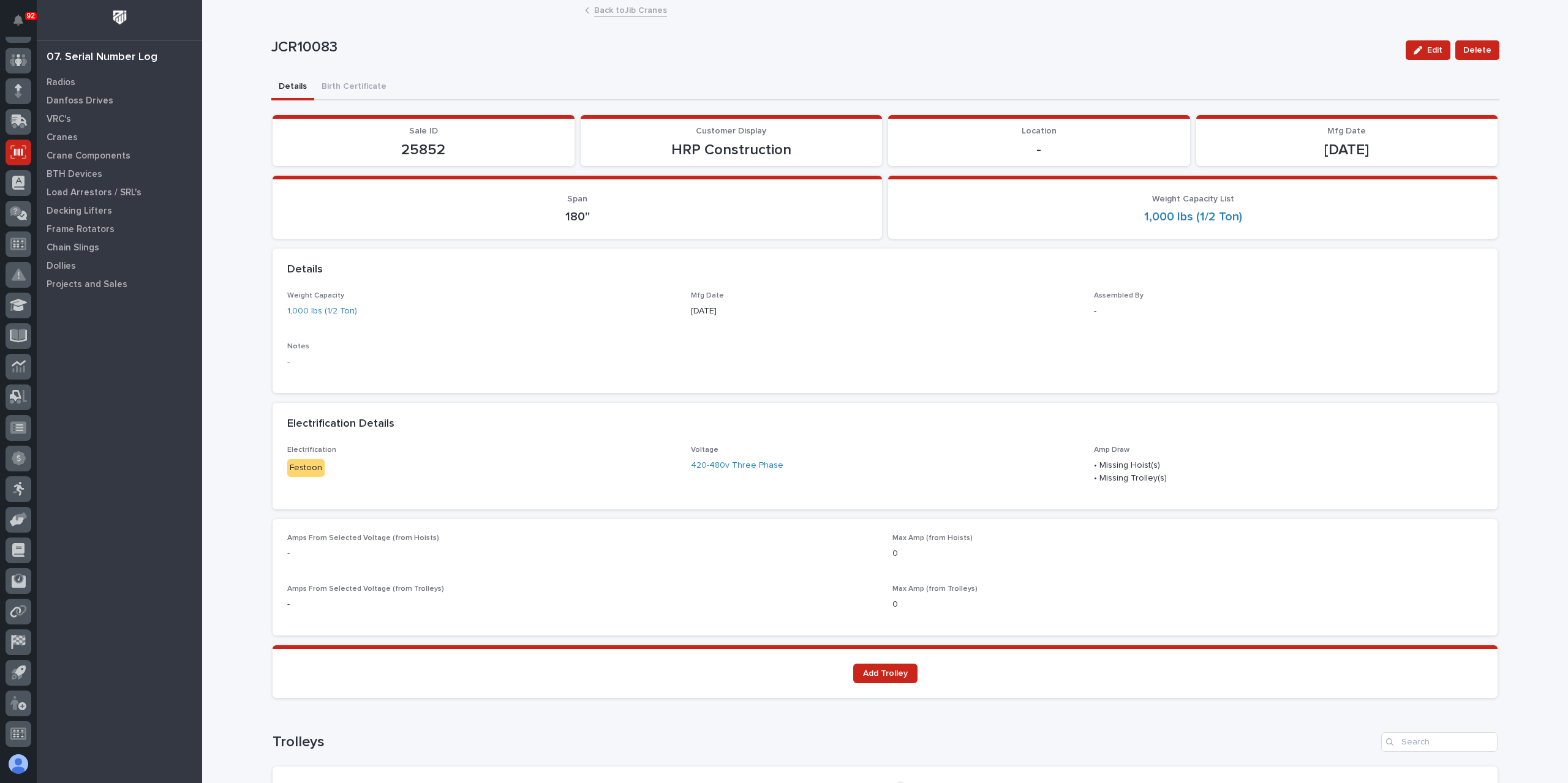
click at [618, 12] on link "Back to Jib Cranes" at bounding box center [630, 9] width 73 height 14
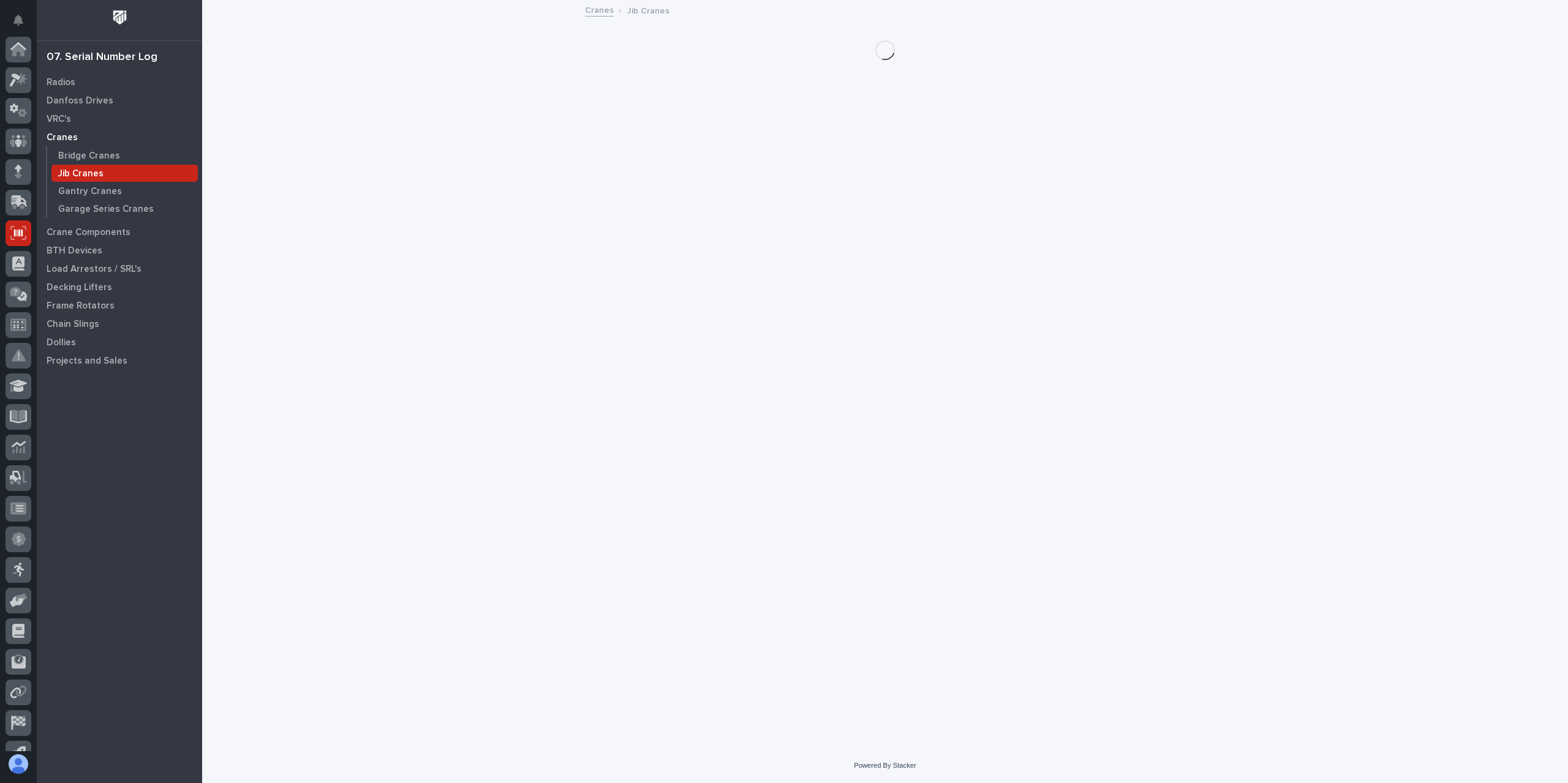
scroll to position [81, 0]
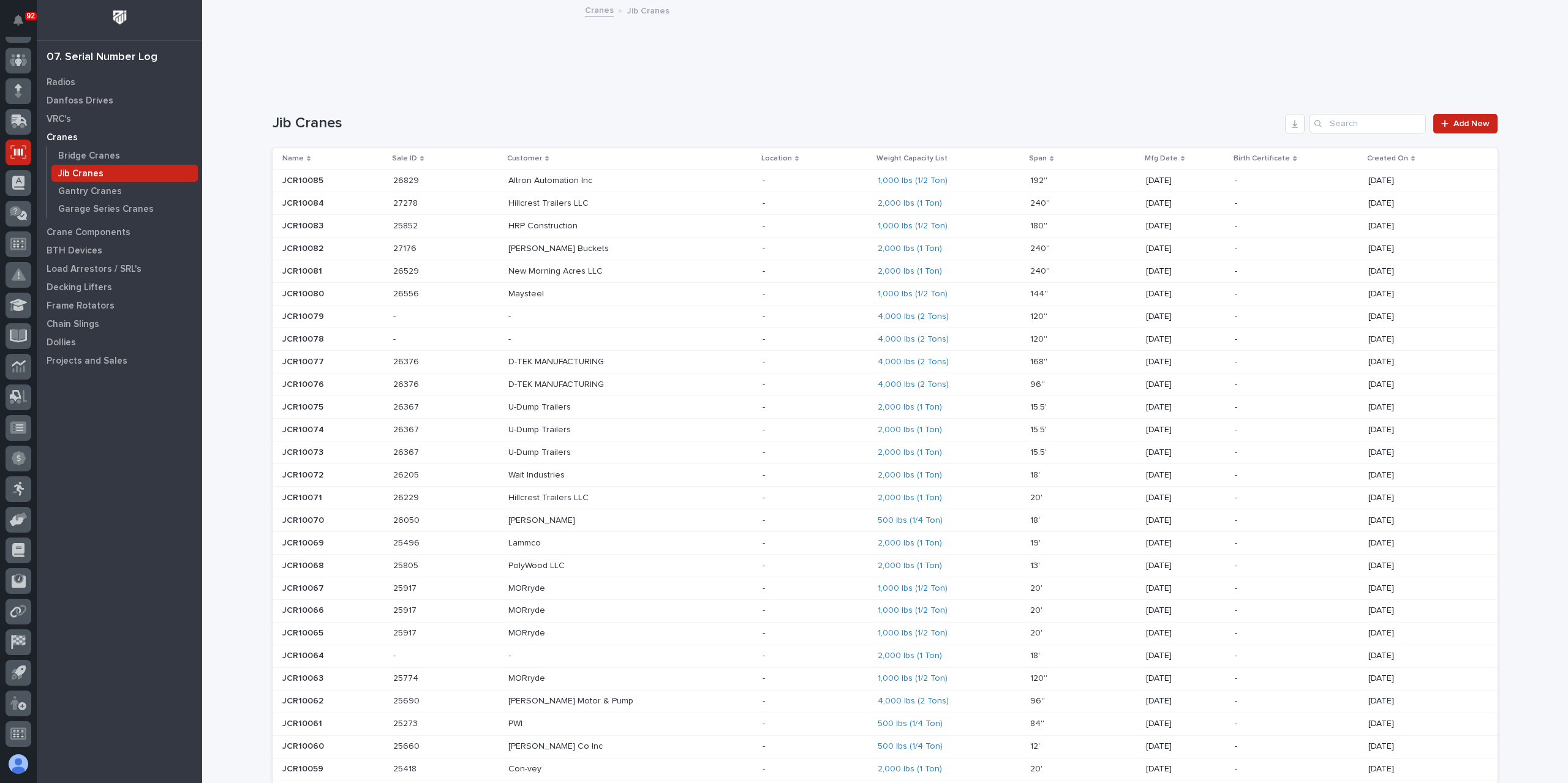
click at [539, 184] on p "Altron Automation Inc" at bounding box center [551, 179] width 87 height 13
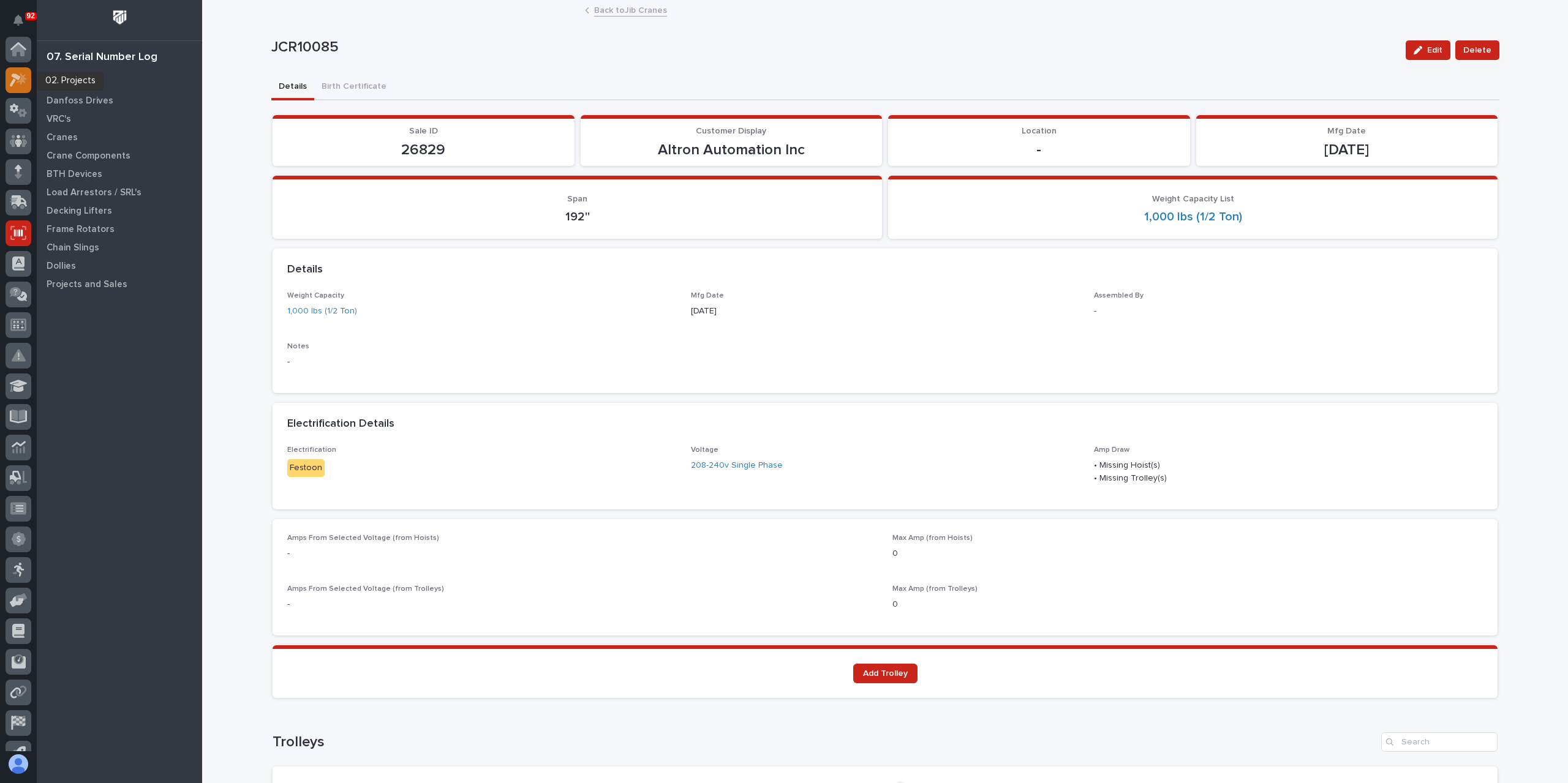
click at [17, 90] on div at bounding box center [18, 80] width 26 height 26
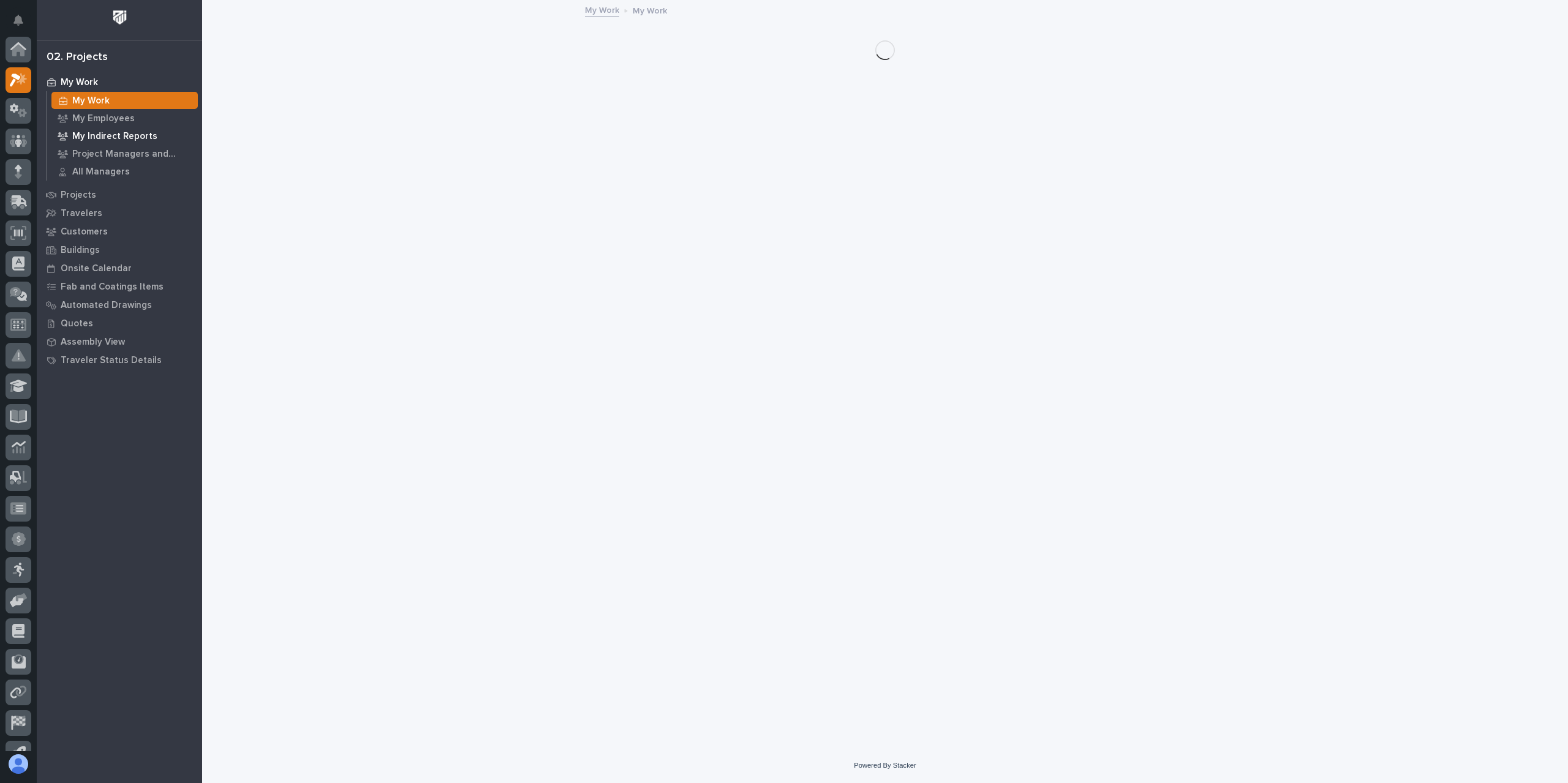
scroll to position [30, 0]
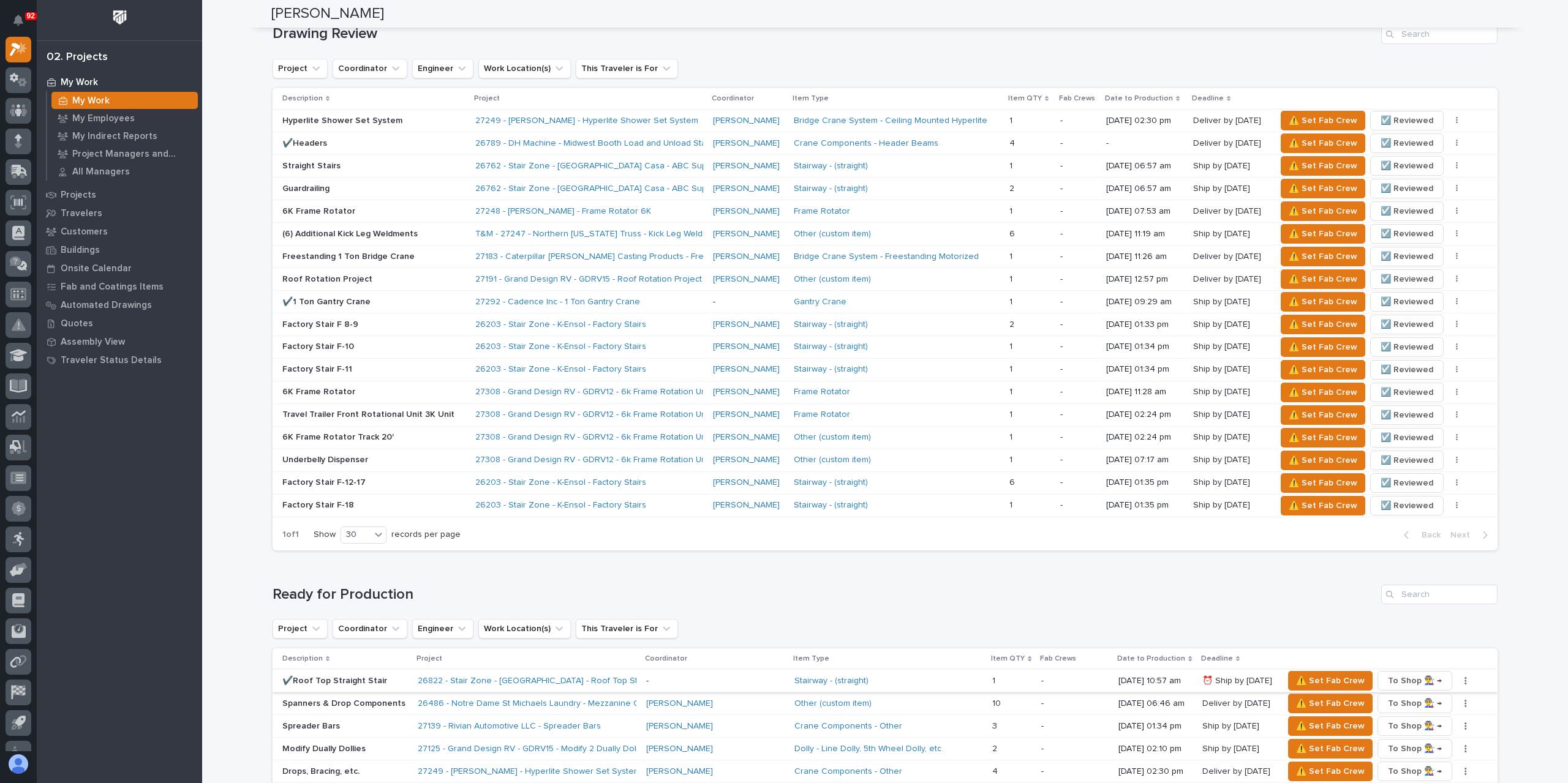
scroll to position [1041, 0]
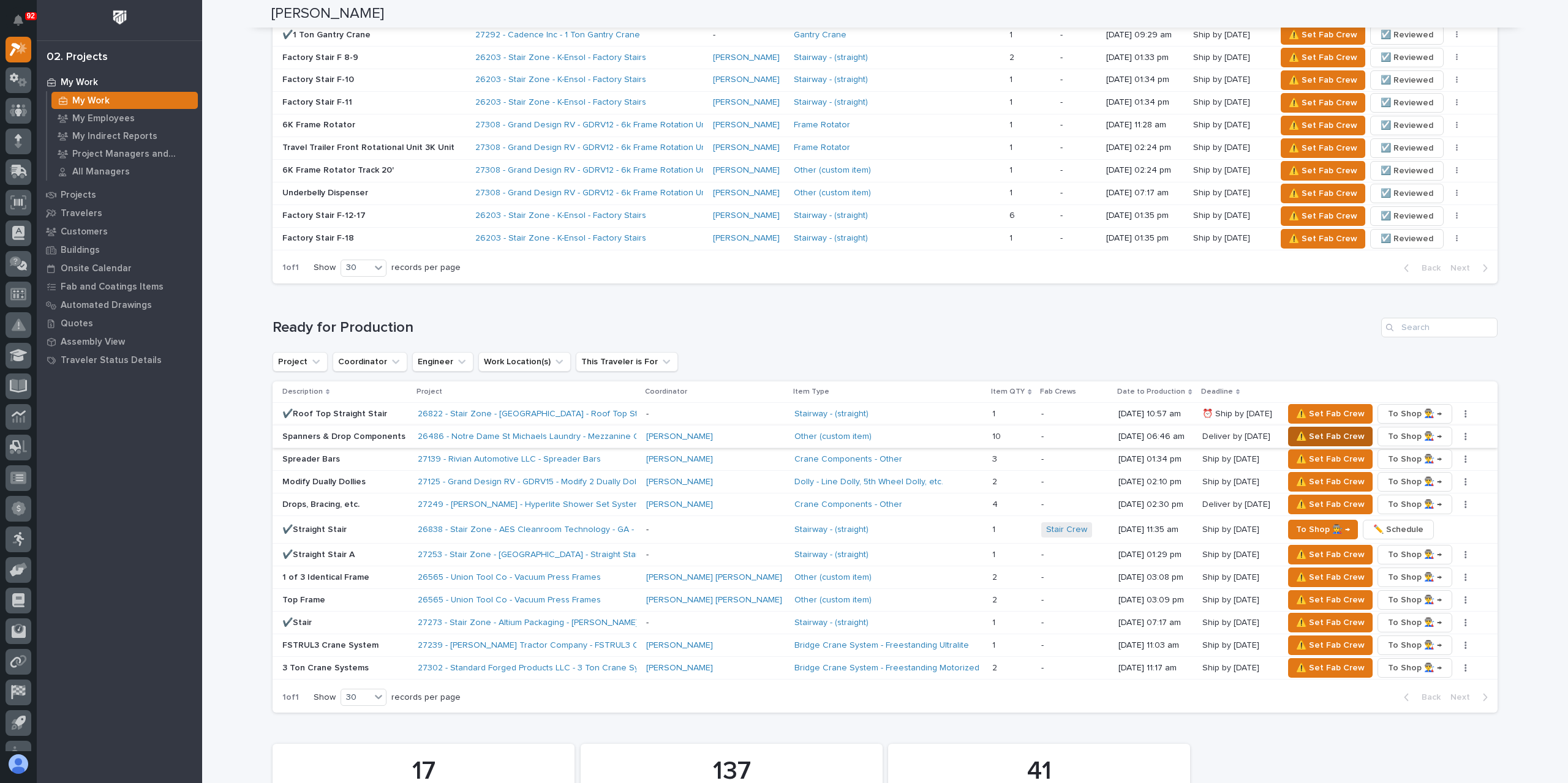
click at [1296, 430] on span "⚠️ Set Fab Crew" at bounding box center [1330, 437] width 69 height 15
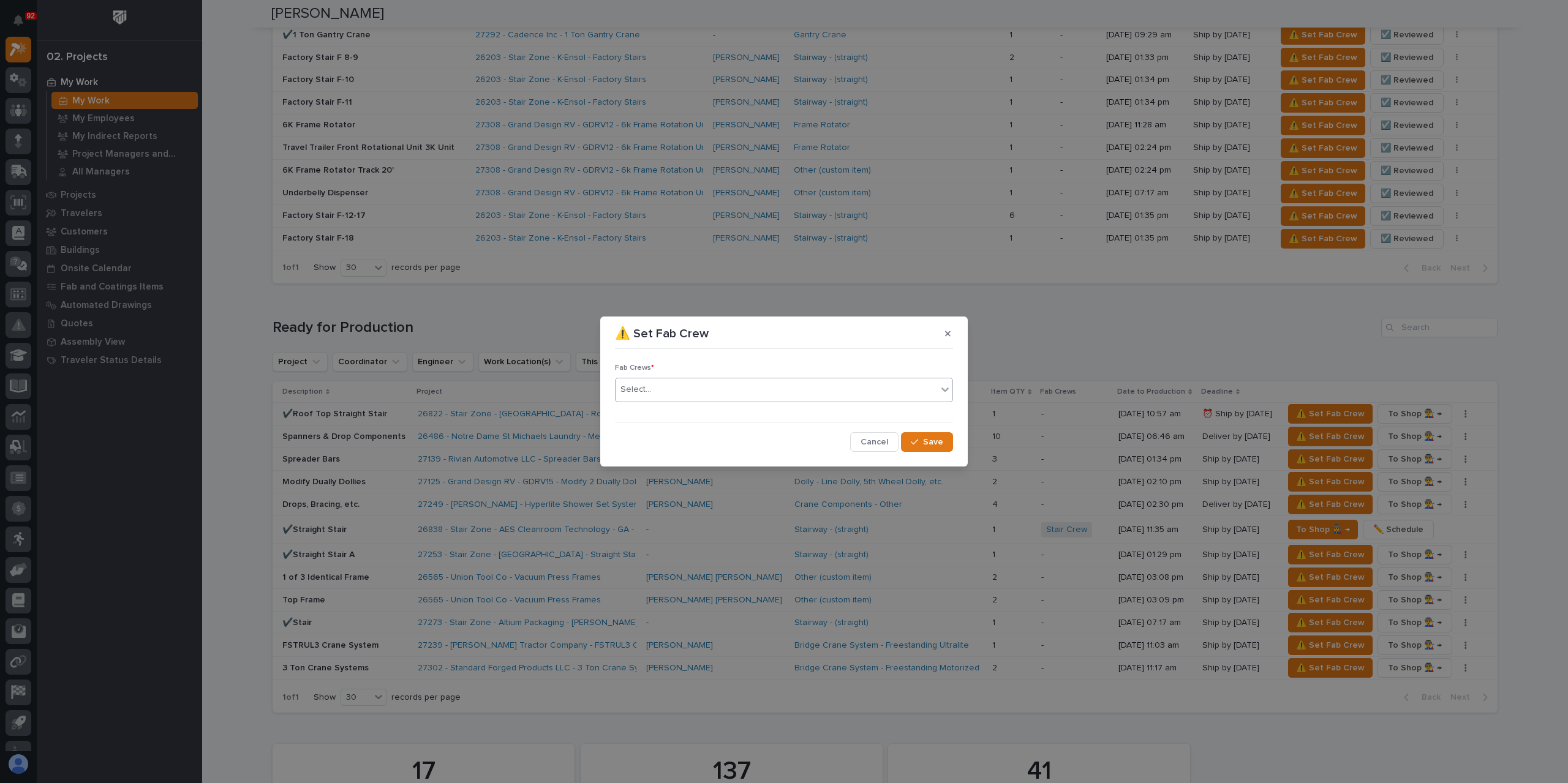
click at [659, 396] on div "Select..." at bounding box center [776, 389] width 322 height 20
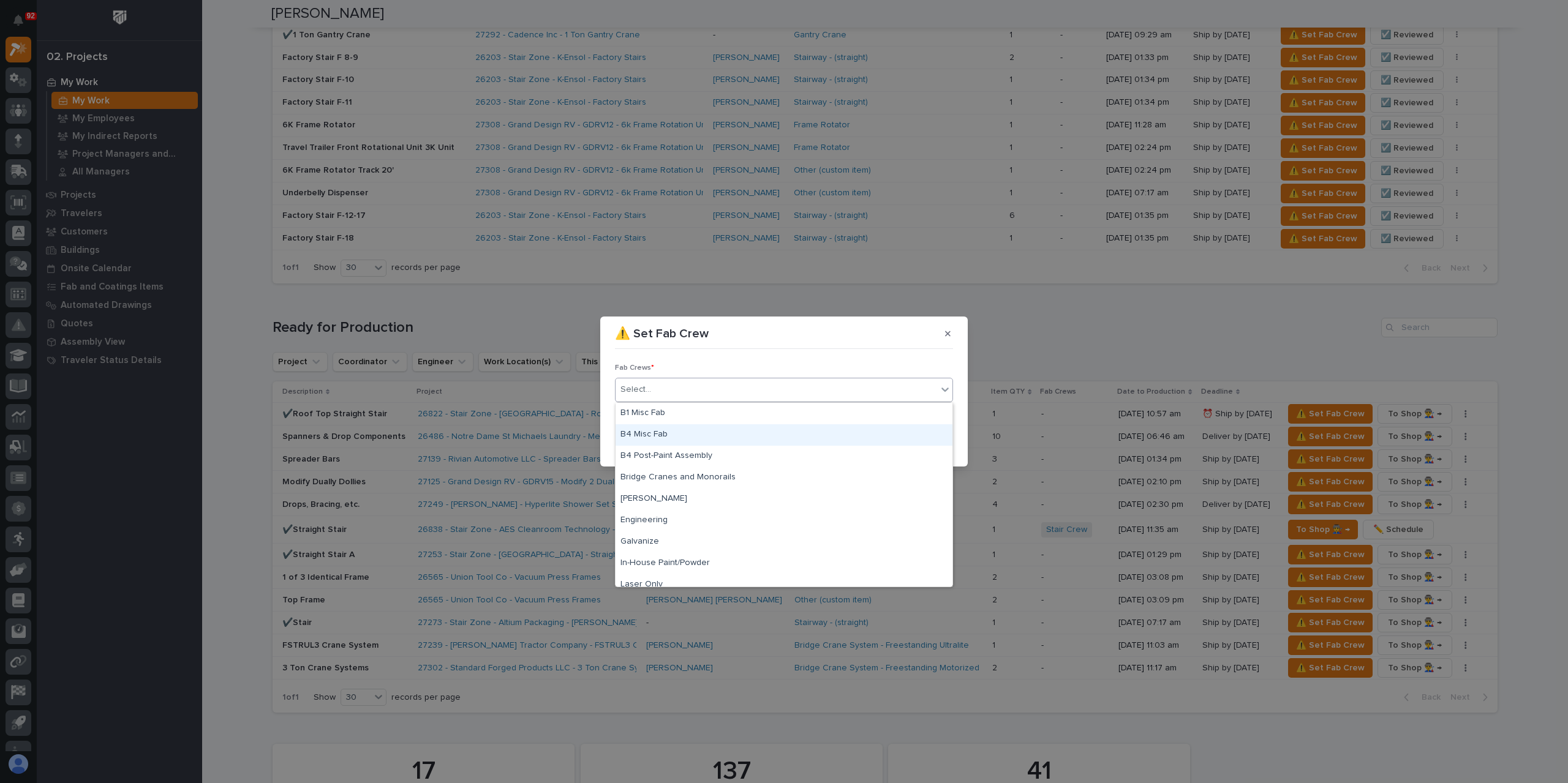
click at [670, 438] on div "B4 Misc Fab" at bounding box center [784, 435] width 337 height 21
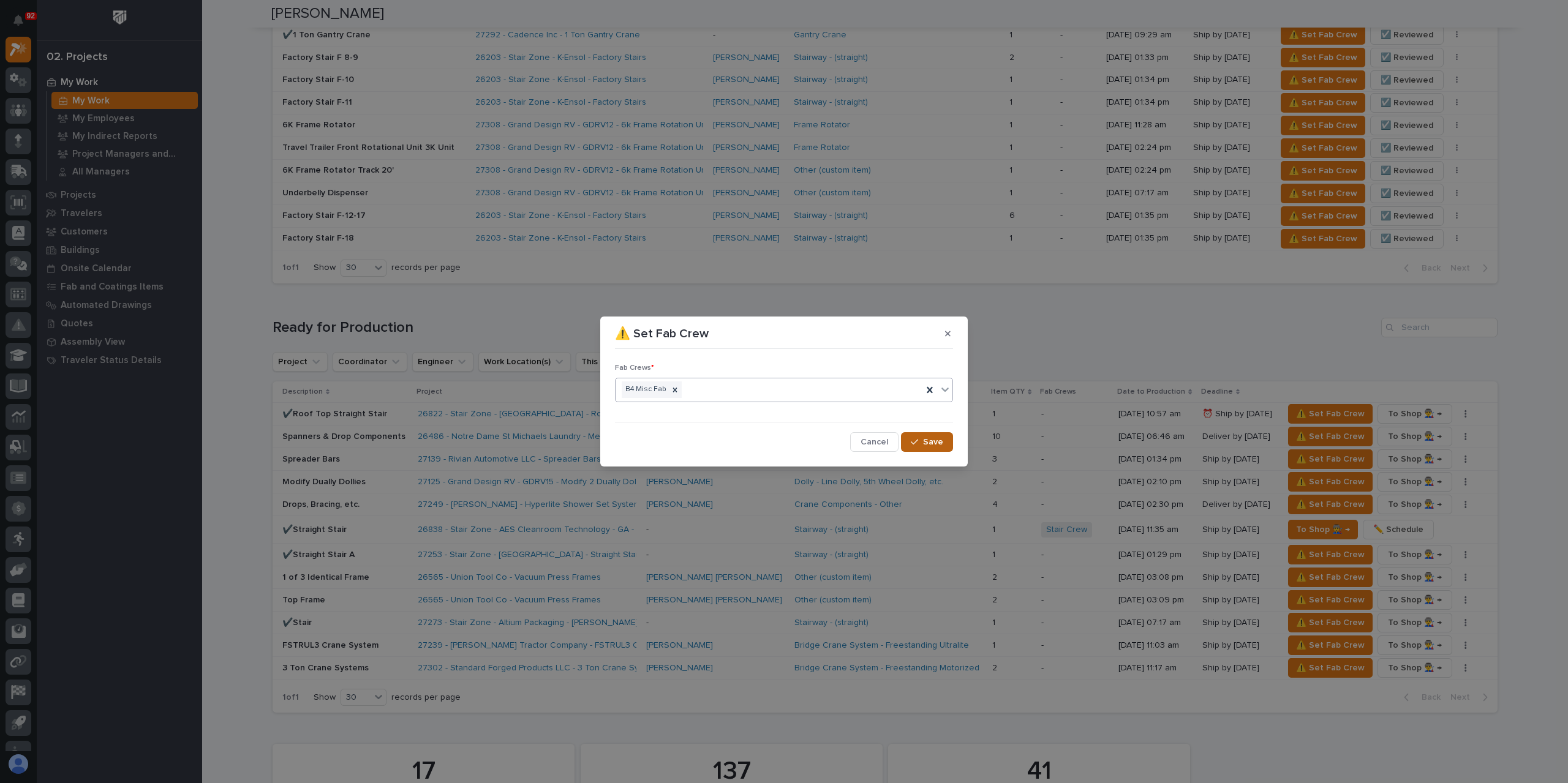
click at [918, 436] on button "Save" at bounding box center [927, 442] width 52 height 20
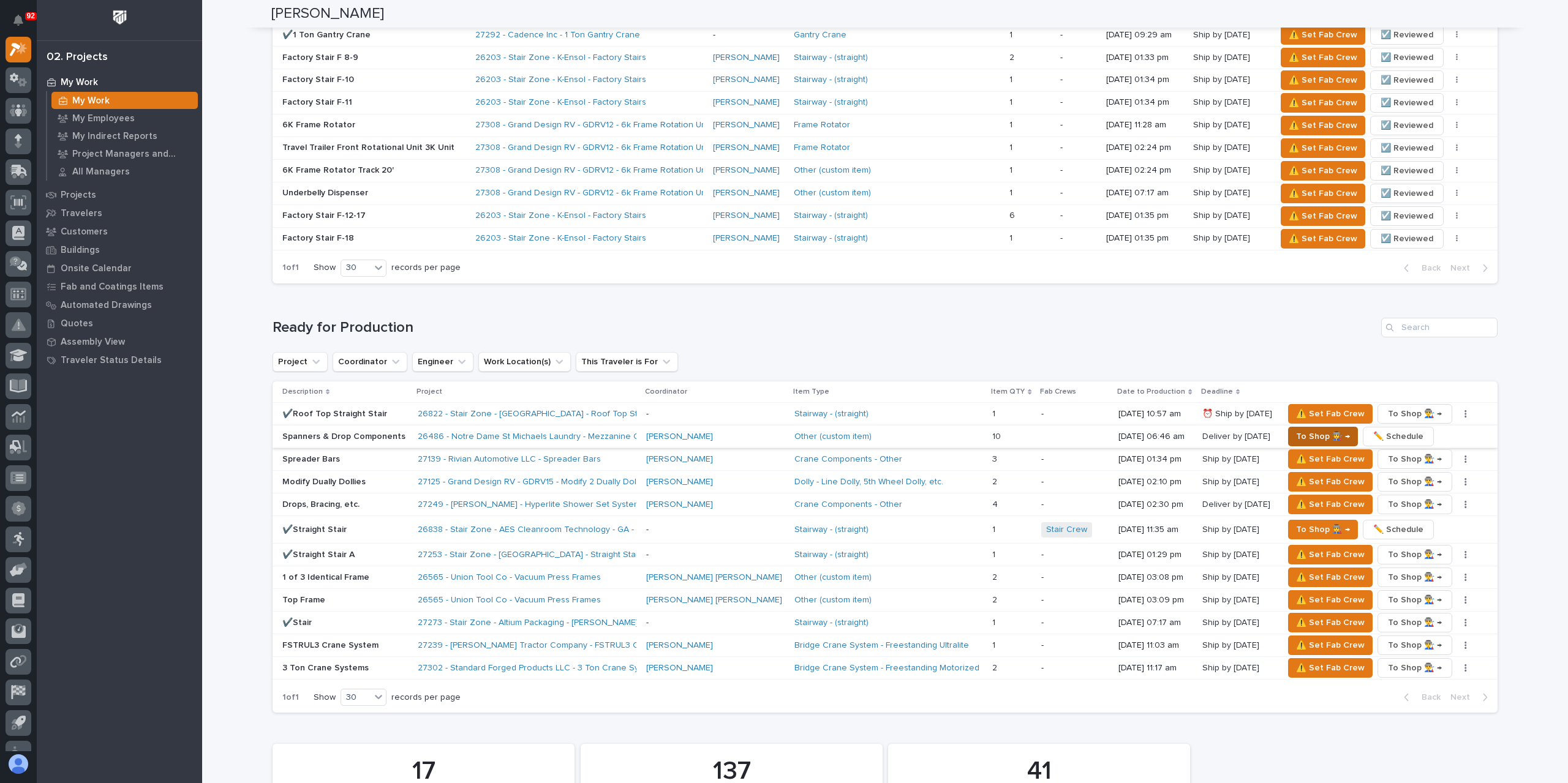
click at [1296, 430] on span "To Shop 👨‍🏭 →" at bounding box center [1322, 437] width 54 height 15
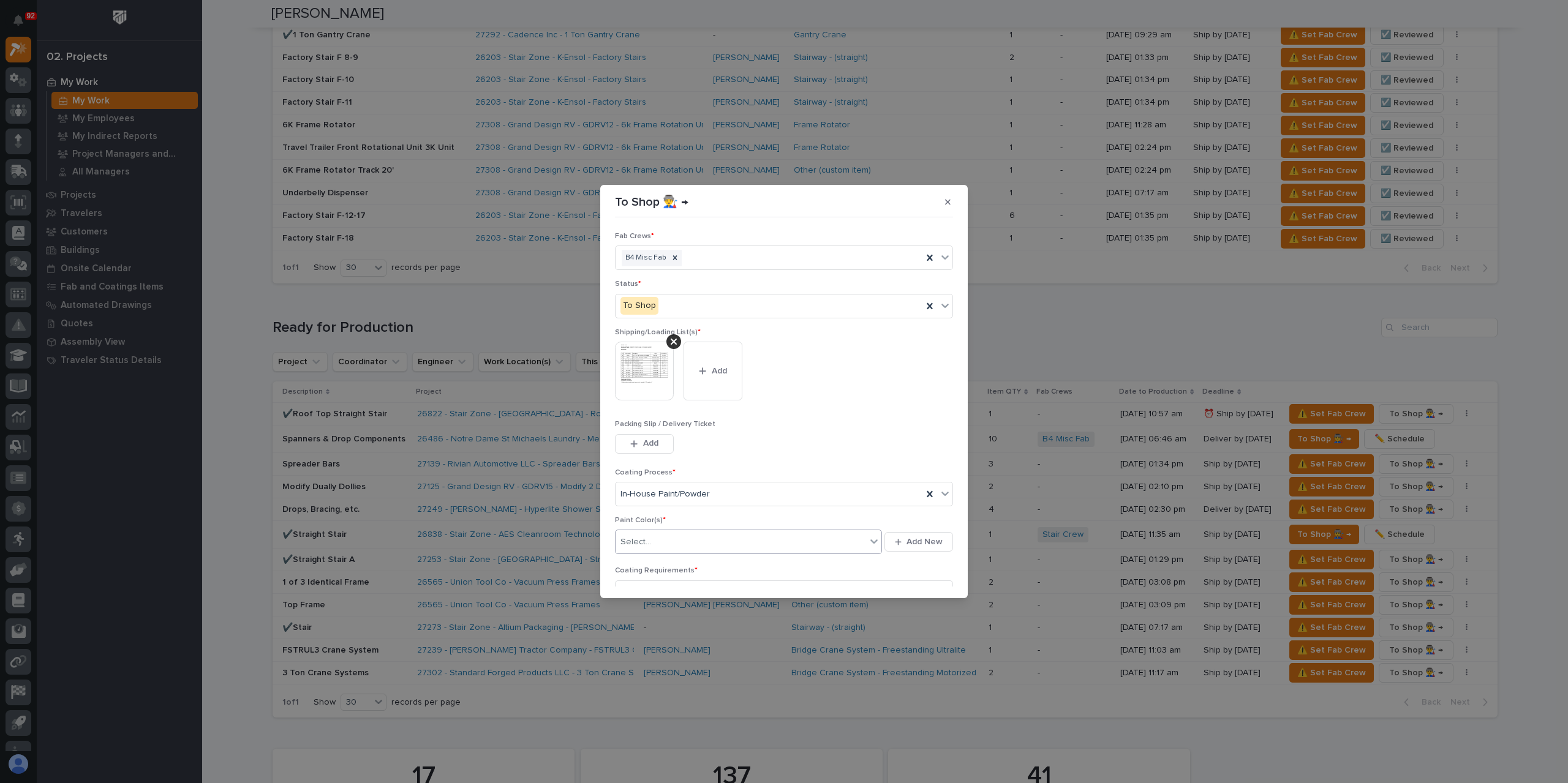
click at [644, 538] on div "Select..." at bounding box center [635, 542] width 30 height 13
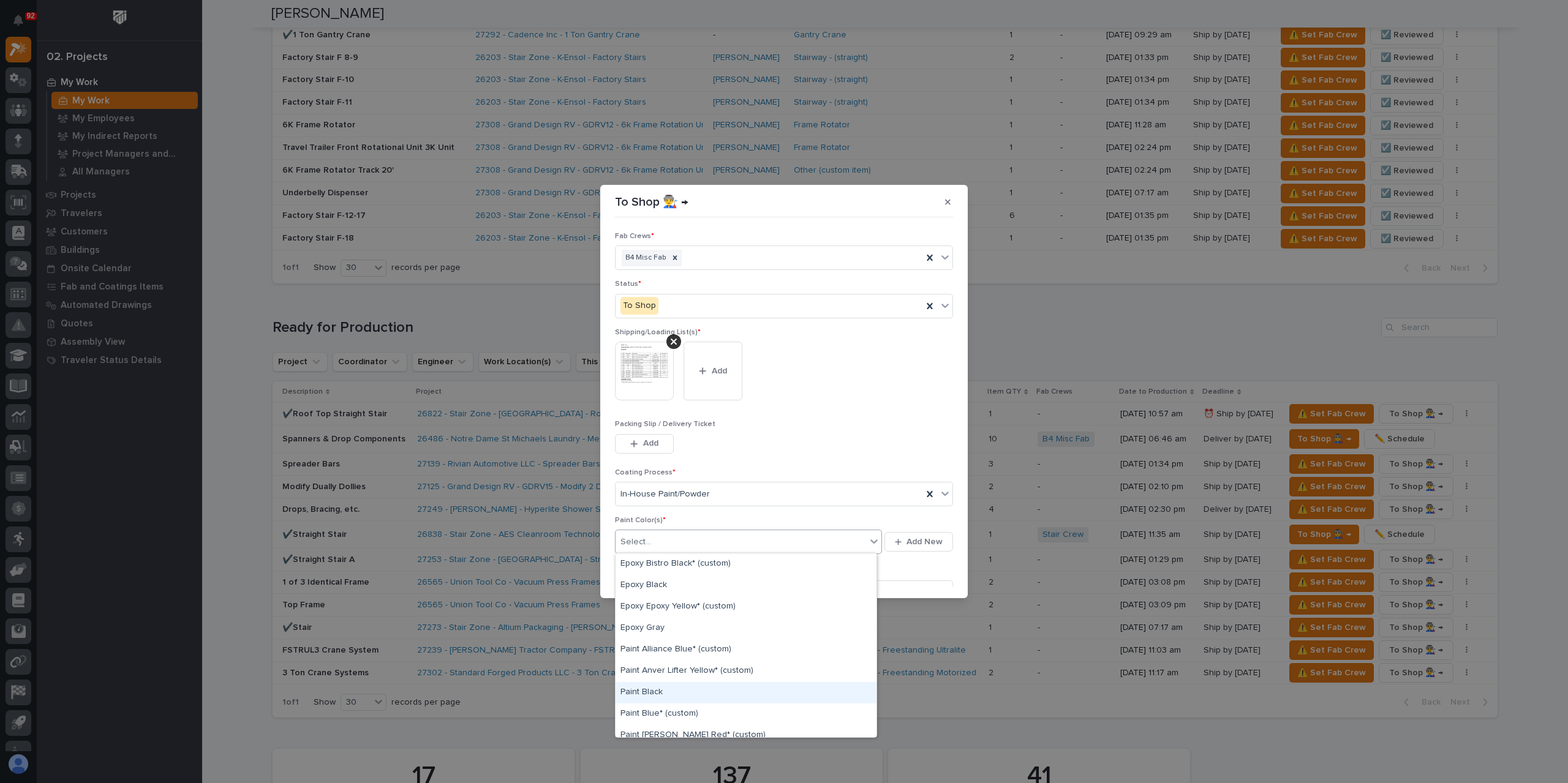
click at [674, 689] on div "Paint Black" at bounding box center [746, 693] width 261 height 21
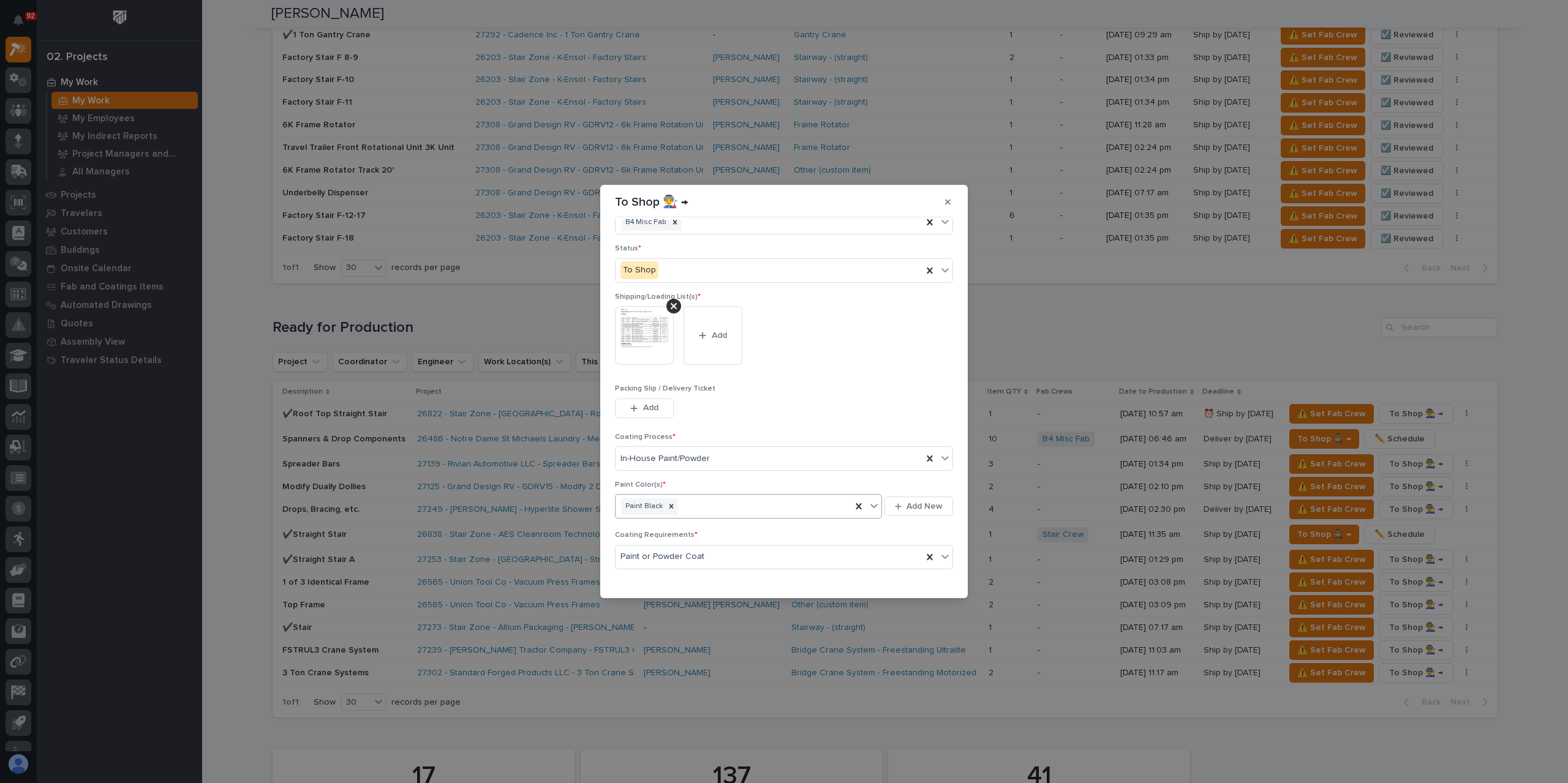
scroll to position [66, 0]
click at [923, 580] on span "Save" at bounding box center [933, 579] width 20 height 11
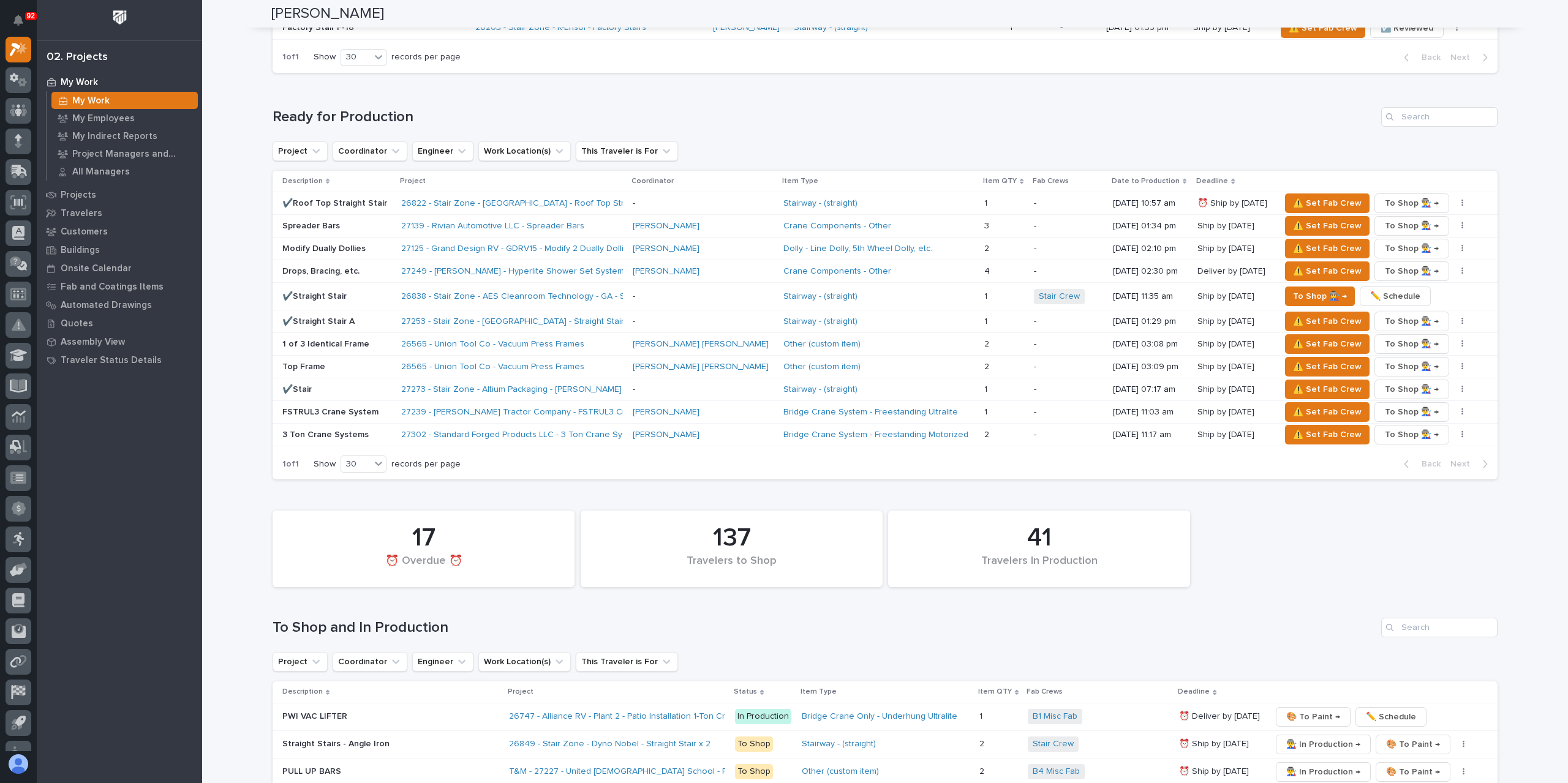
scroll to position [1164, 0]
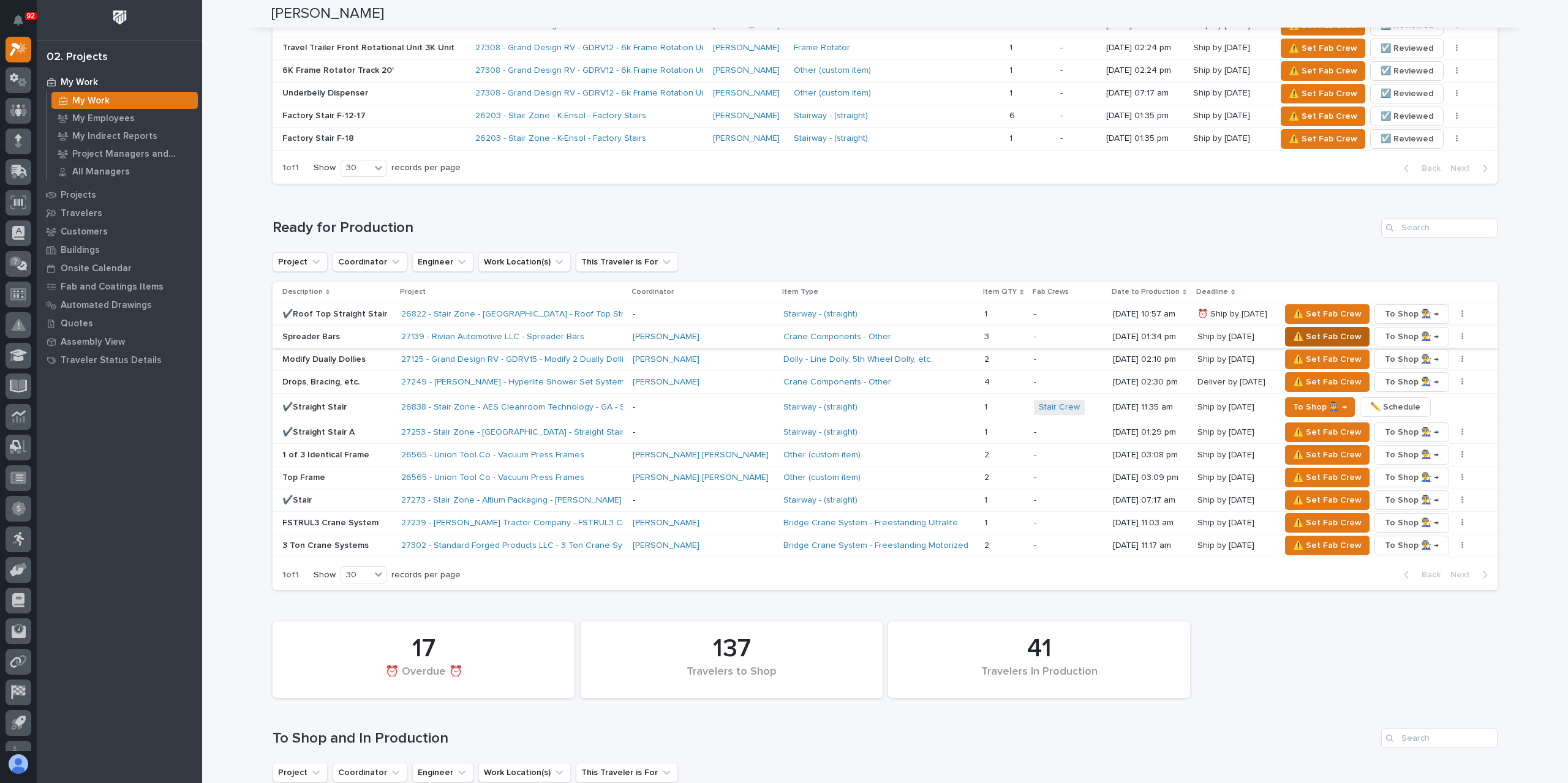
click at [1293, 330] on span "⚠️ Set Fab Crew" at bounding box center [1327, 337] width 69 height 15
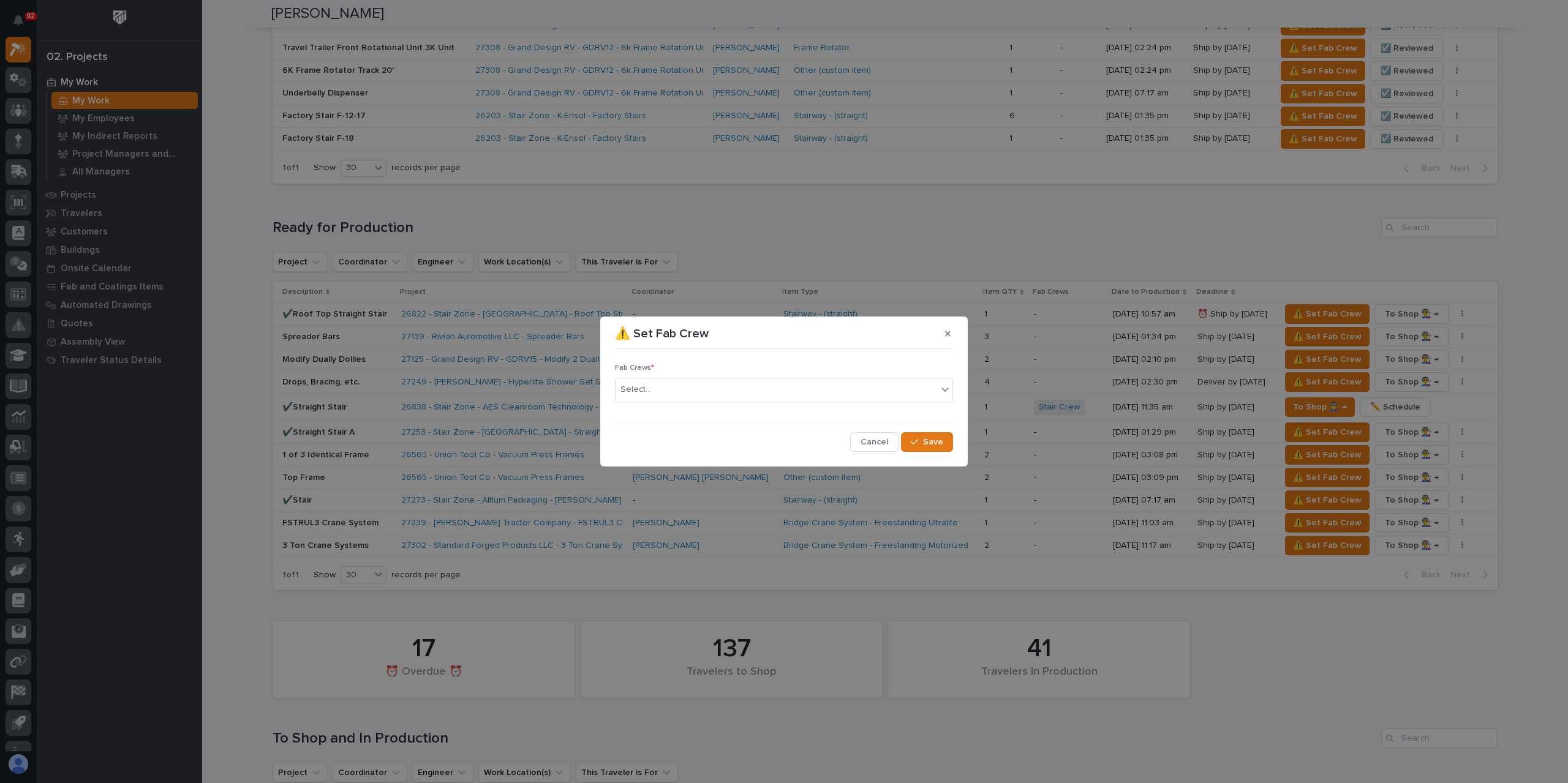
click at [686, 402] on div "Fab Crews * Select..." at bounding box center [784, 387] width 338 height 48
click at [672, 398] on div "Select..." at bounding box center [776, 389] width 322 height 20
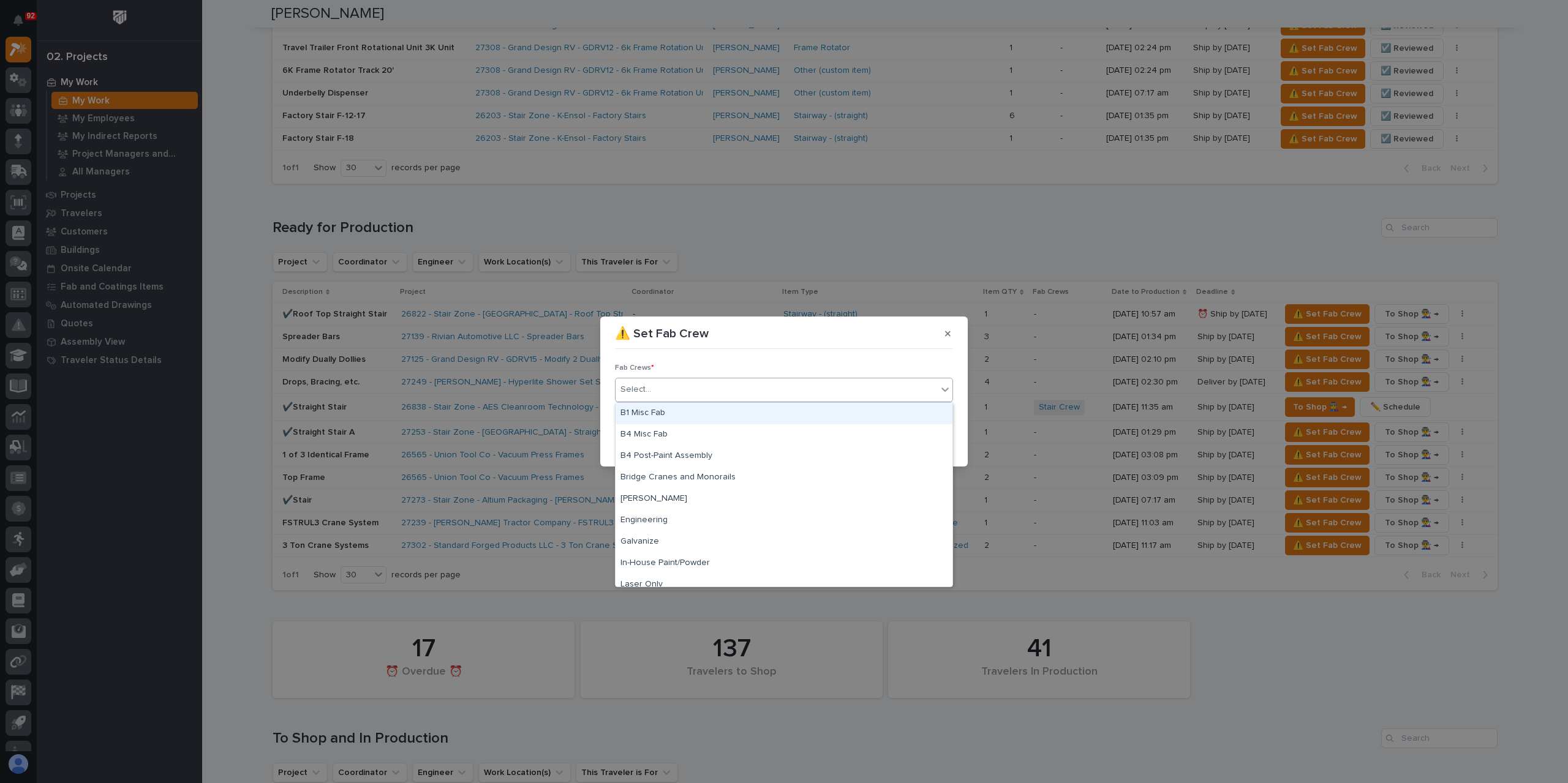
click at [665, 416] on div "B1 Misc Fab" at bounding box center [784, 413] width 337 height 21
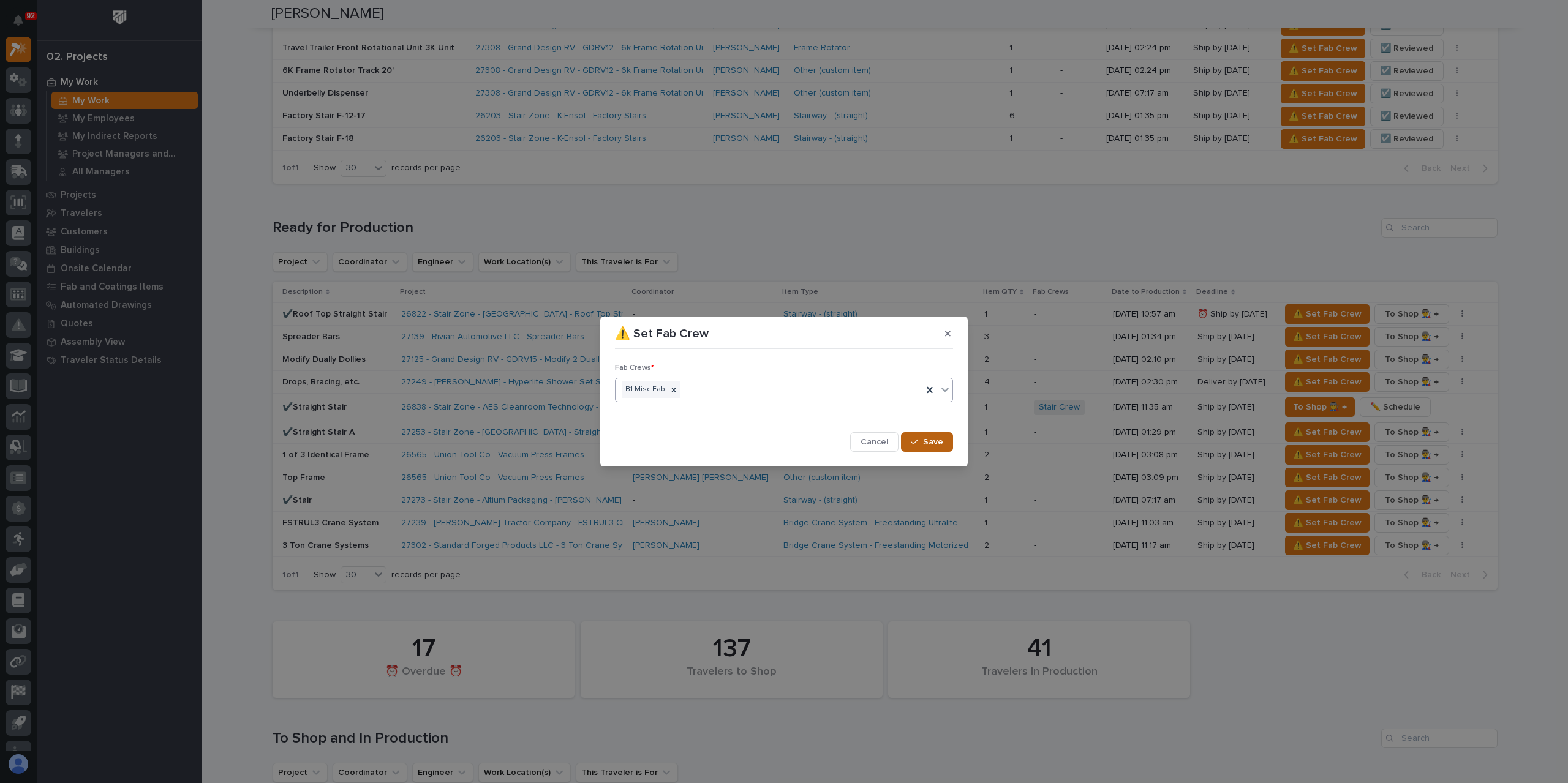
click at [928, 438] on span "Save" at bounding box center [933, 442] width 20 height 11
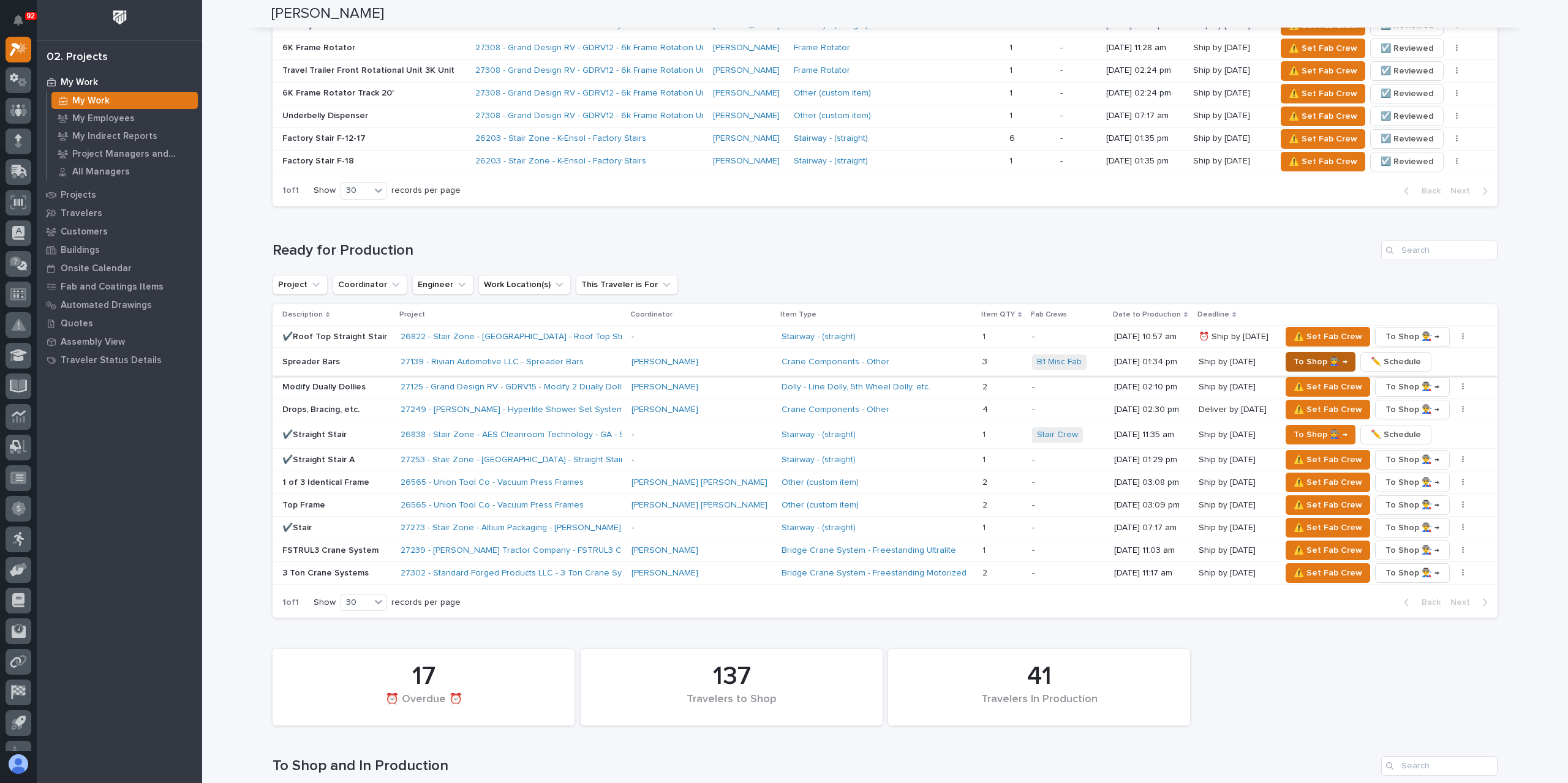
click at [1294, 355] on span "To Shop 👨‍🏭 →" at bounding box center [1320, 362] width 54 height 15
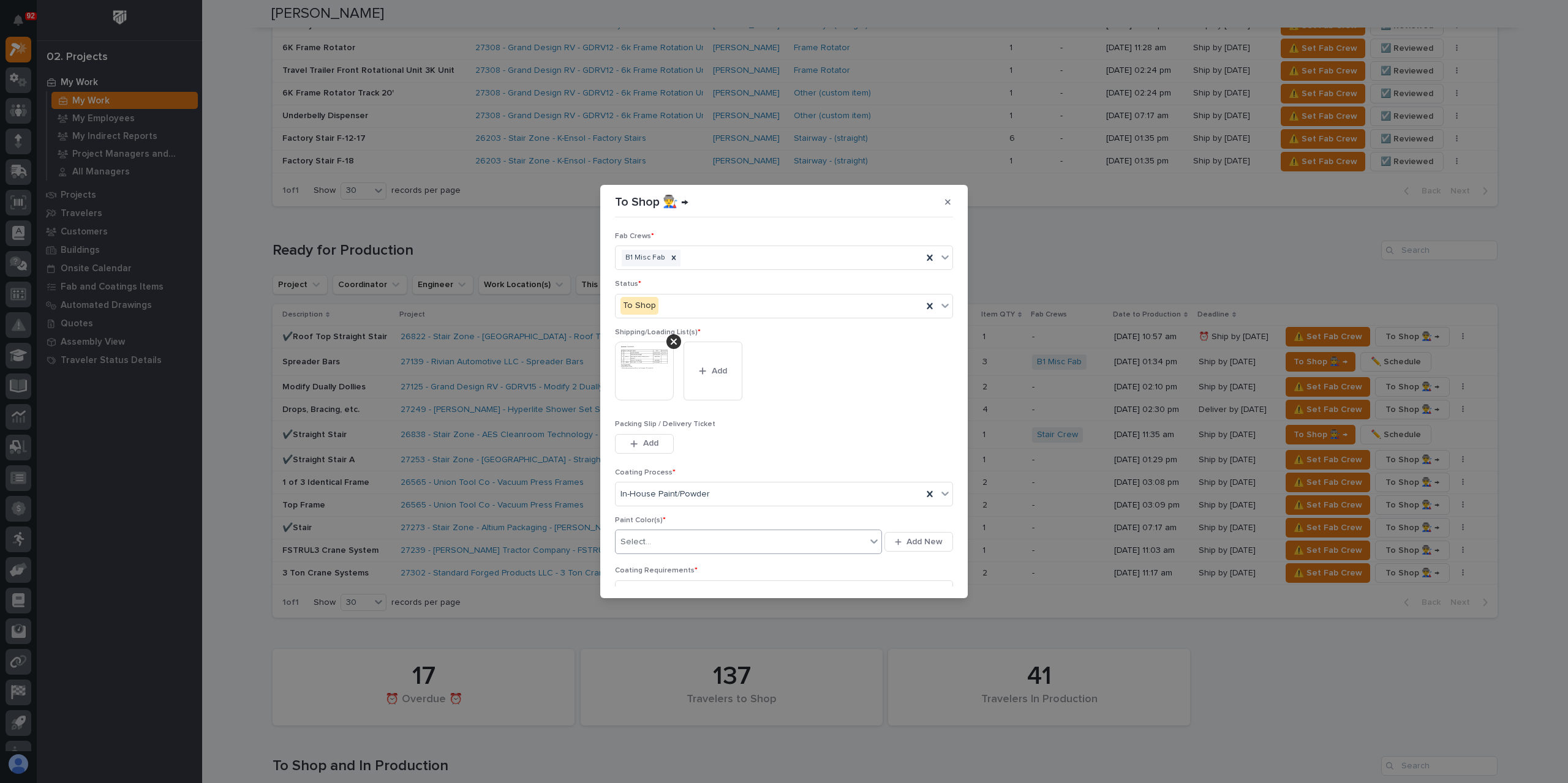
click at [658, 546] on div "Select..." at bounding box center [740, 542] width 251 height 20
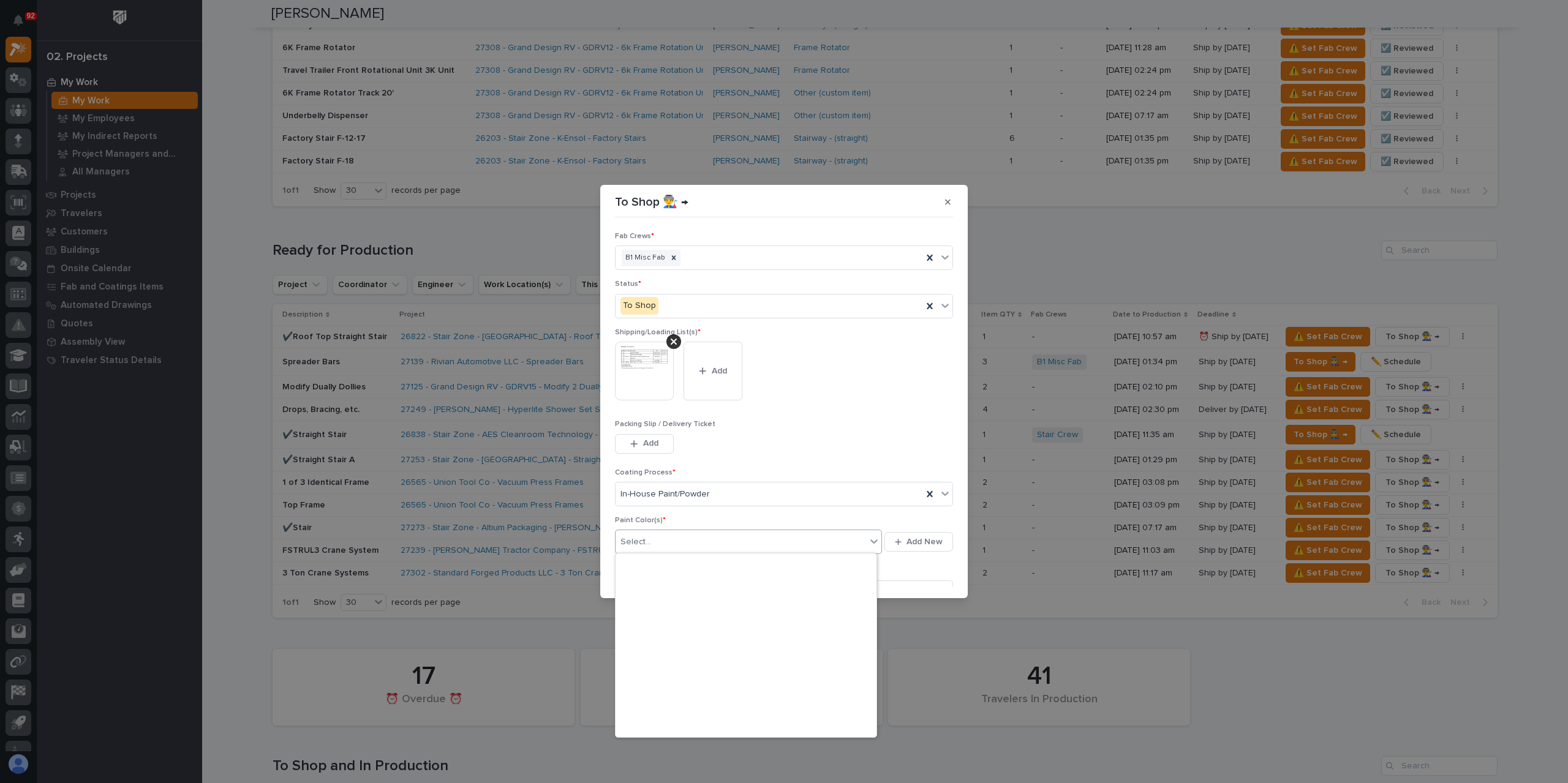
scroll to position [306, 0]
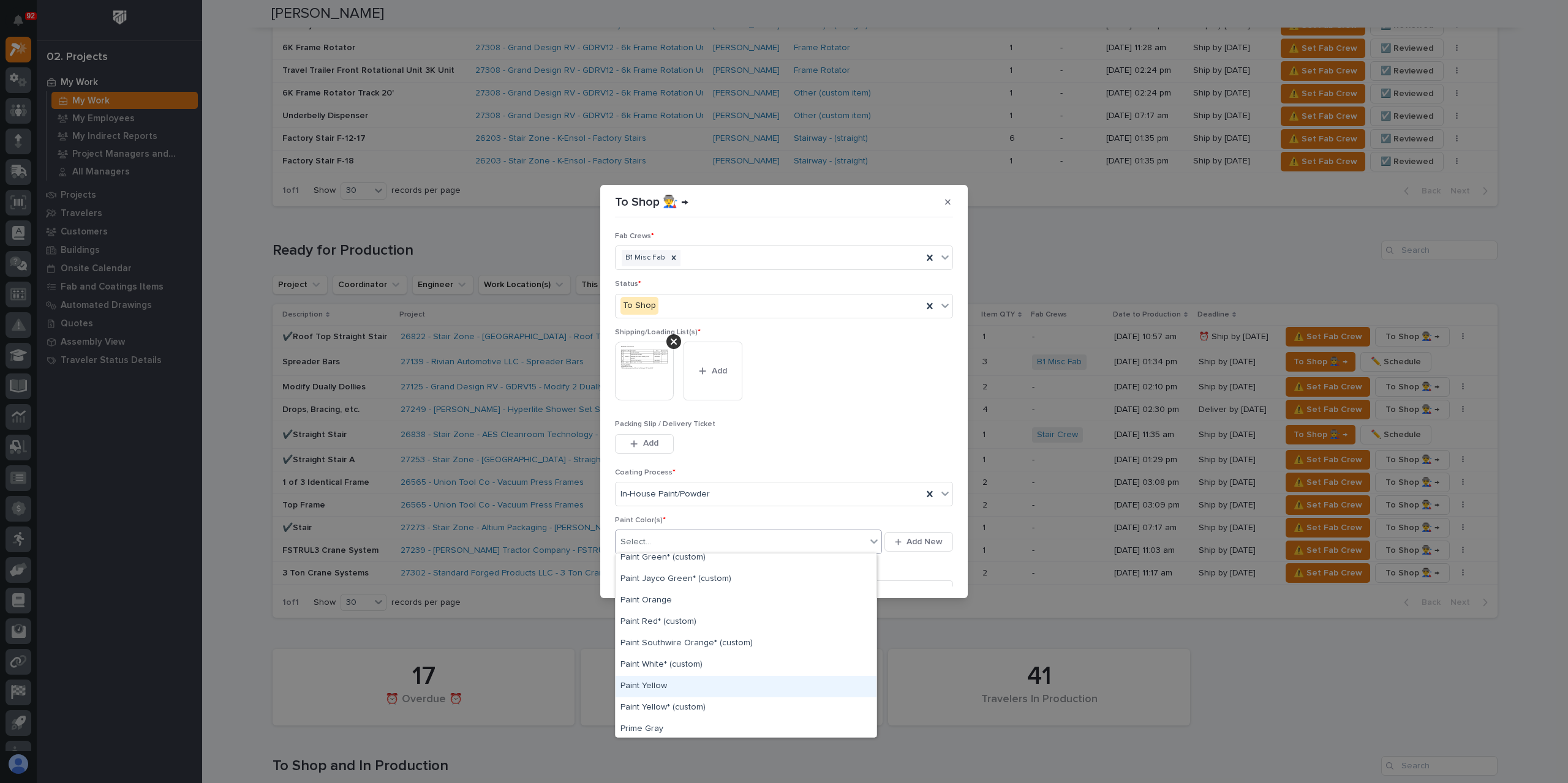
click at [672, 682] on div "Paint Yellow" at bounding box center [746, 686] width 261 height 21
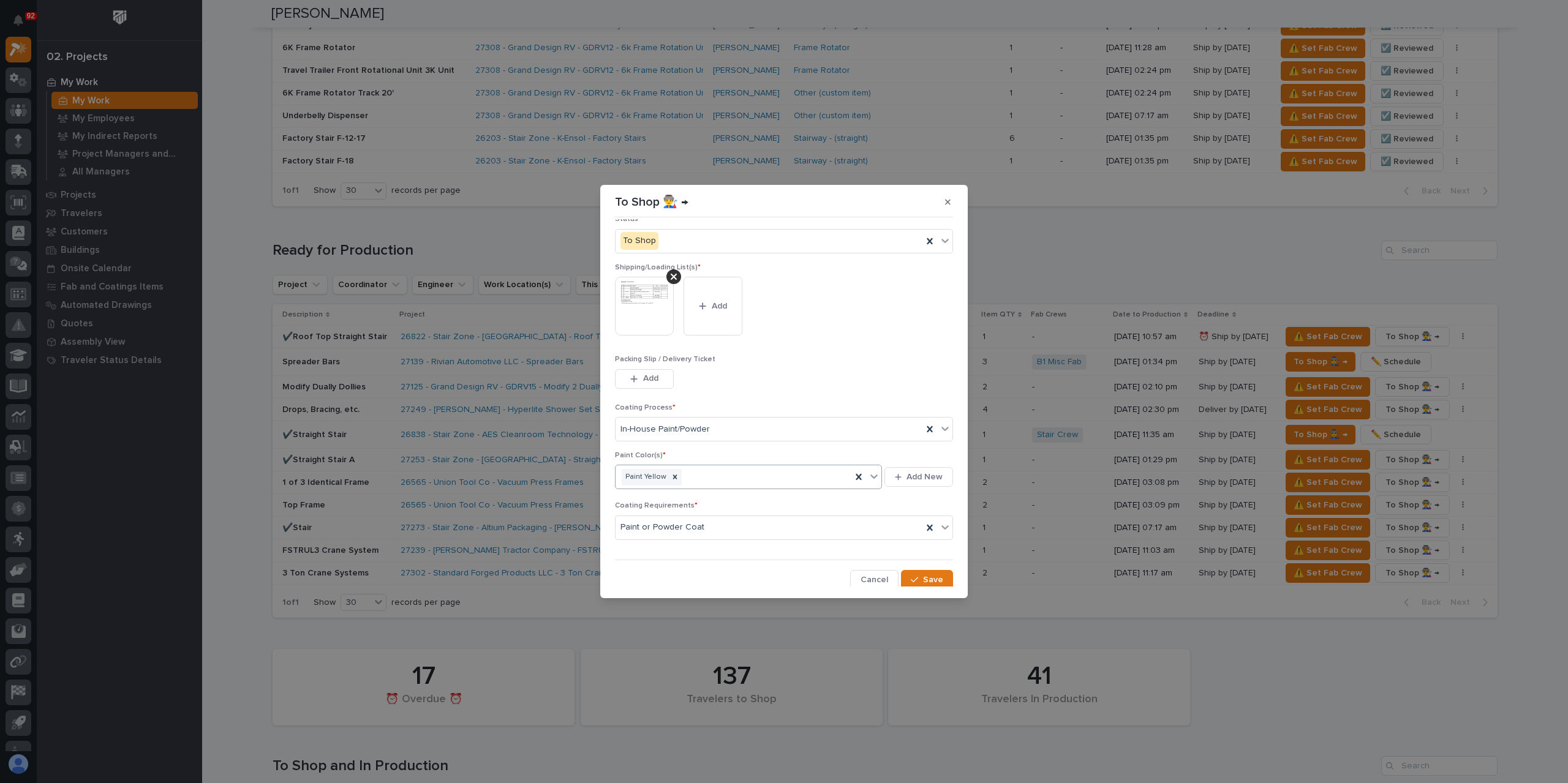
scroll to position [66, 0]
click at [928, 580] on span "Save" at bounding box center [933, 579] width 20 height 11
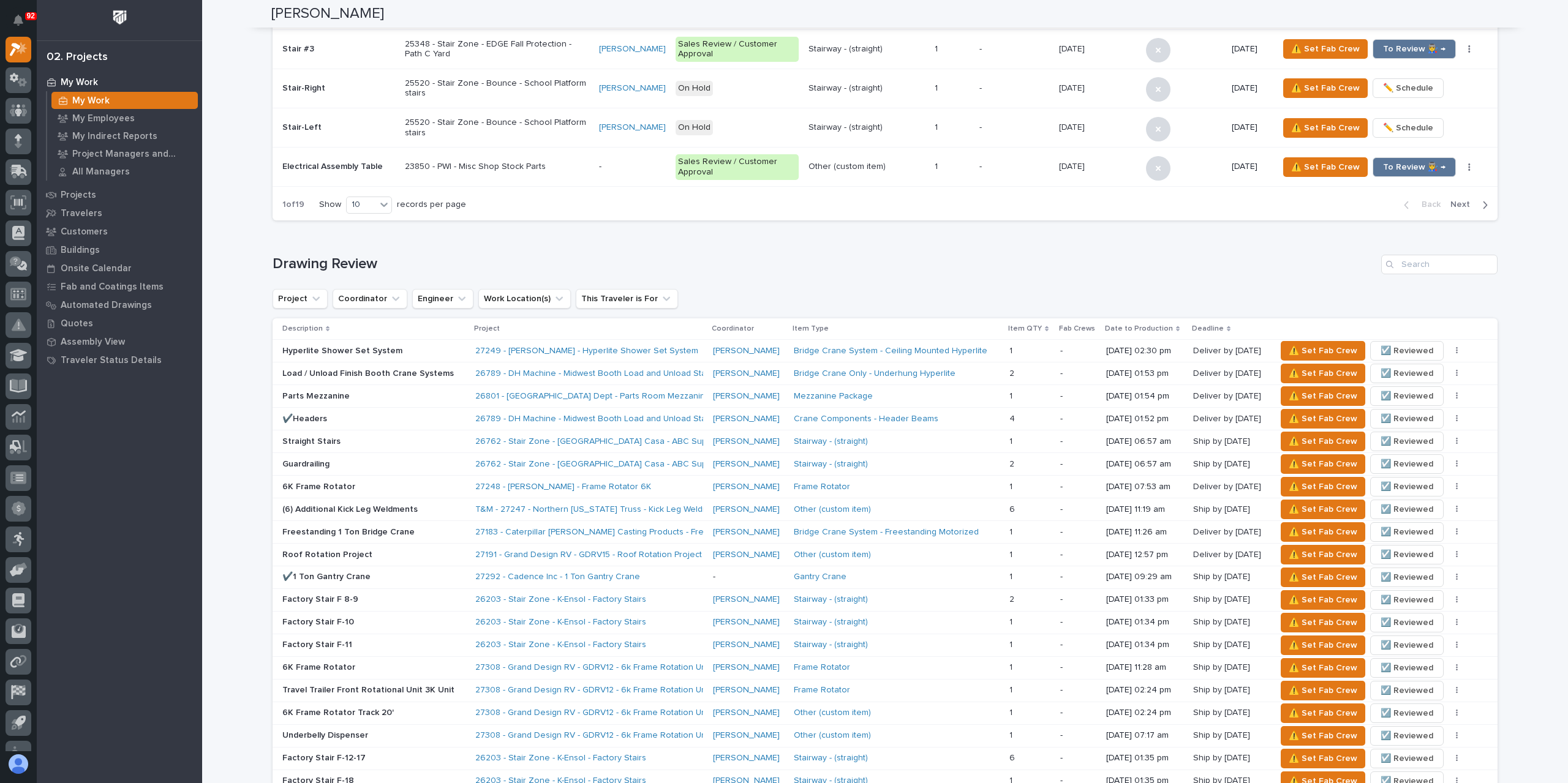
scroll to position [429, 0]
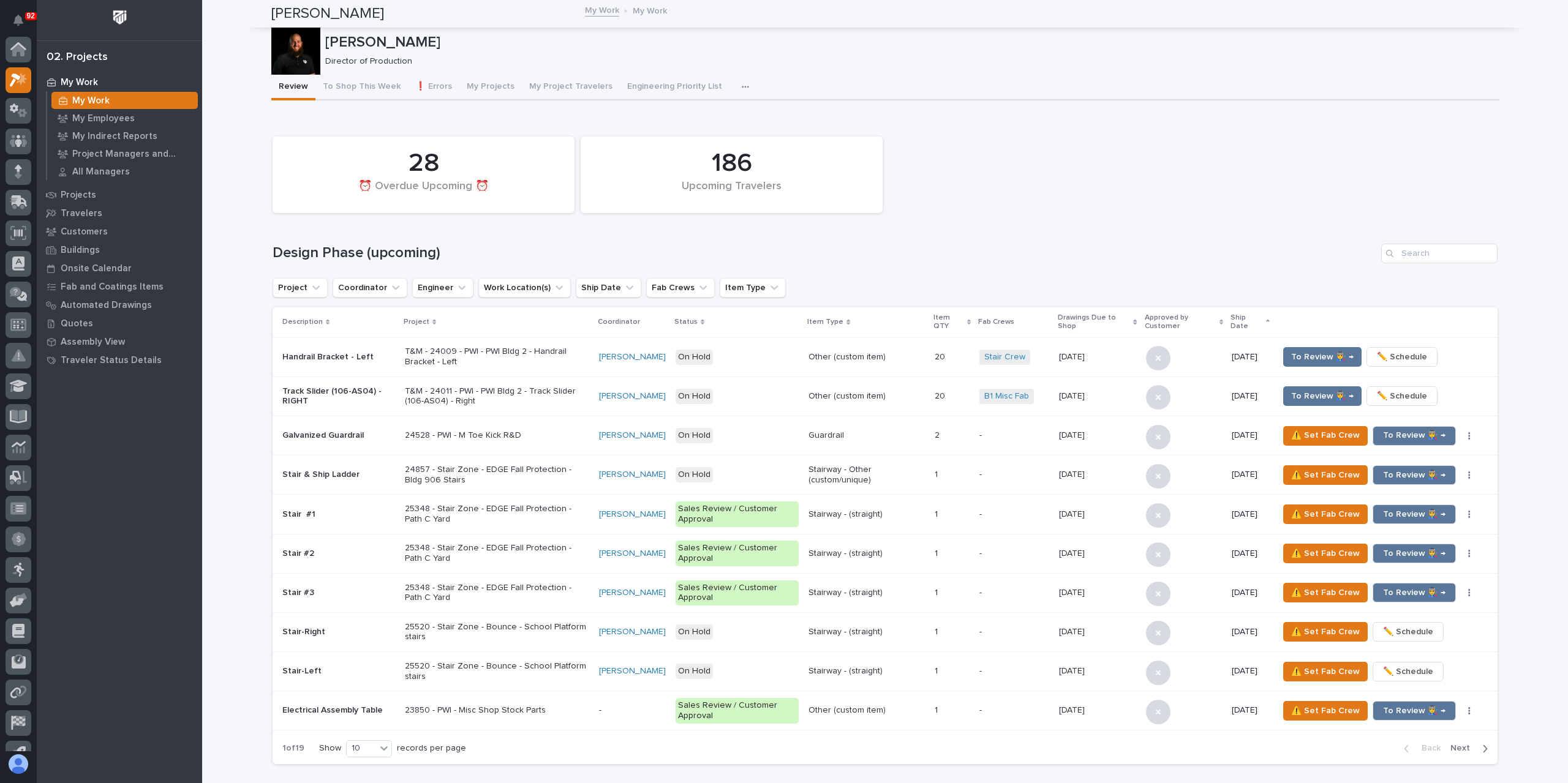
scroll to position [30, 0]
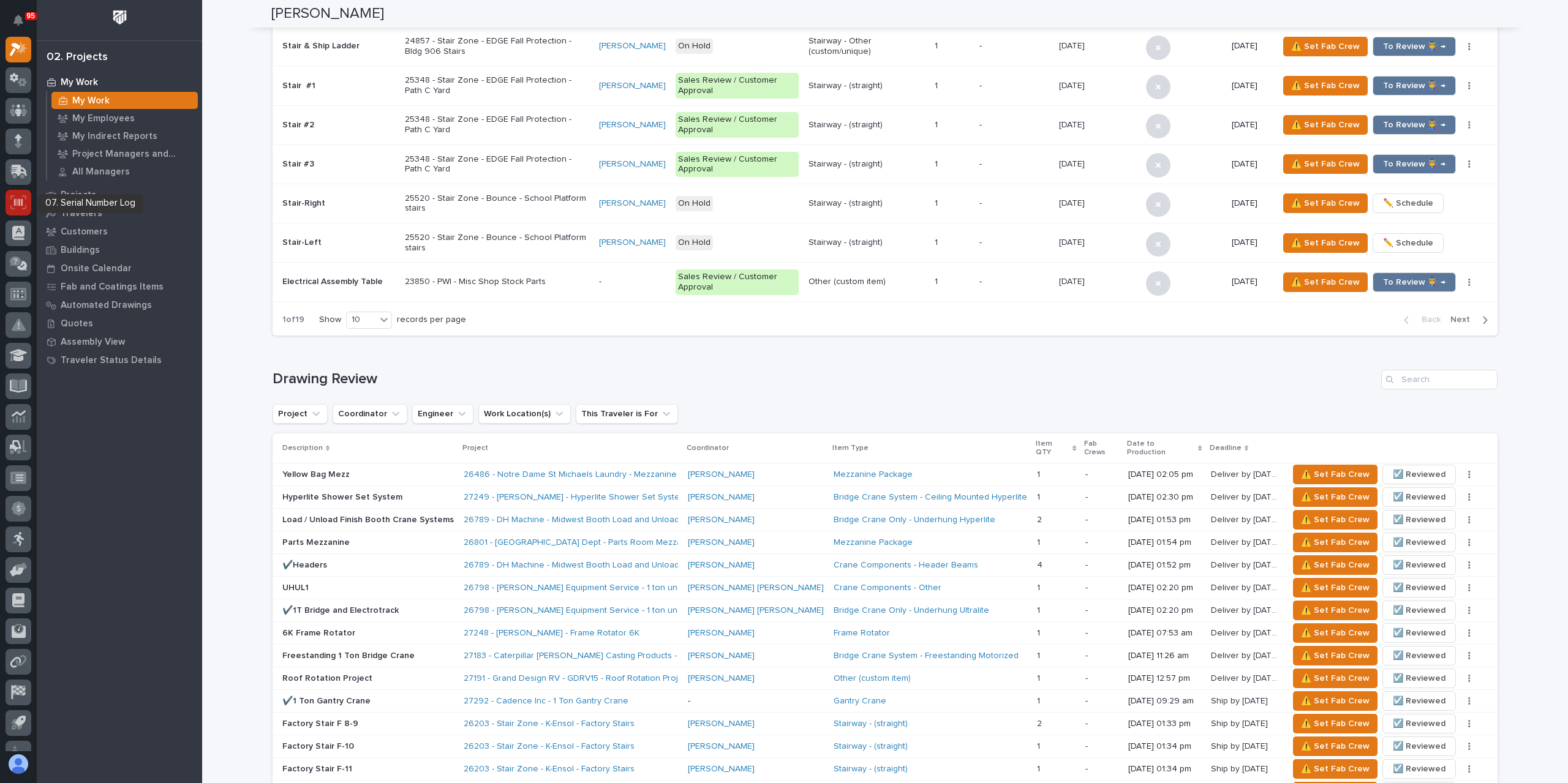
click at [20, 205] on icon at bounding box center [18, 202] width 9 height 7
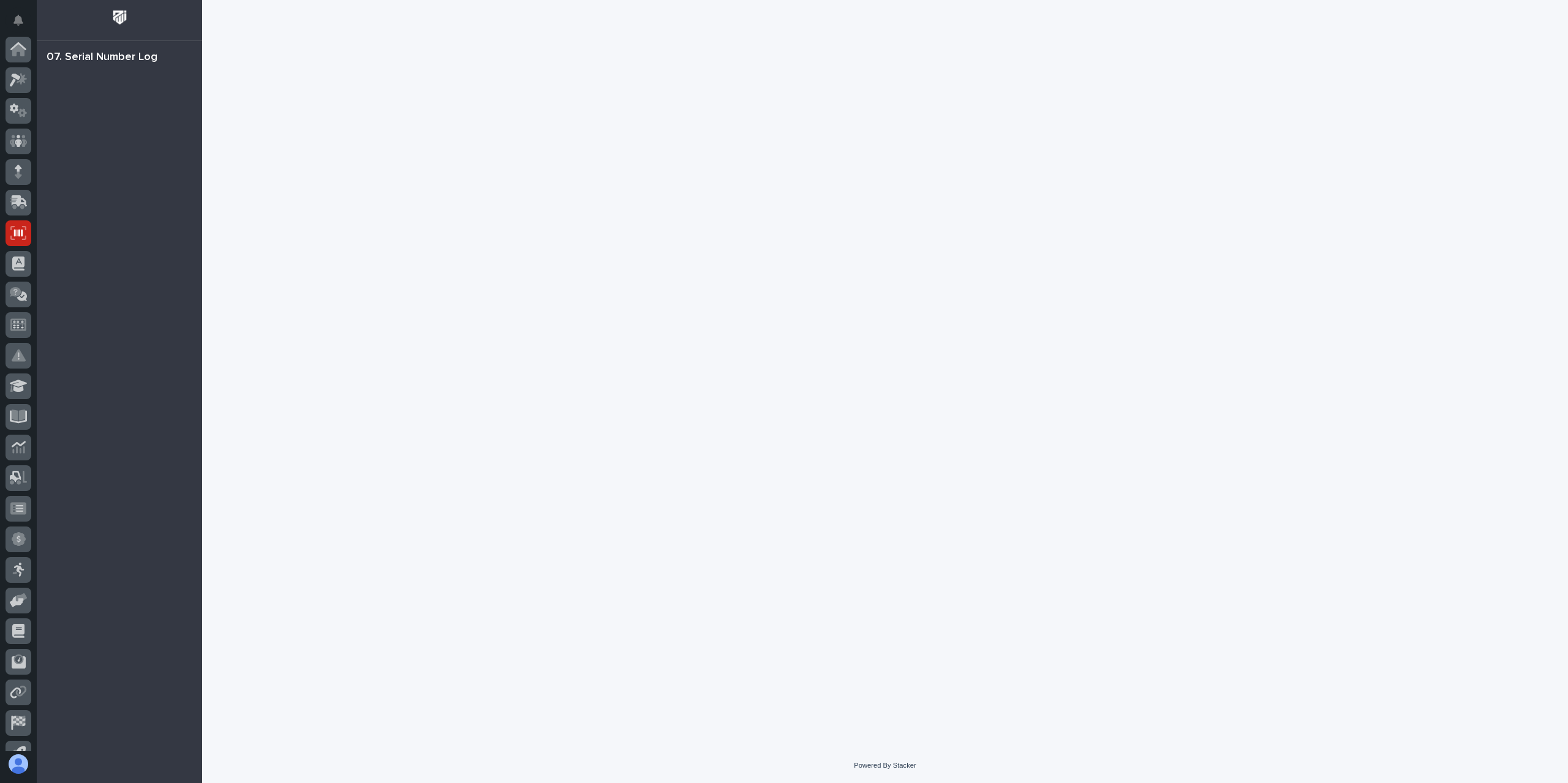
scroll to position [81, 0]
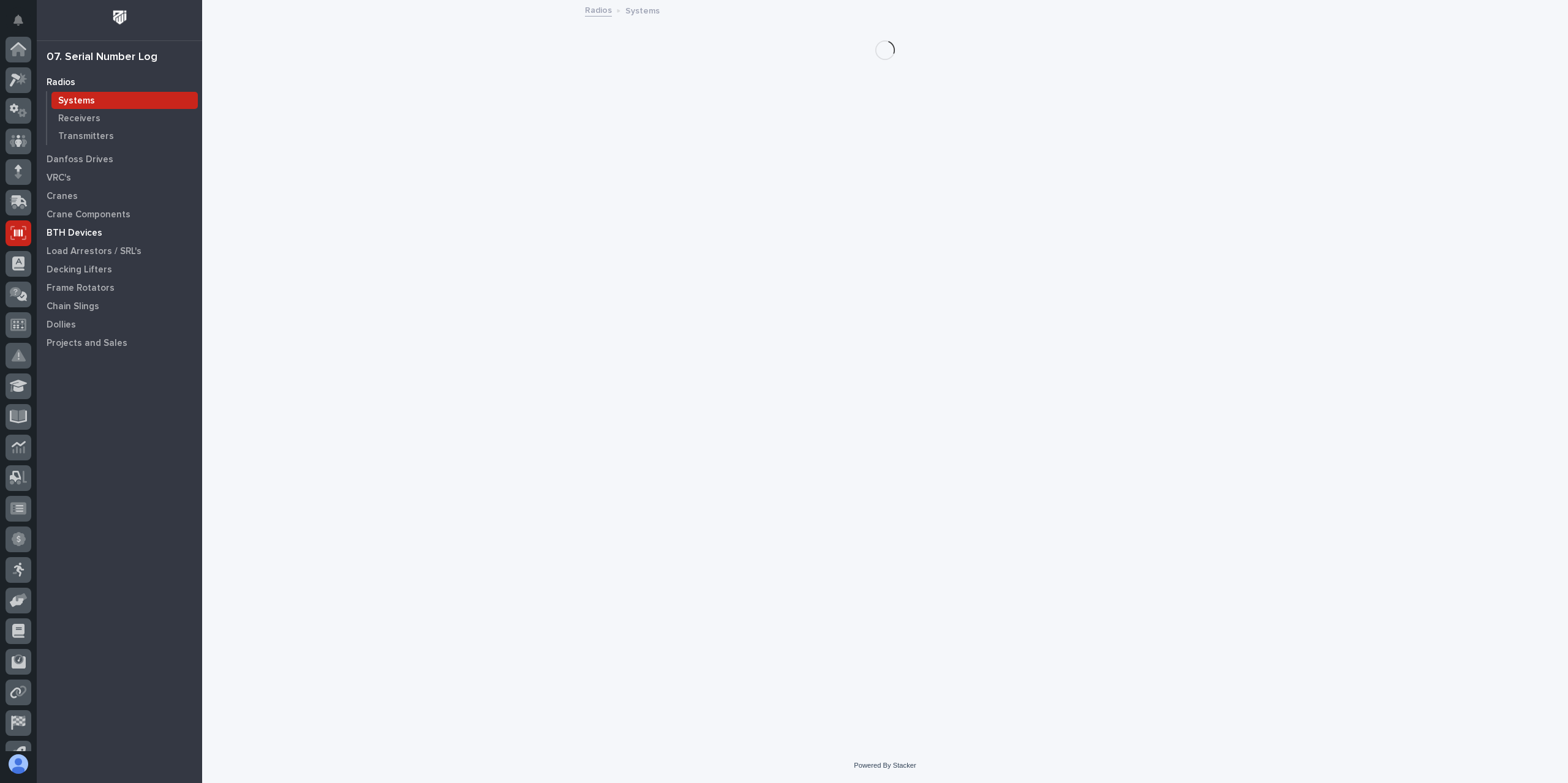
scroll to position [81, 0]
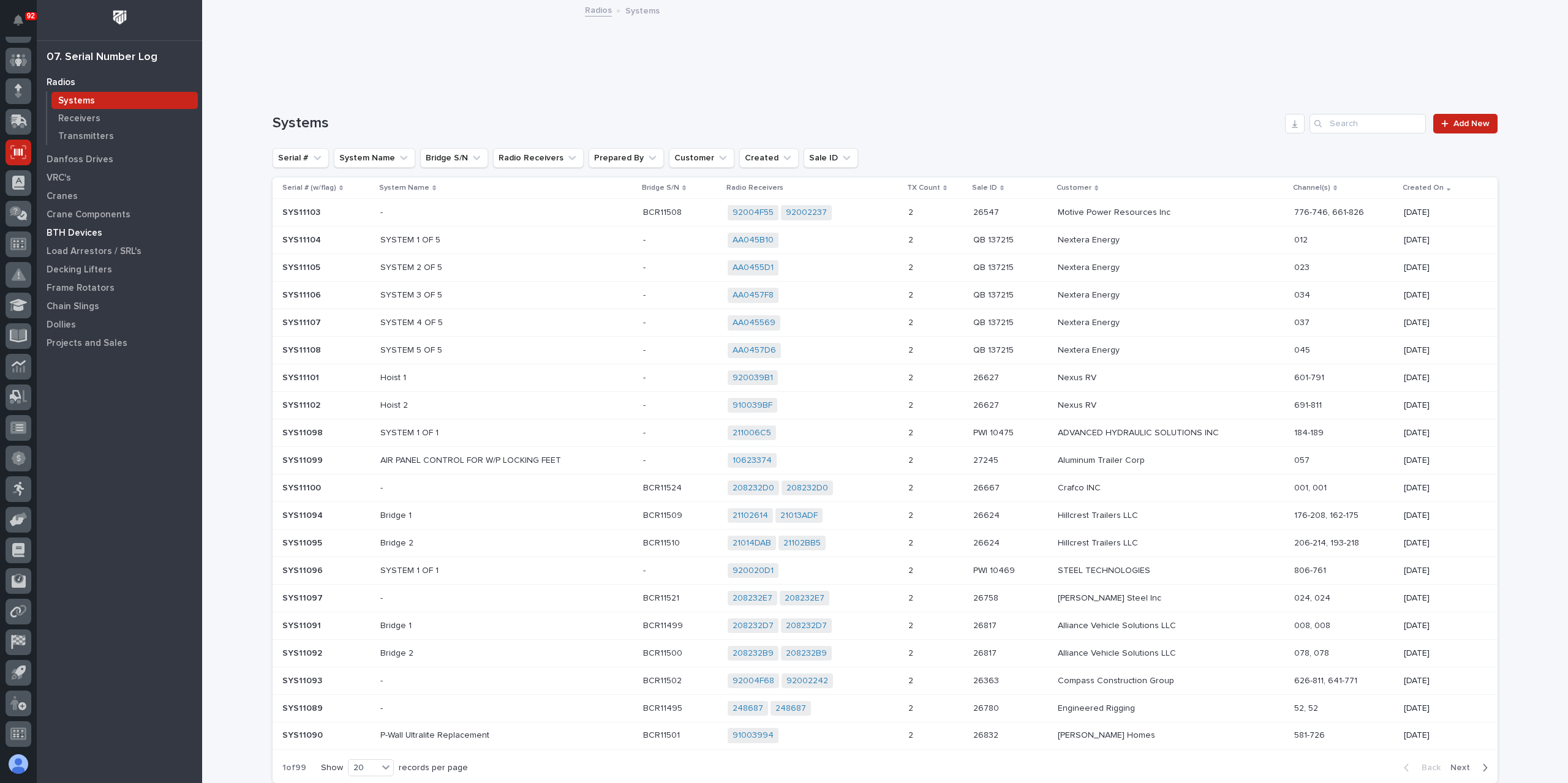
click at [88, 234] on p "BTH Devices" at bounding box center [74, 233] width 55 height 11
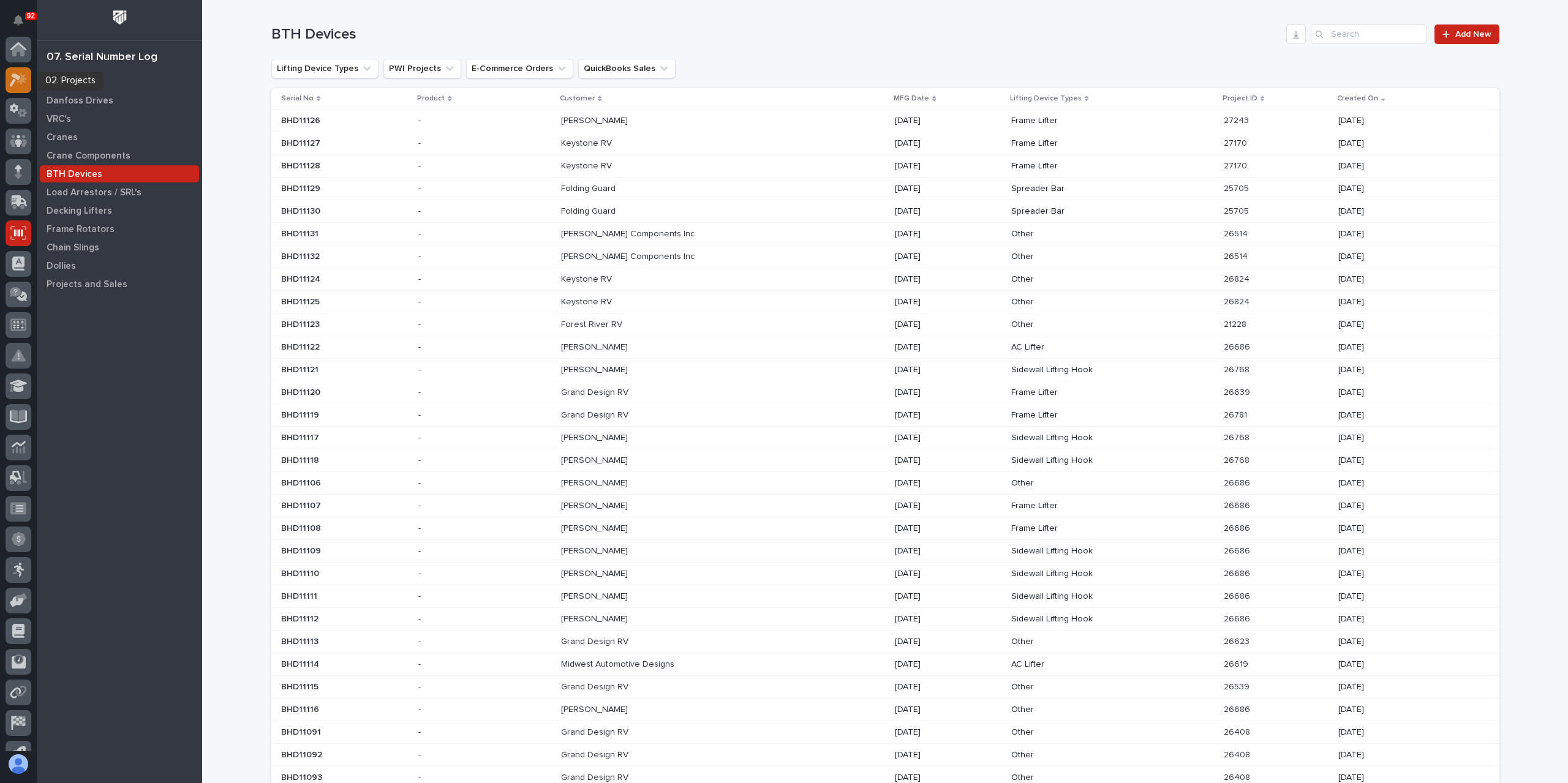
click at [15, 90] on div at bounding box center [18, 80] width 26 height 26
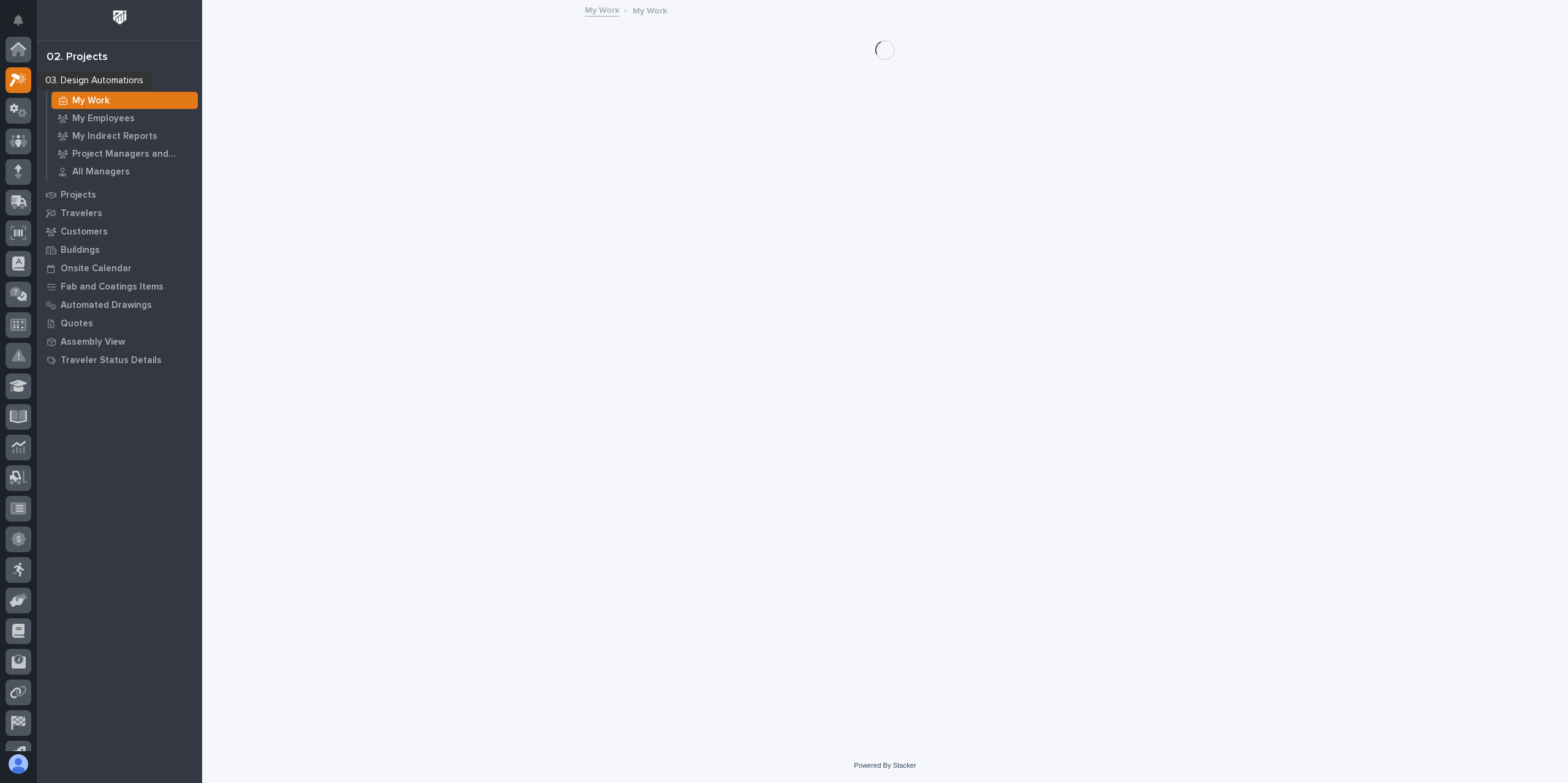
scroll to position [30, 0]
